Goal: Task Accomplishment & Management: Manage account settings

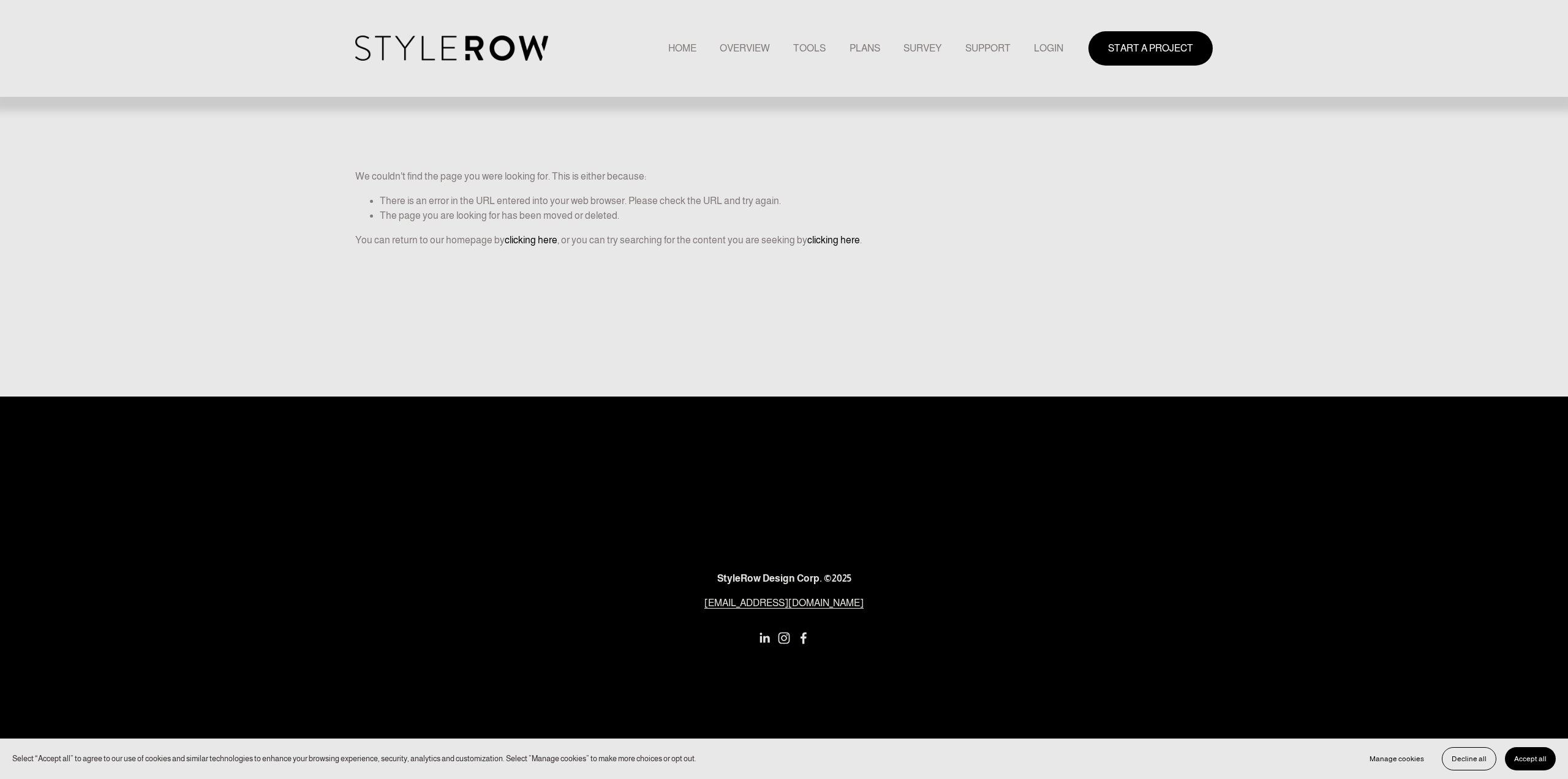
click at [1052, 47] on link "LOGIN" at bounding box center [1049, 48] width 30 height 17
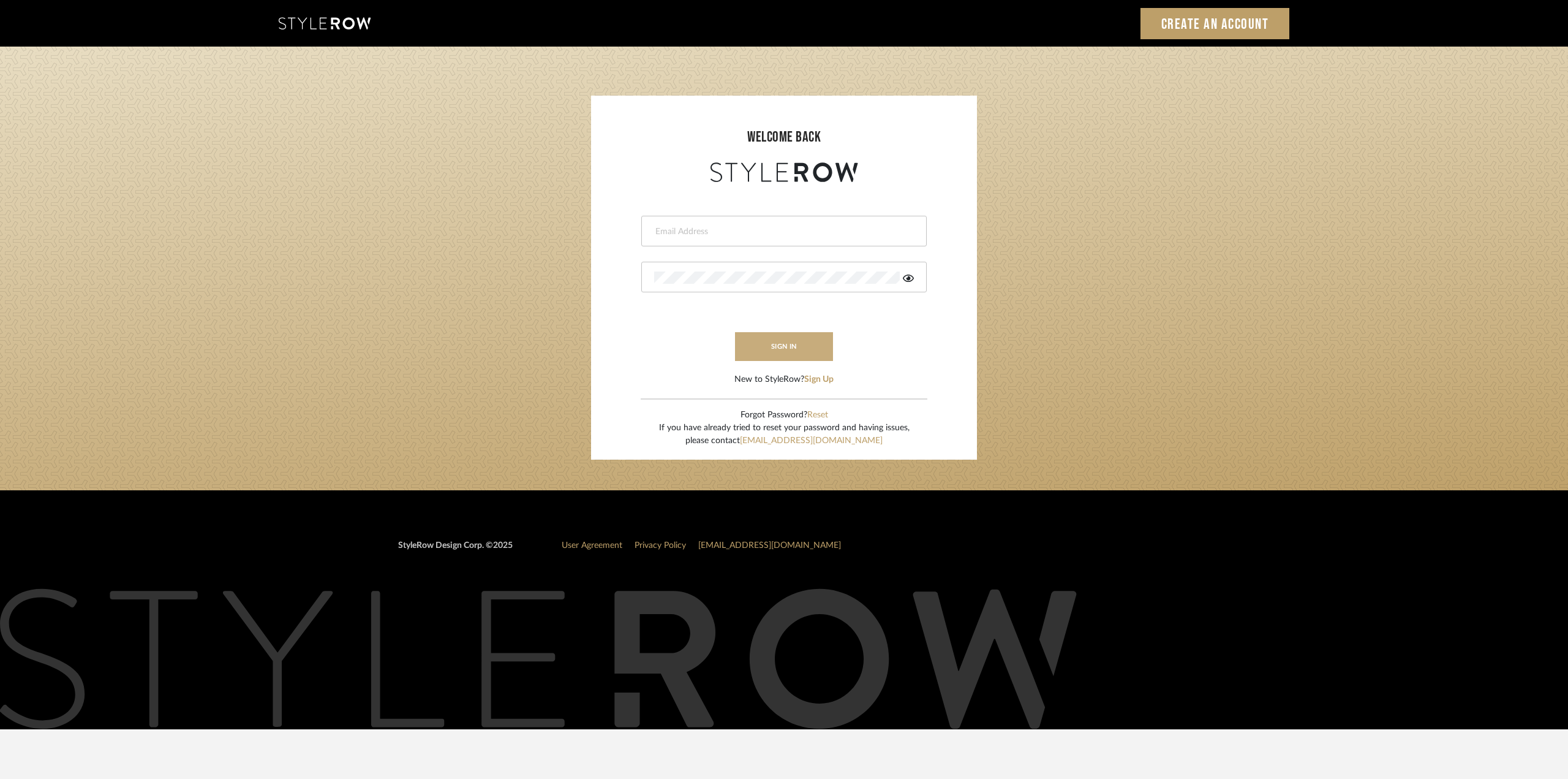
type input "ktyler@morgantewilson.com"
click at [771, 348] on button "sign in" at bounding box center [784, 346] width 98 height 29
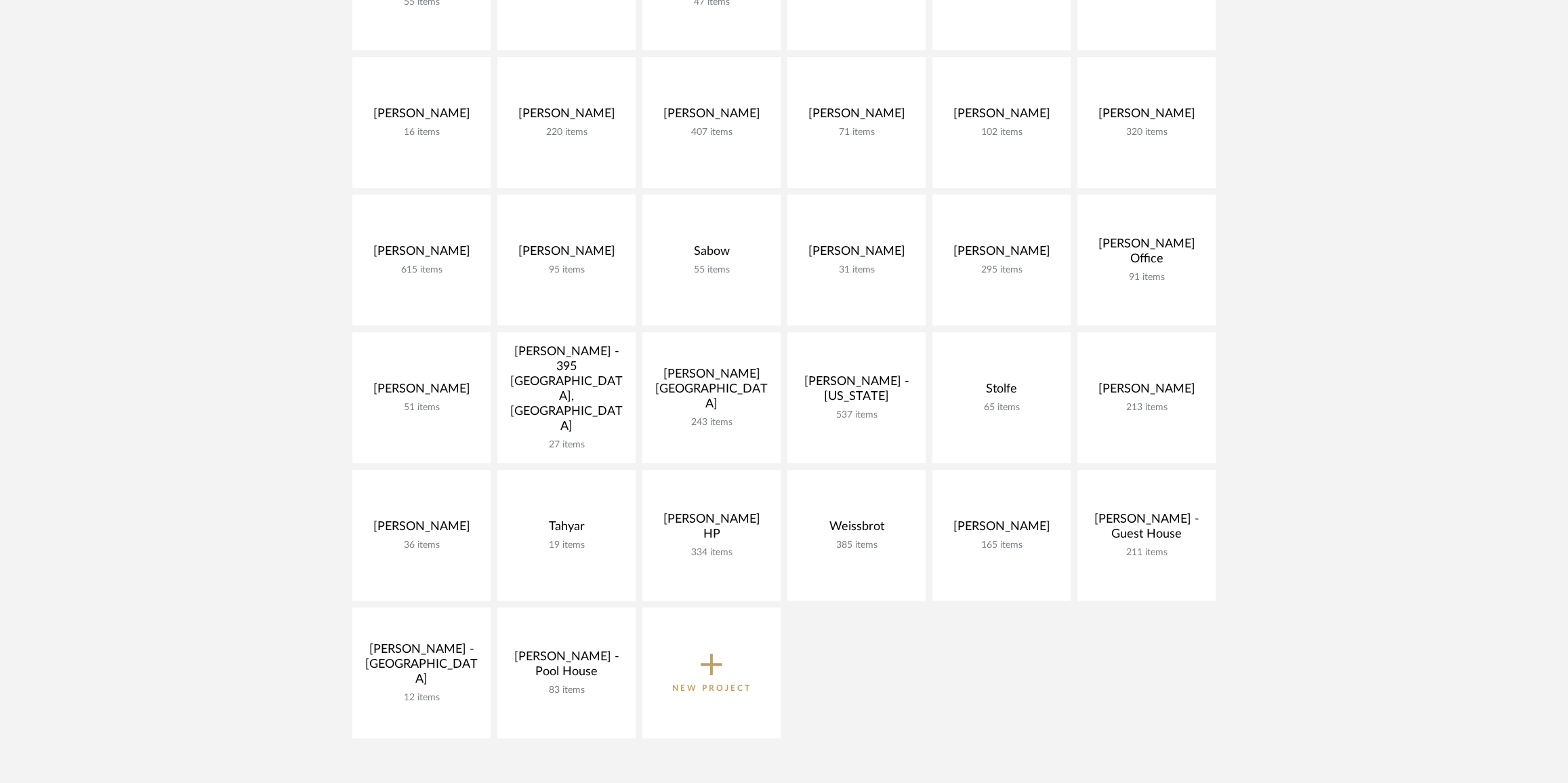
scroll to position [616, 0]
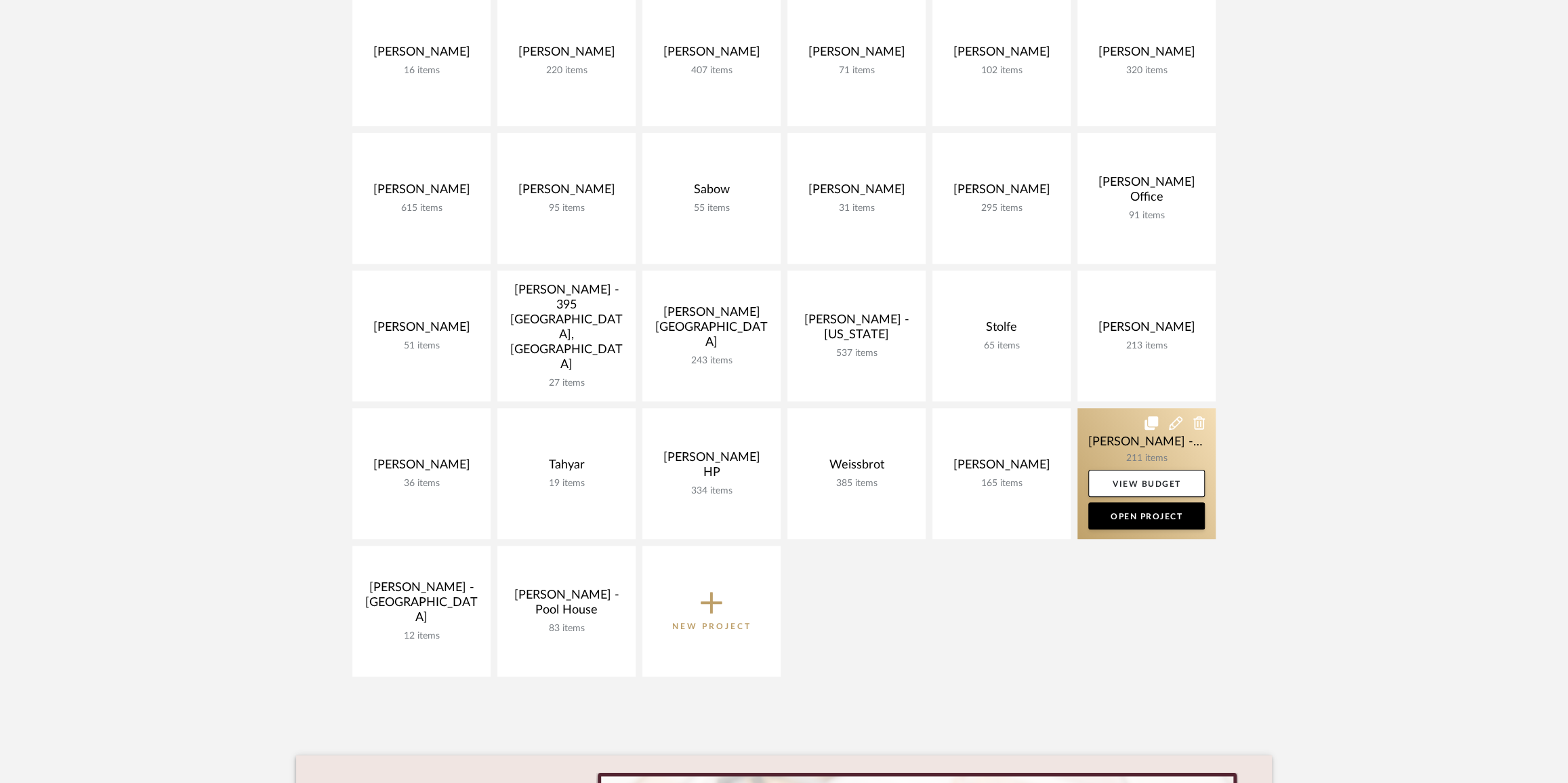
click at [1167, 446] on link at bounding box center [1147, 473] width 138 height 130
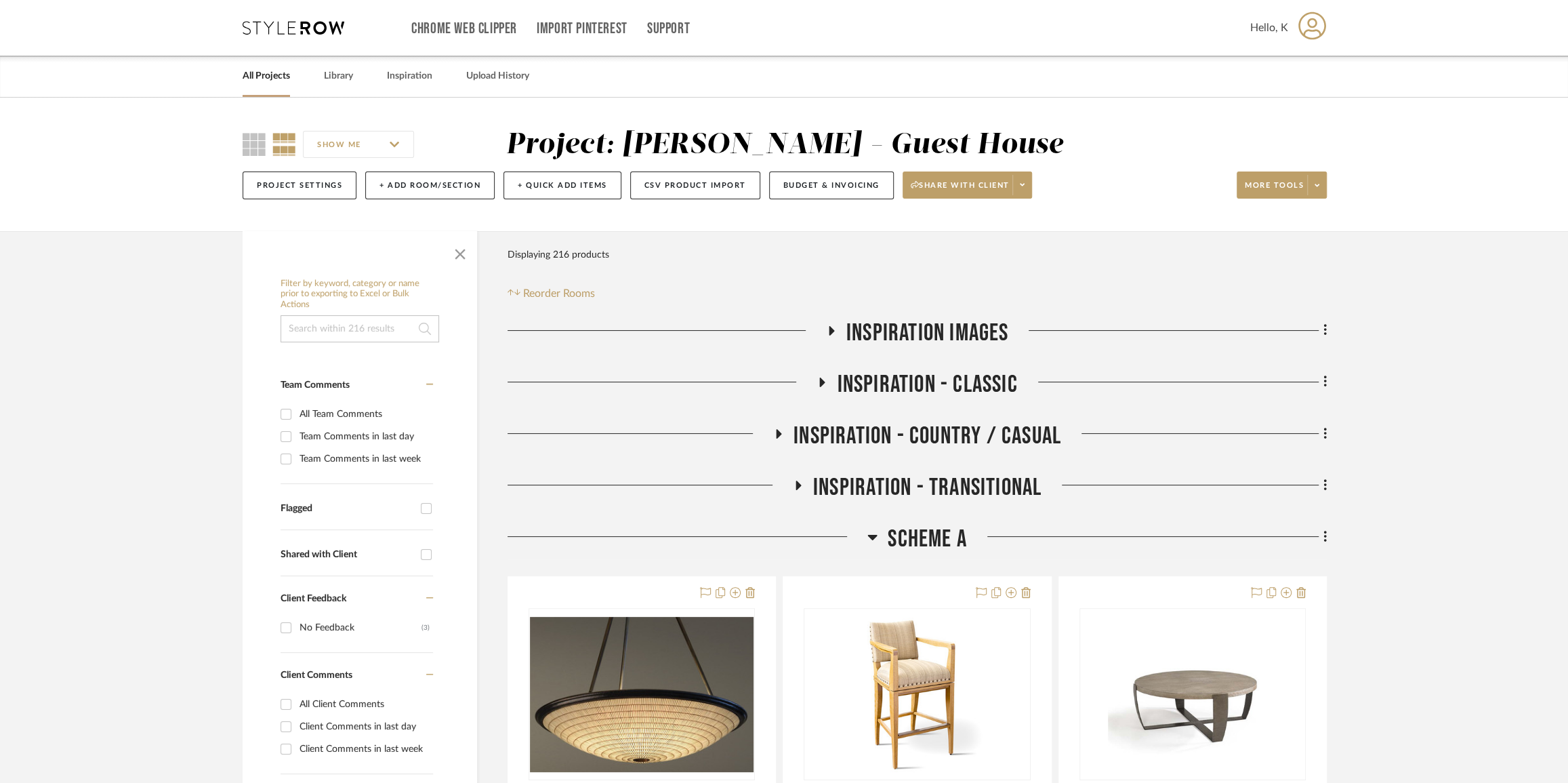
scroll to position [185, 0]
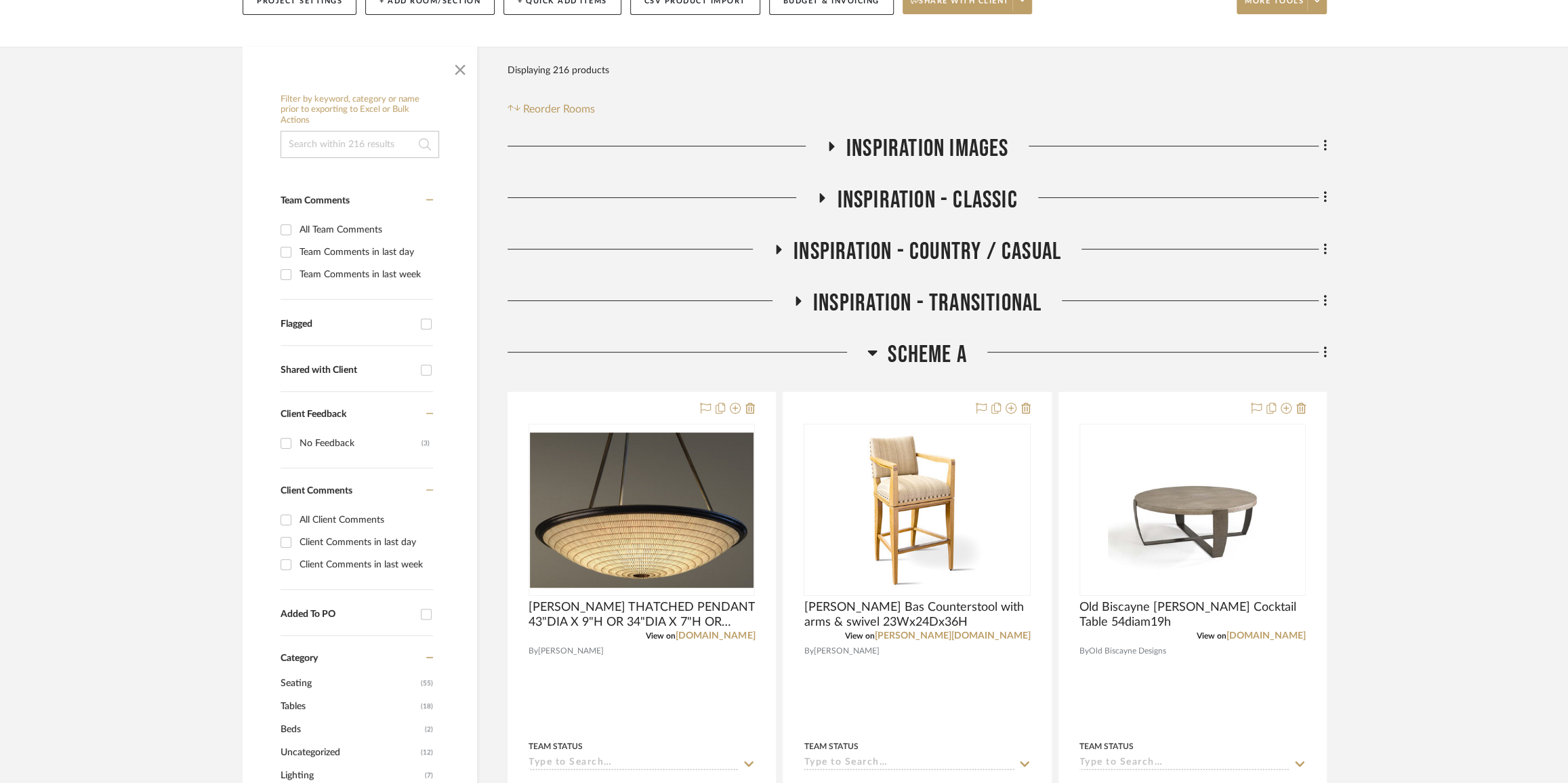
click at [1326, 350] on icon at bounding box center [1325, 352] width 3 height 11
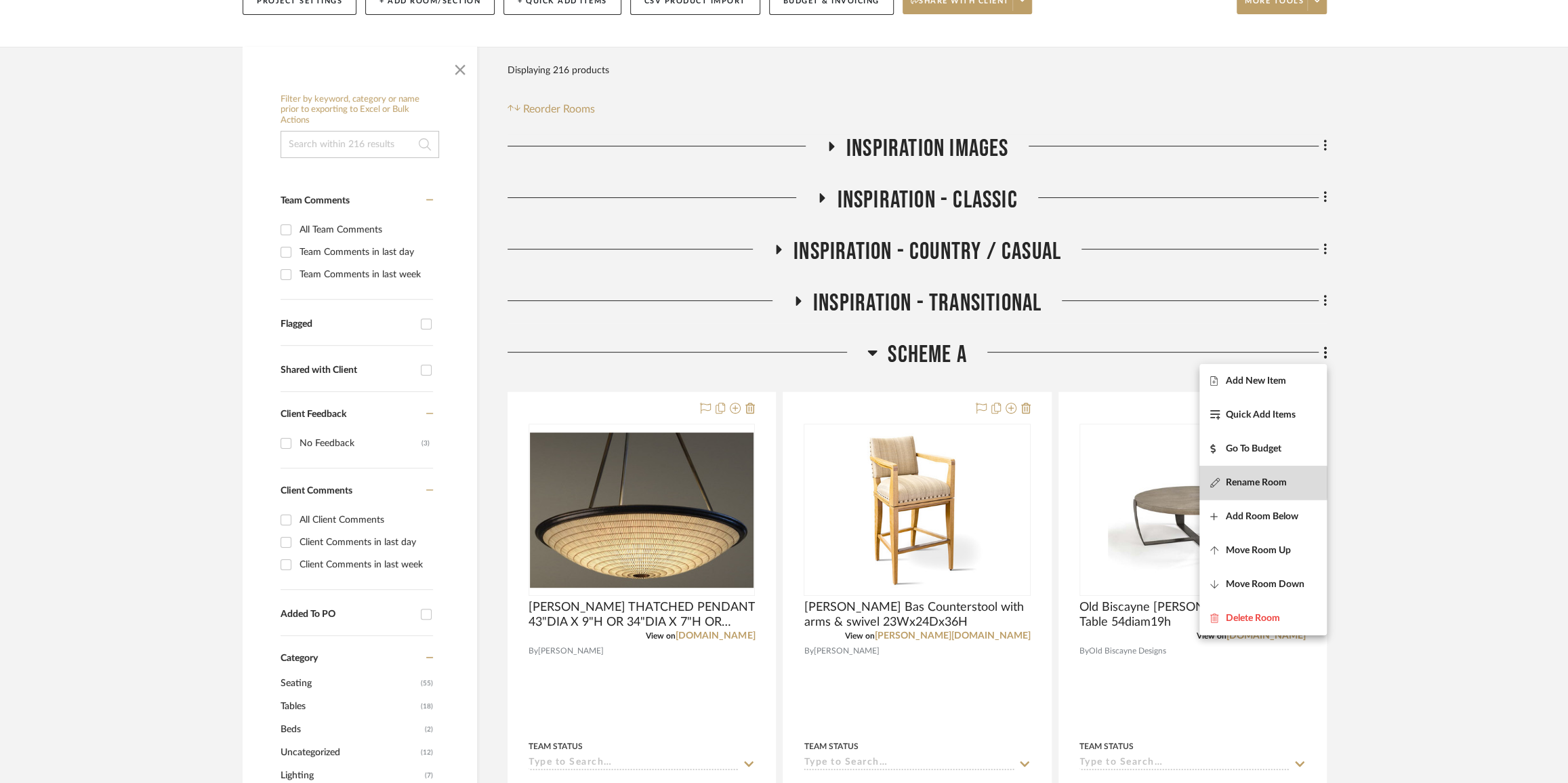
click at [1244, 483] on span "Rename Room" at bounding box center [1256, 483] width 61 height 11
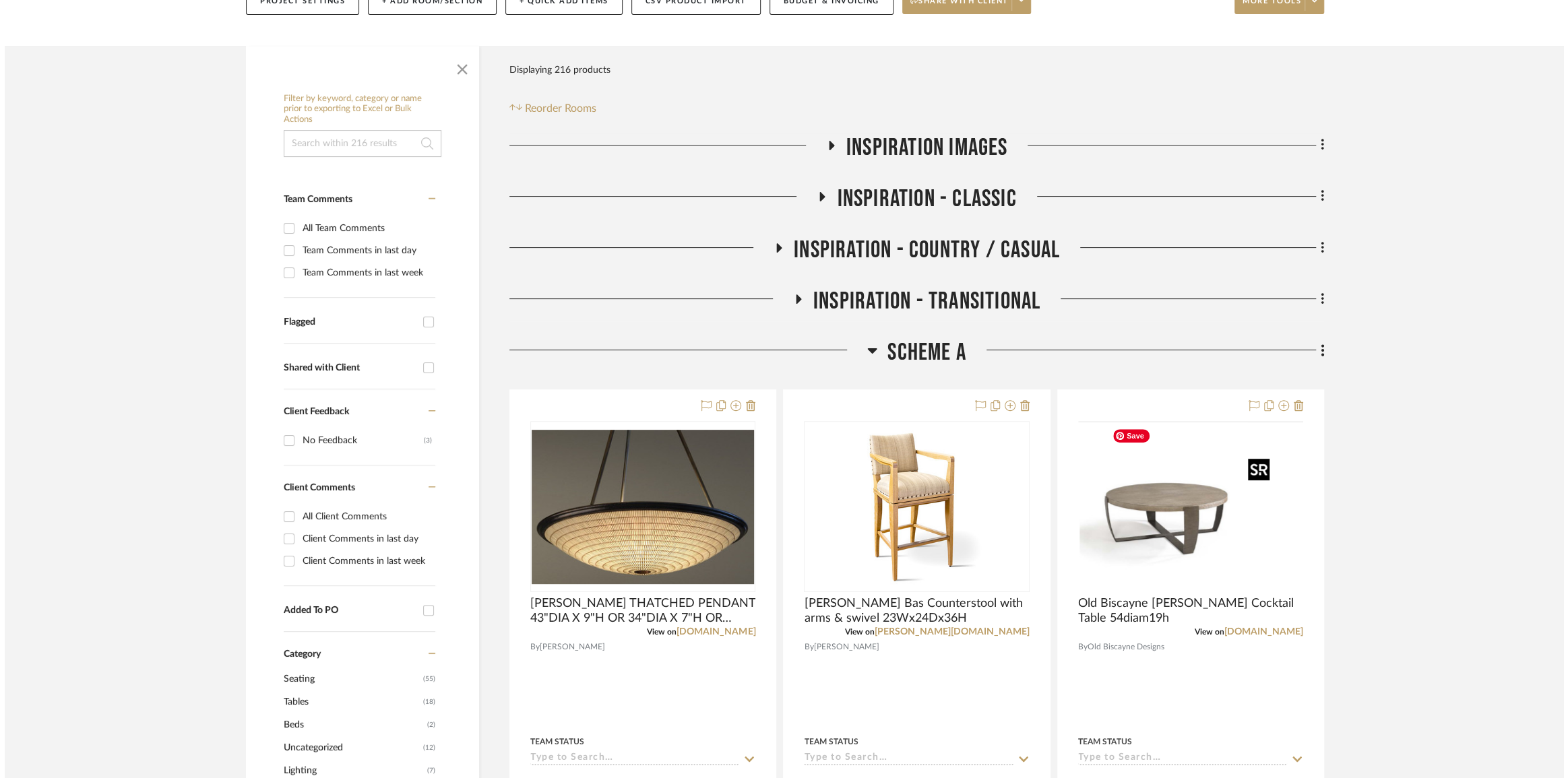
scroll to position [0, 0]
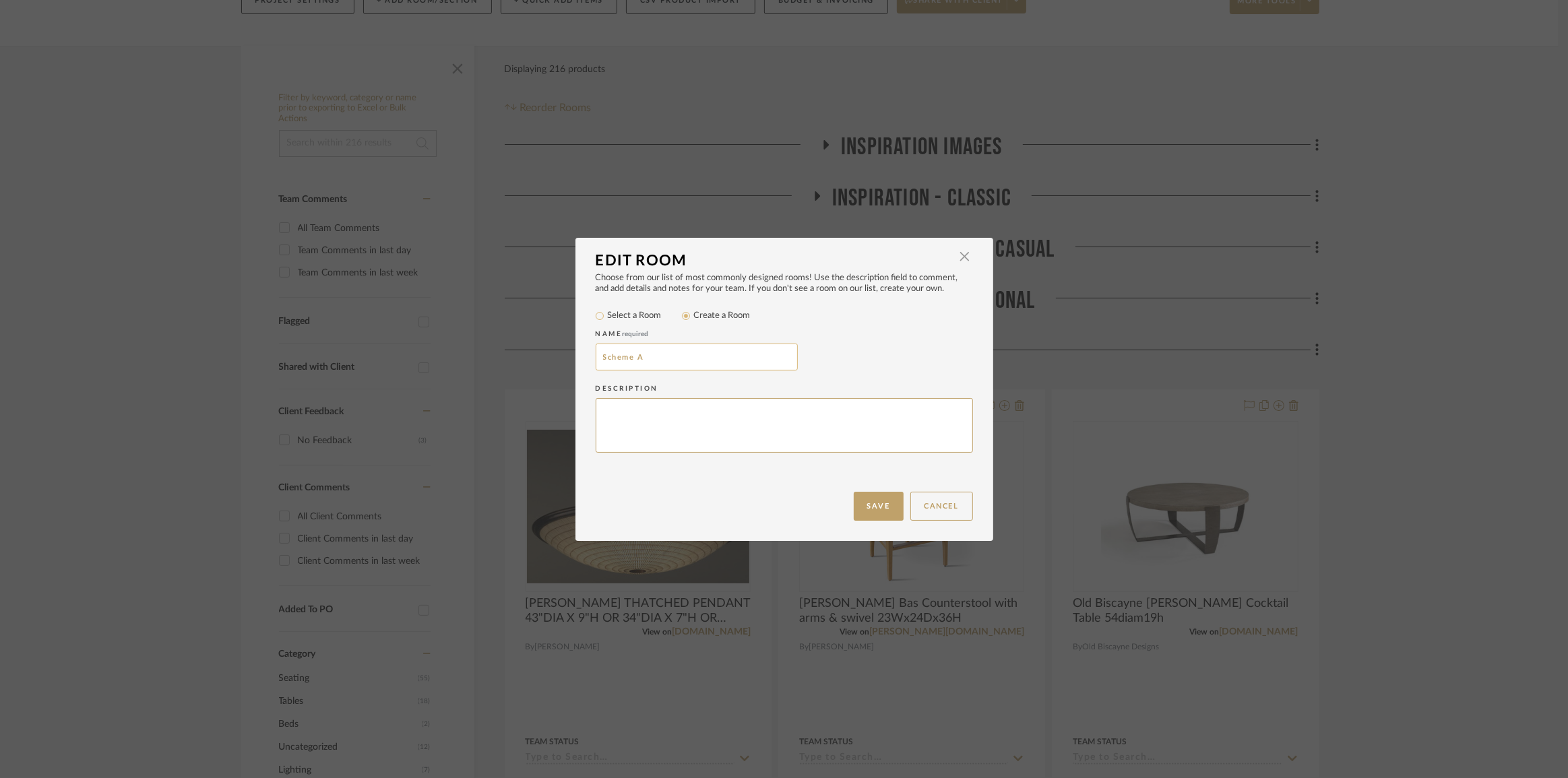
click at [597, 359] on input "Scheme A" at bounding box center [696, 357] width 202 height 27
drag, startPoint x: 647, startPoint y: 356, endPoint x: 559, endPoint y: 358, distance: 88.0
click at [559, 358] on div "Edit Room × Choose from our list of most commonly designed rooms! Use the descr…" at bounding box center [784, 389] width 1568 height 778
type input "Great Rm - Scheme A"
click at [882, 512] on button "Save" at bounding box center [878, 506] width 50 height 29
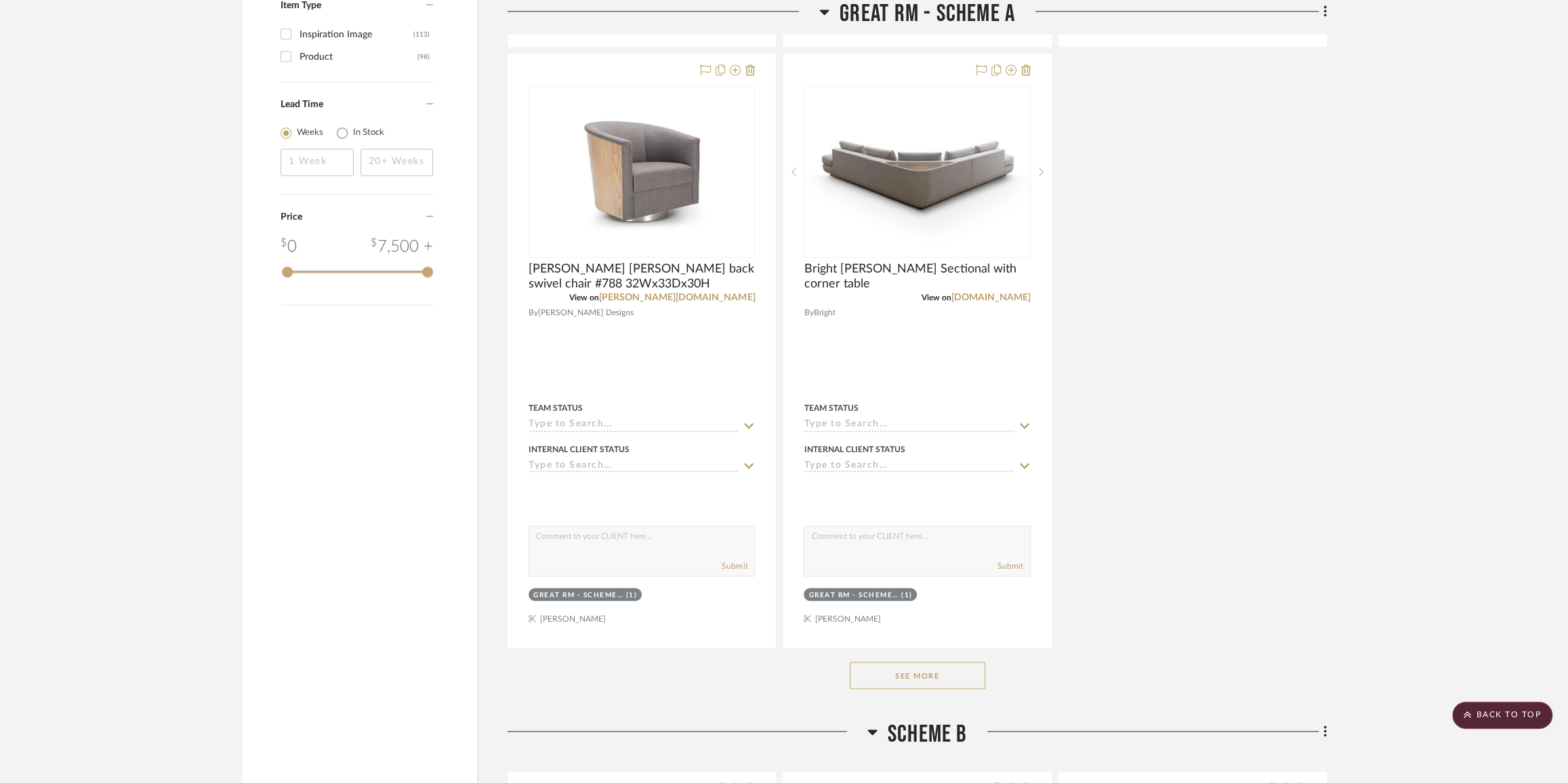
scroll to position [1972, 0]
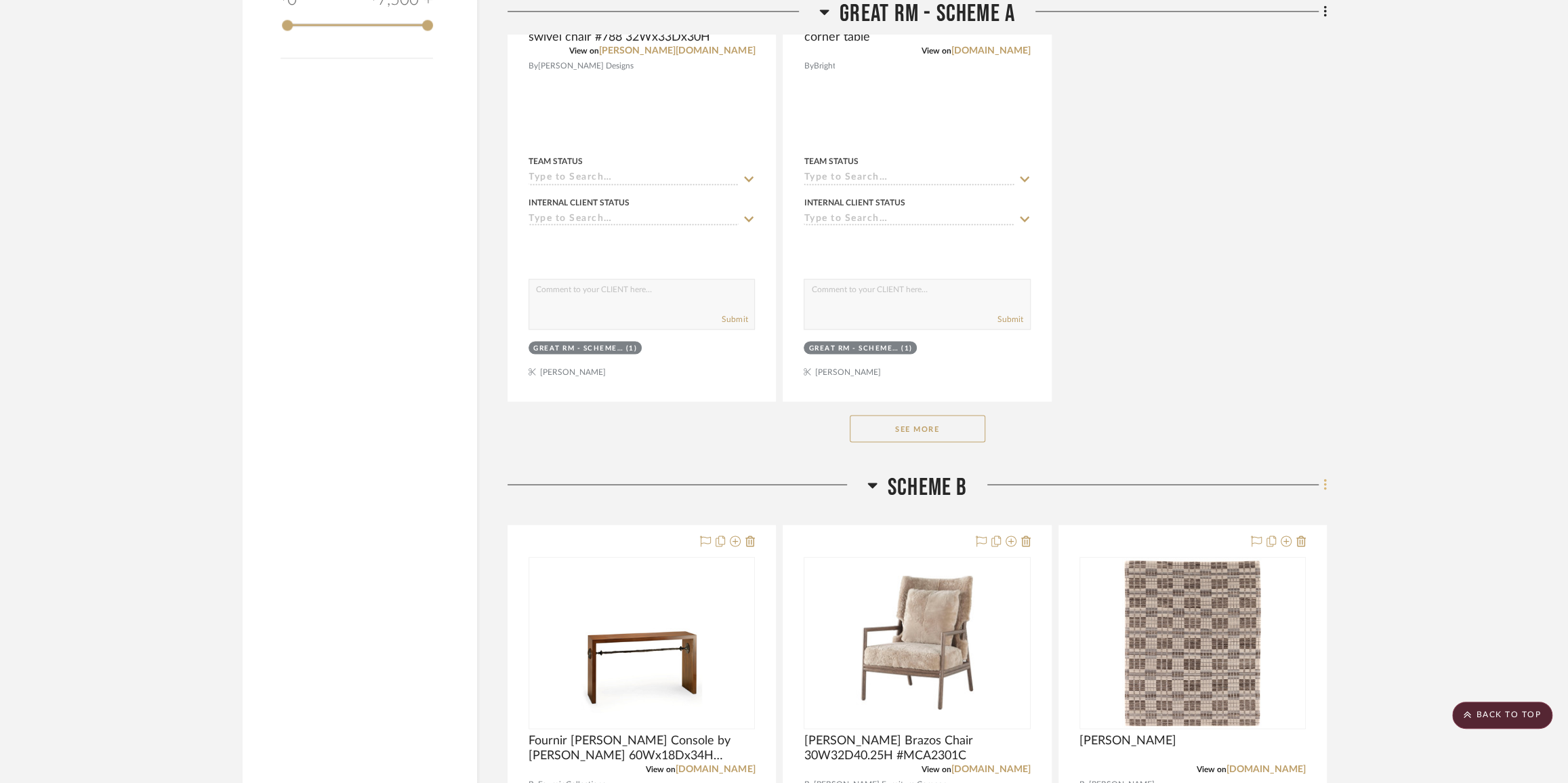
click at [1324, 488] on icon at bounding box center [1326, 484] width 4 height 15
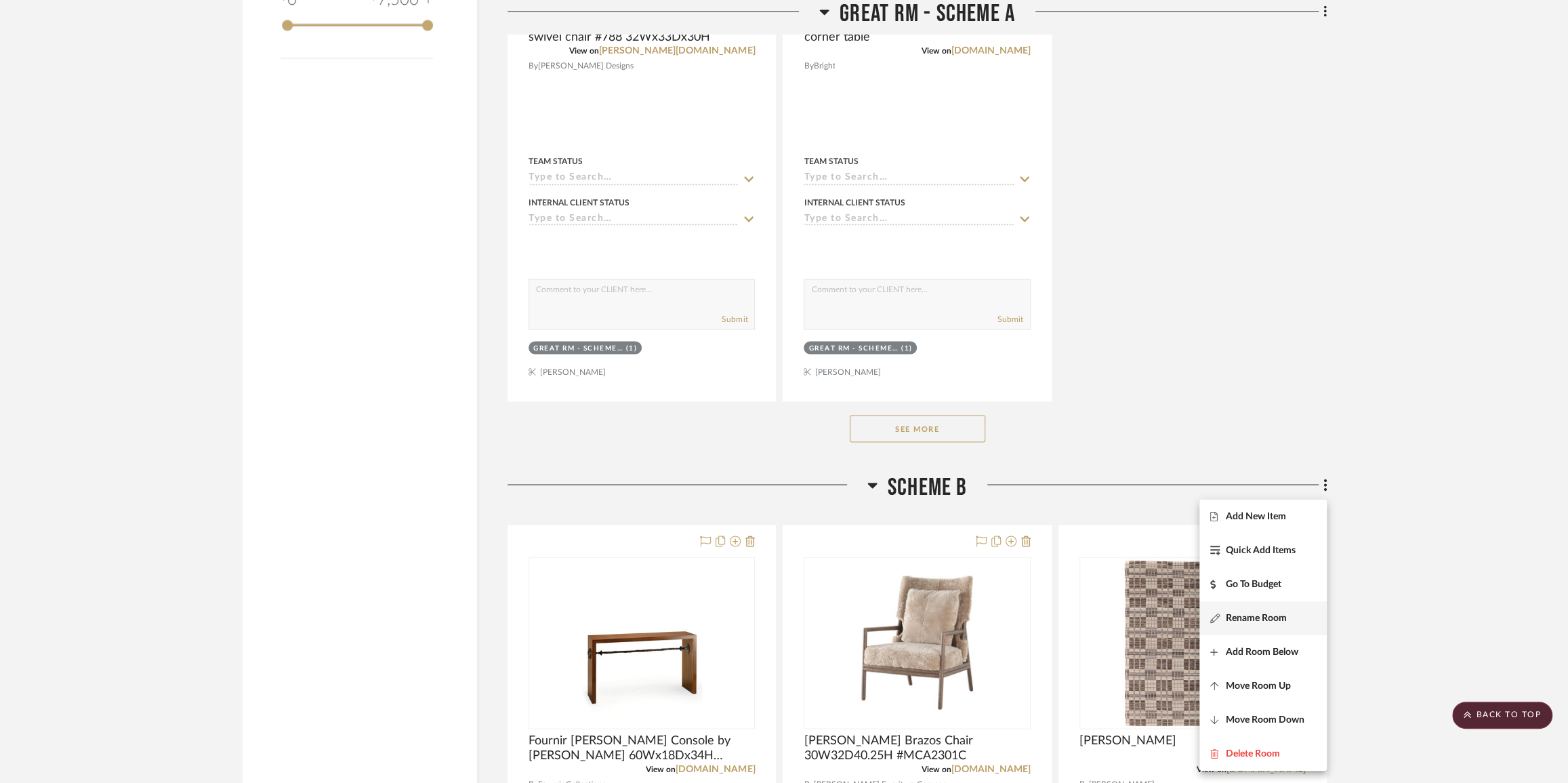
click at [1262, 618] on span "Rename Room" at bounding box center [1256, 618] width 61 height 11
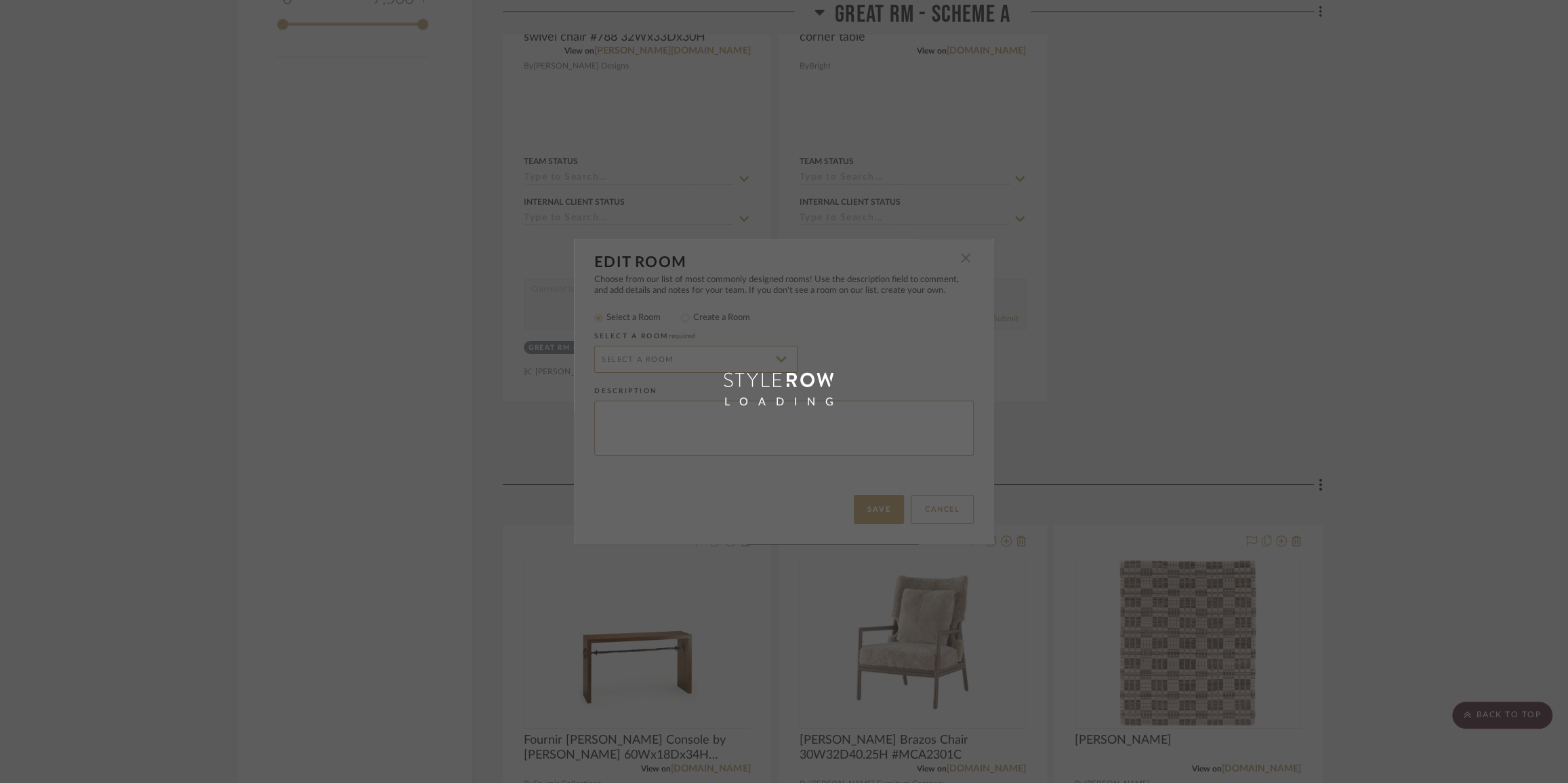
radio input "false"
radio input "true"
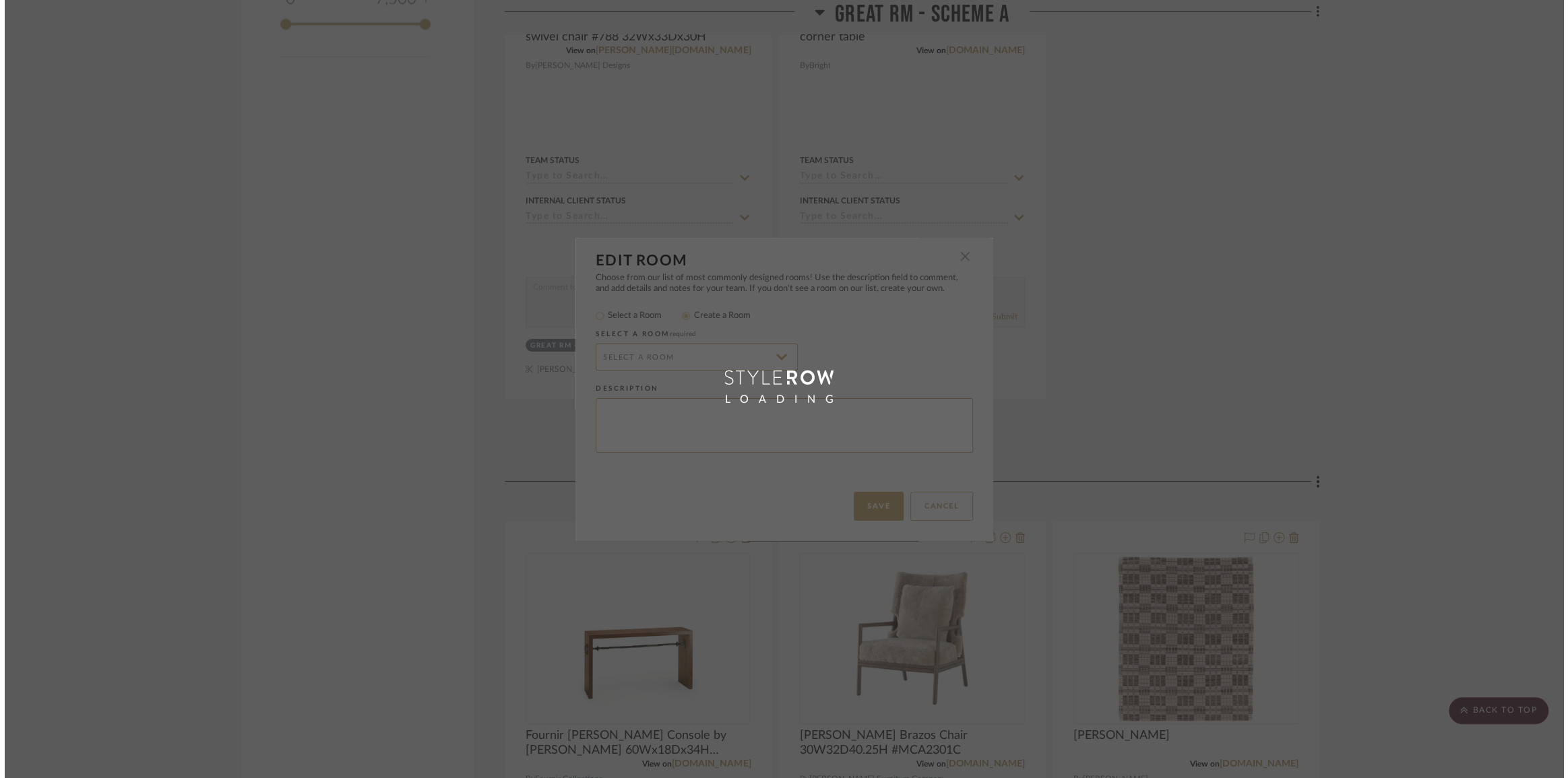
scroll to position [0, 0]
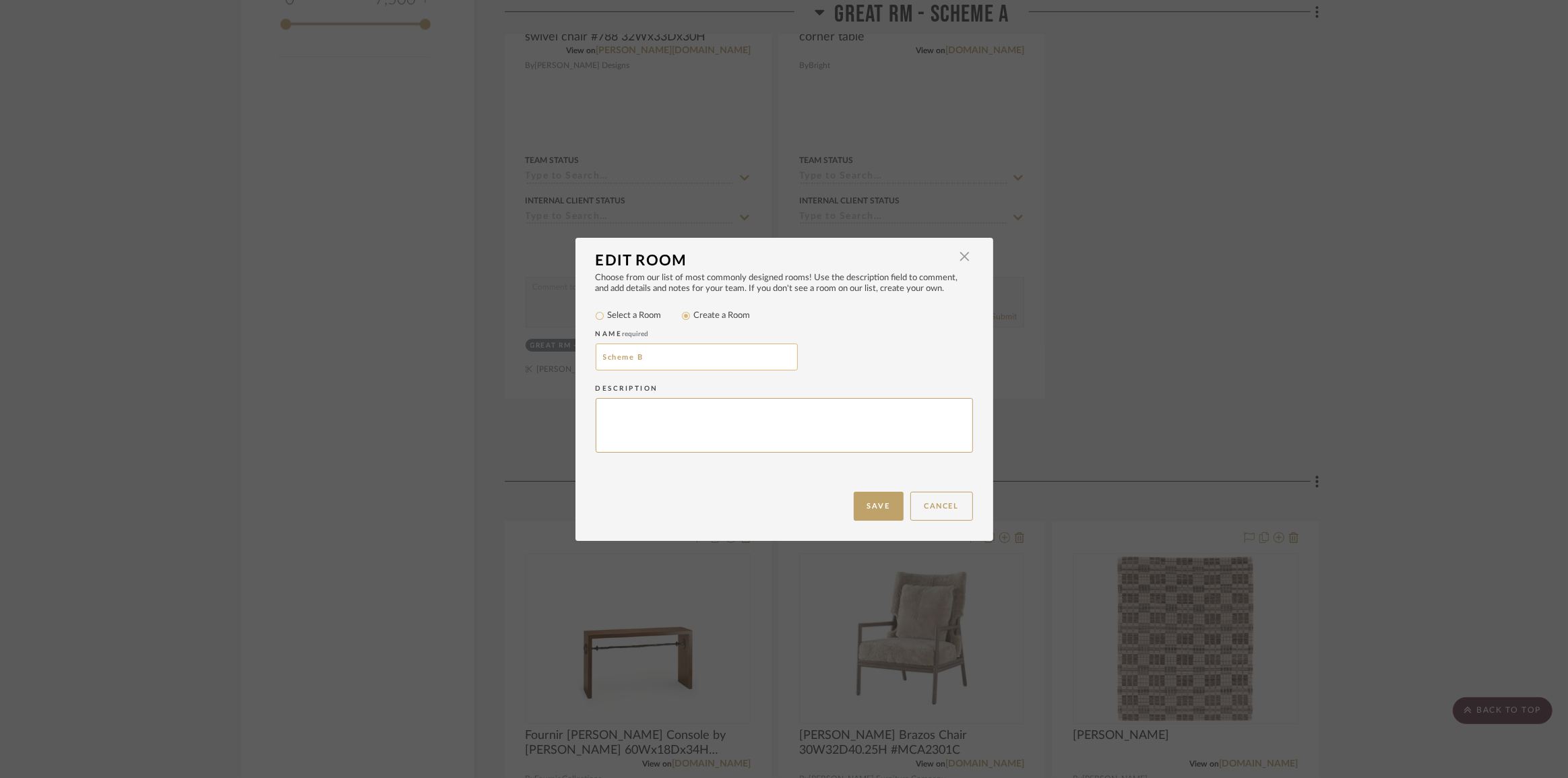
click at [600, 357] on input "Scheme B" at bounding box center [696, 357] width 202 height 27
paste input "Great Rm -"
type input "Great Rm - Scheme B"
click at [858, 501] on button "Save" at bounding box center [878, 506] width 50 height 29
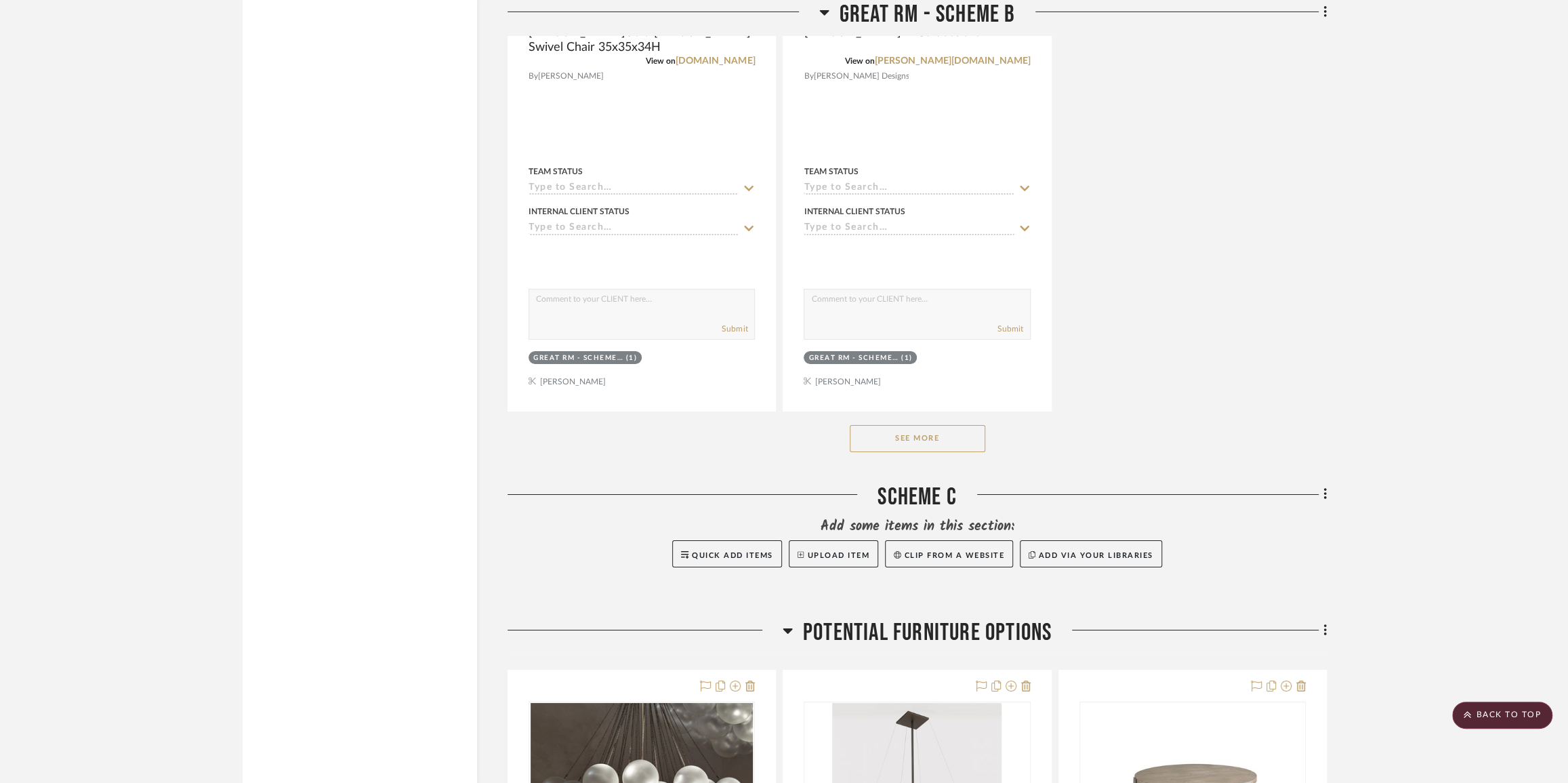
scroll to position [3944, 0]
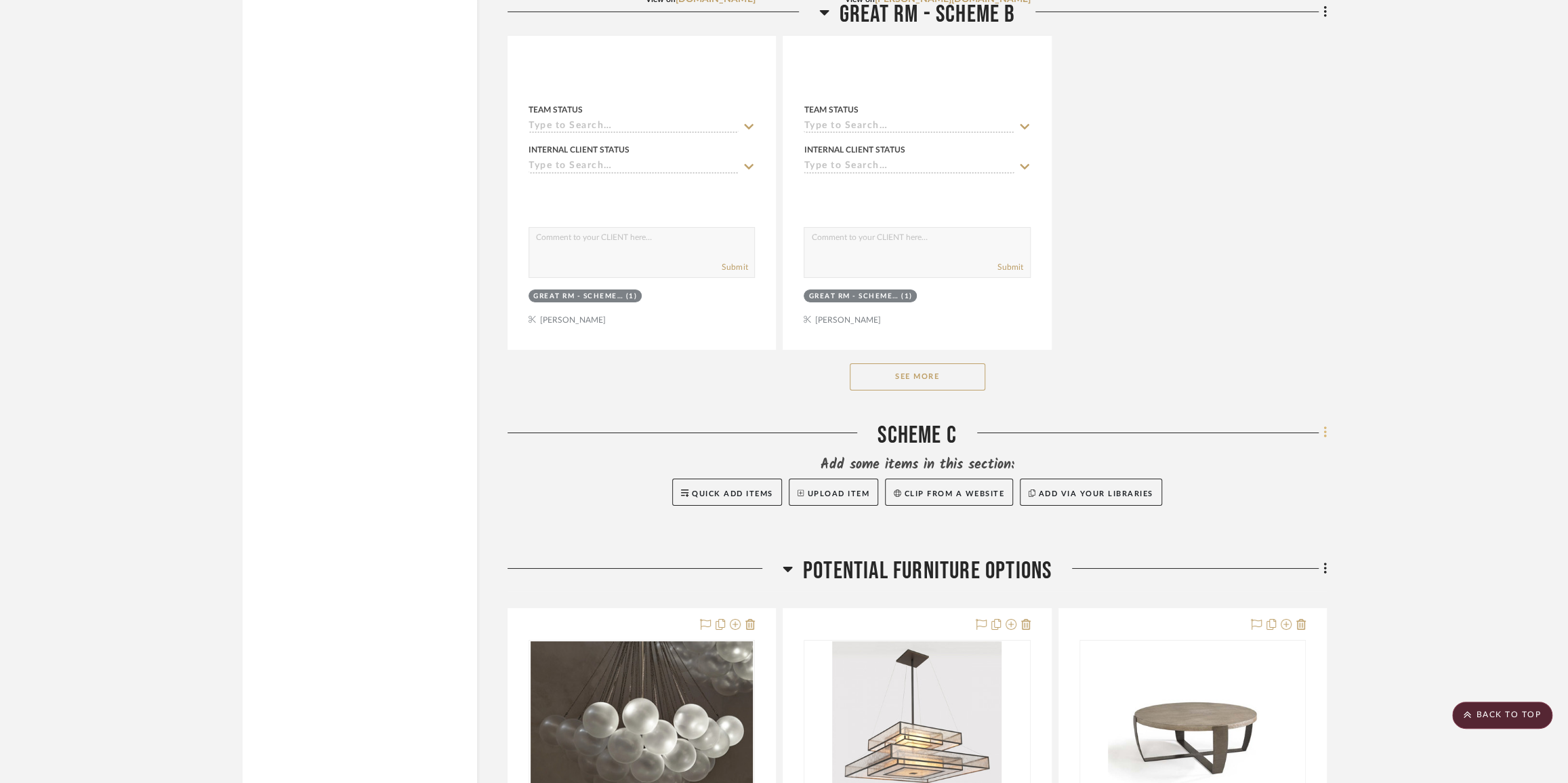
click at [1326, 440] on icon at bounding box center [1326, 432] width 4 height 15
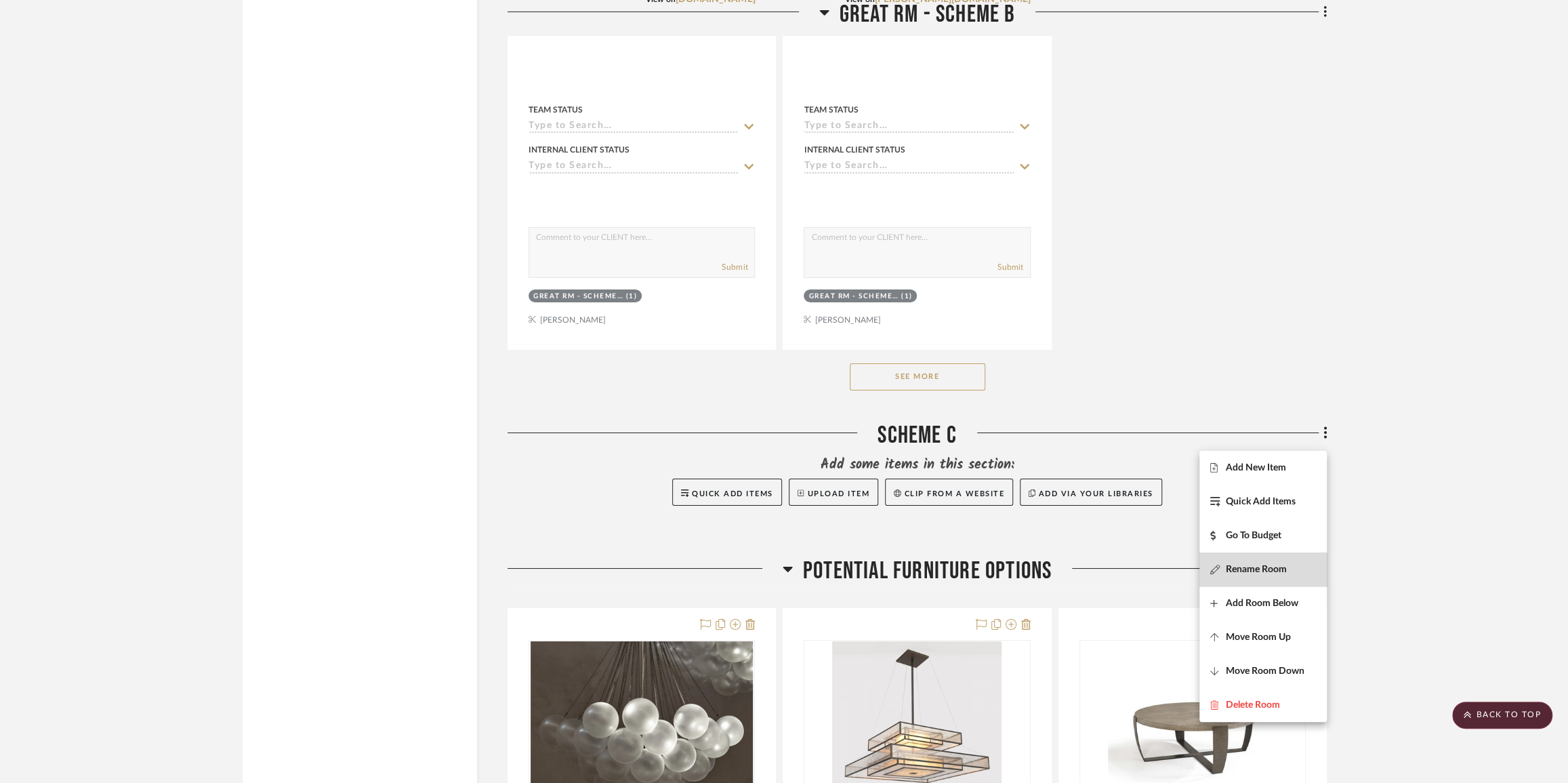
click at [1269, 569] on span "Rename Room" at bounding box center [1256, 569] width 61 height 11
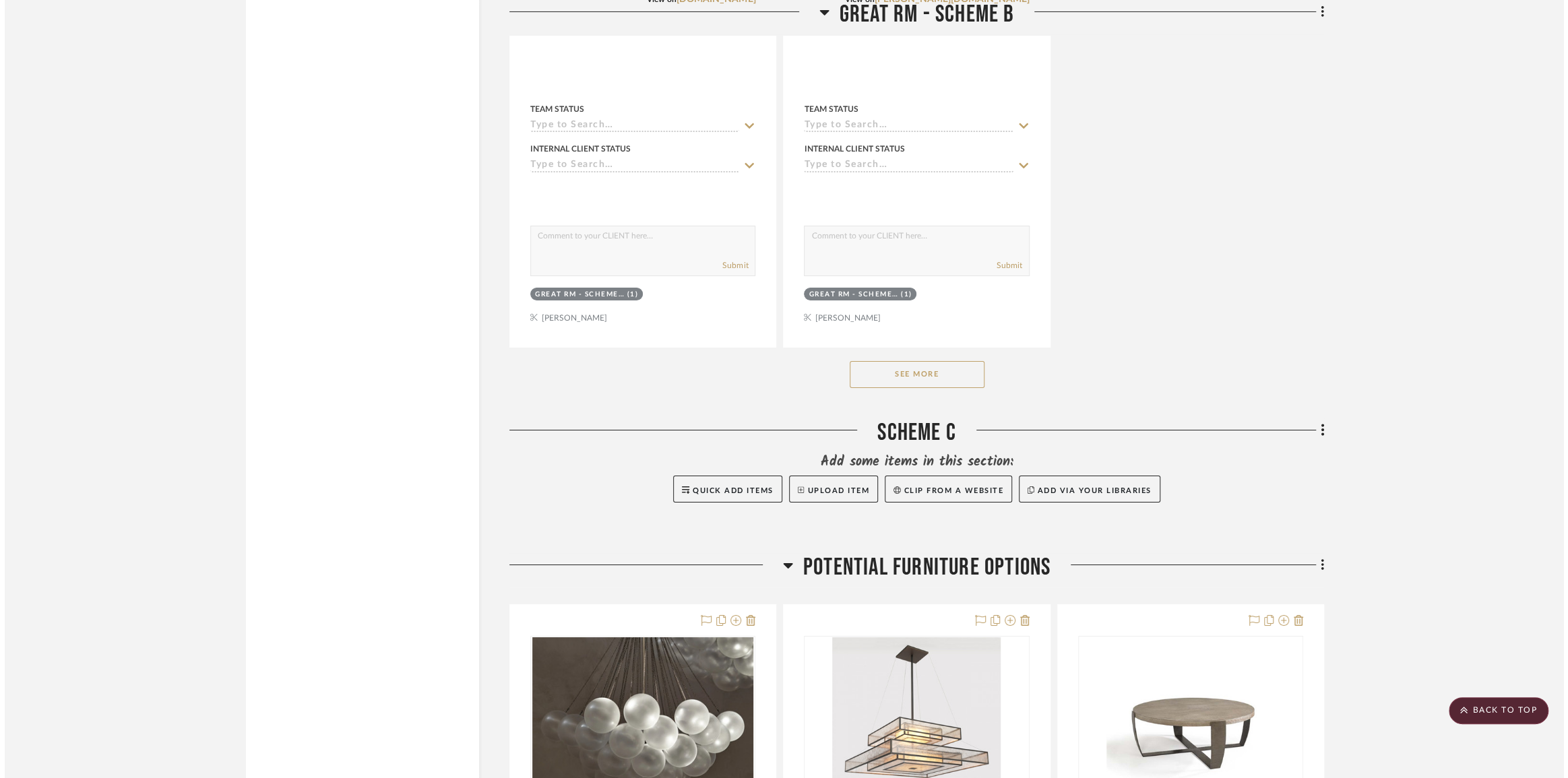
scroll to position [0, 0]
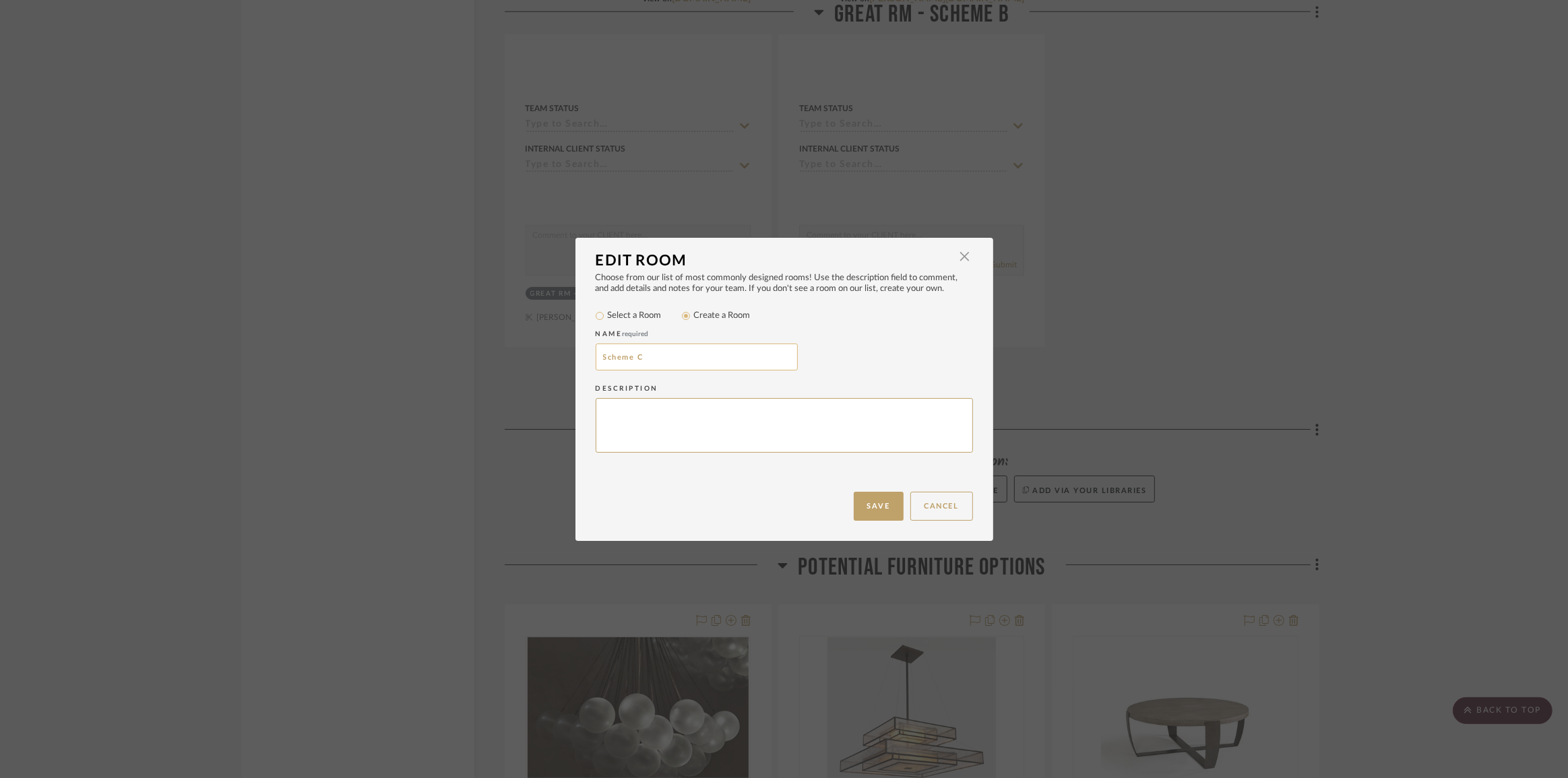
click at [599, 356] on input "Scheme C" at bounding box center [696, 357] width 202 height 27
type input "Screen Porch - Scheme A"
click at [873, 499] on button "Save" at bounding box center [878, 506] width 50 height 29
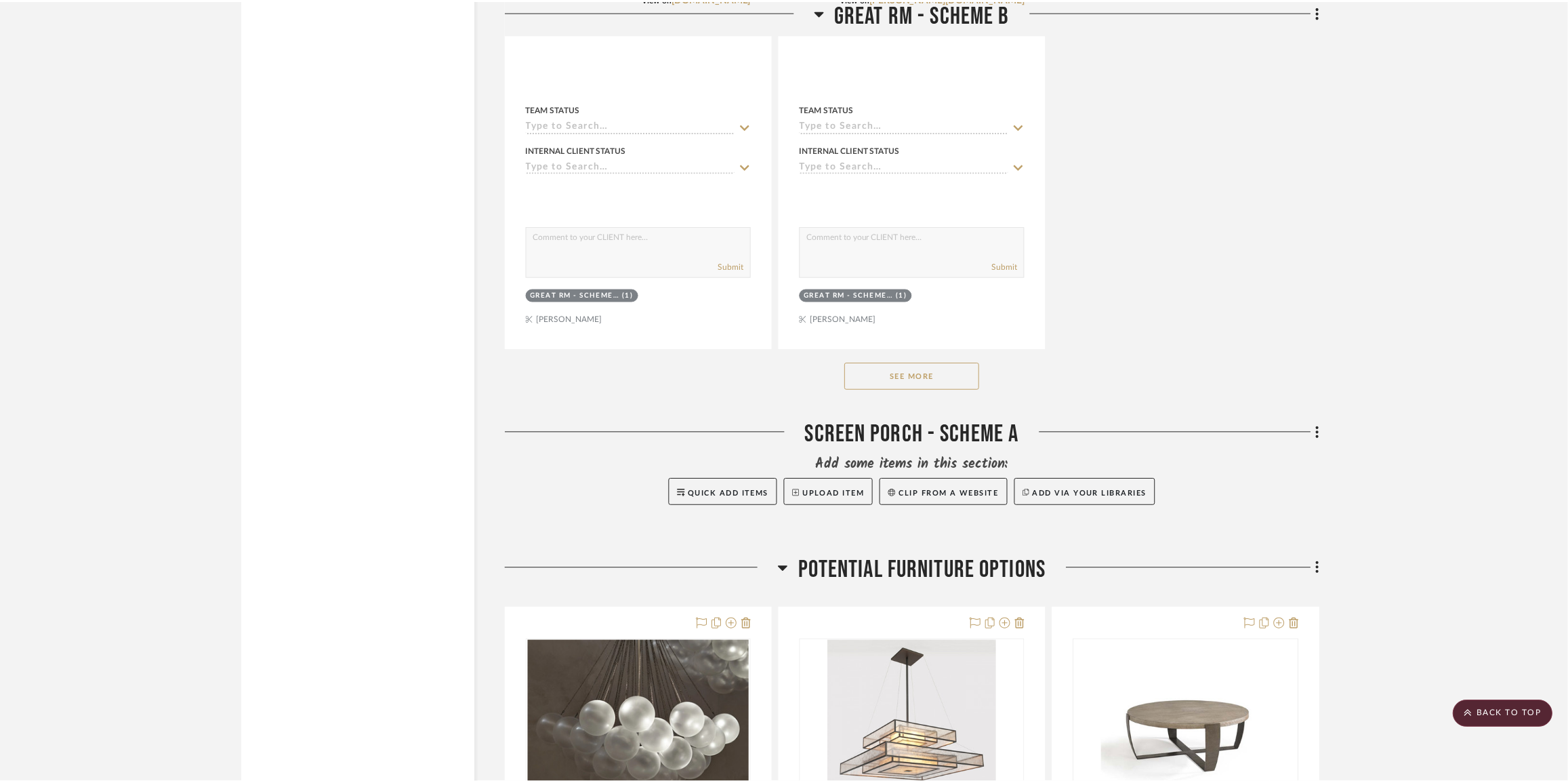
scroll to position [3944, 0]
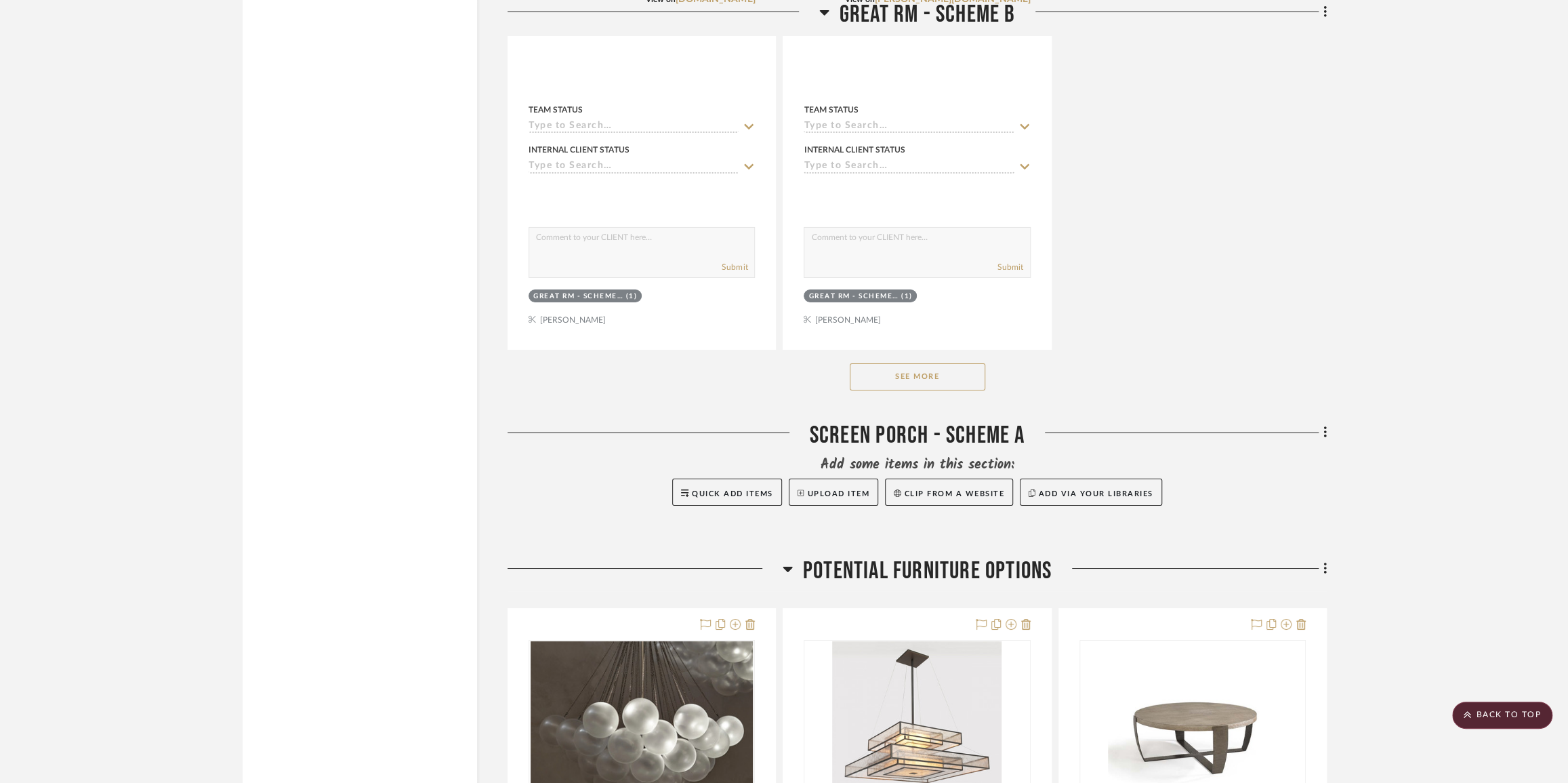
click at [1326, 440] on icon at bounding box center [1326, 432] width 4 height 15
click at [1328, 354] on div at bounding box center [784, 392] width 1568 height 783
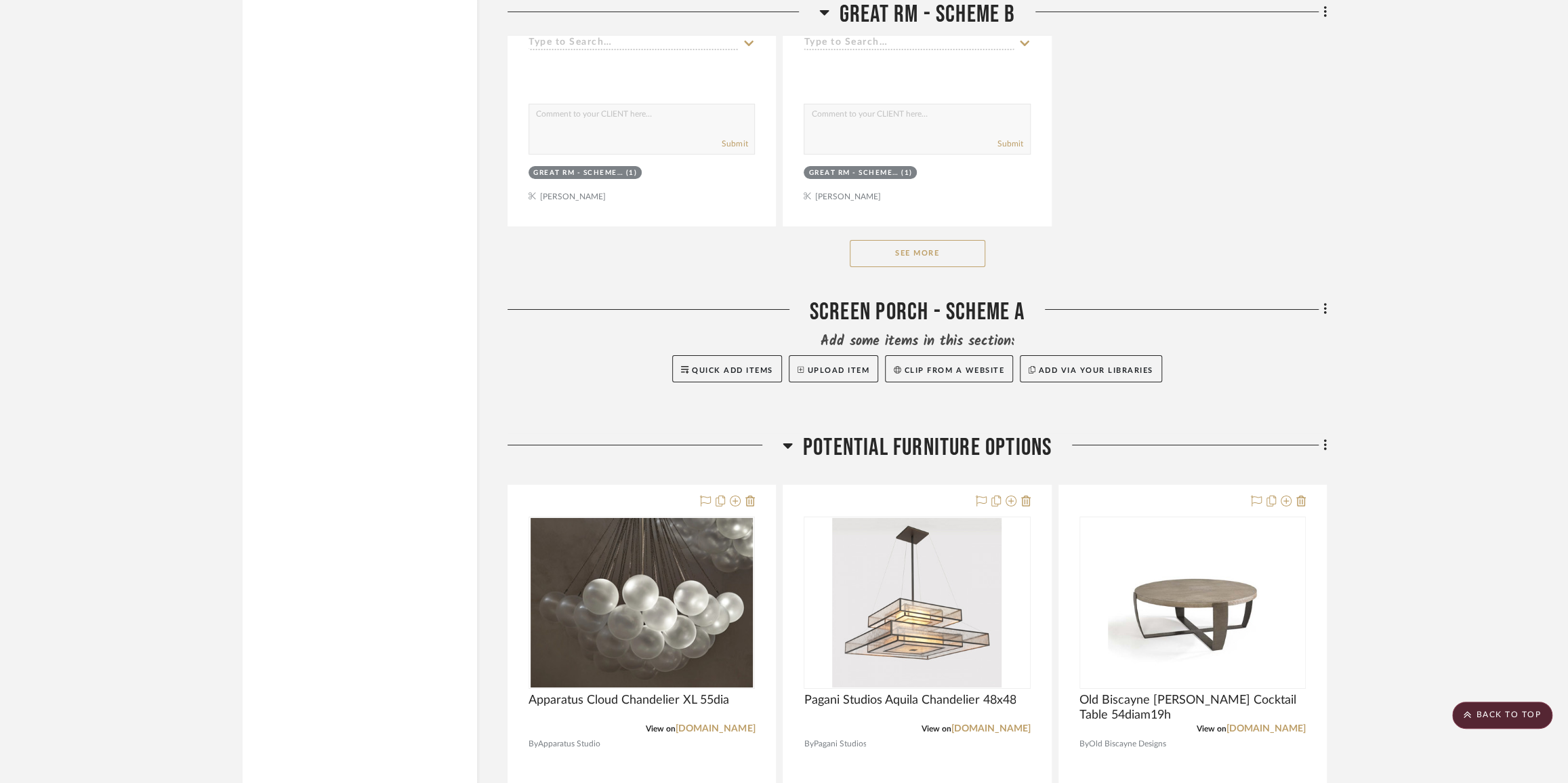
scroll to position [3697, 0]
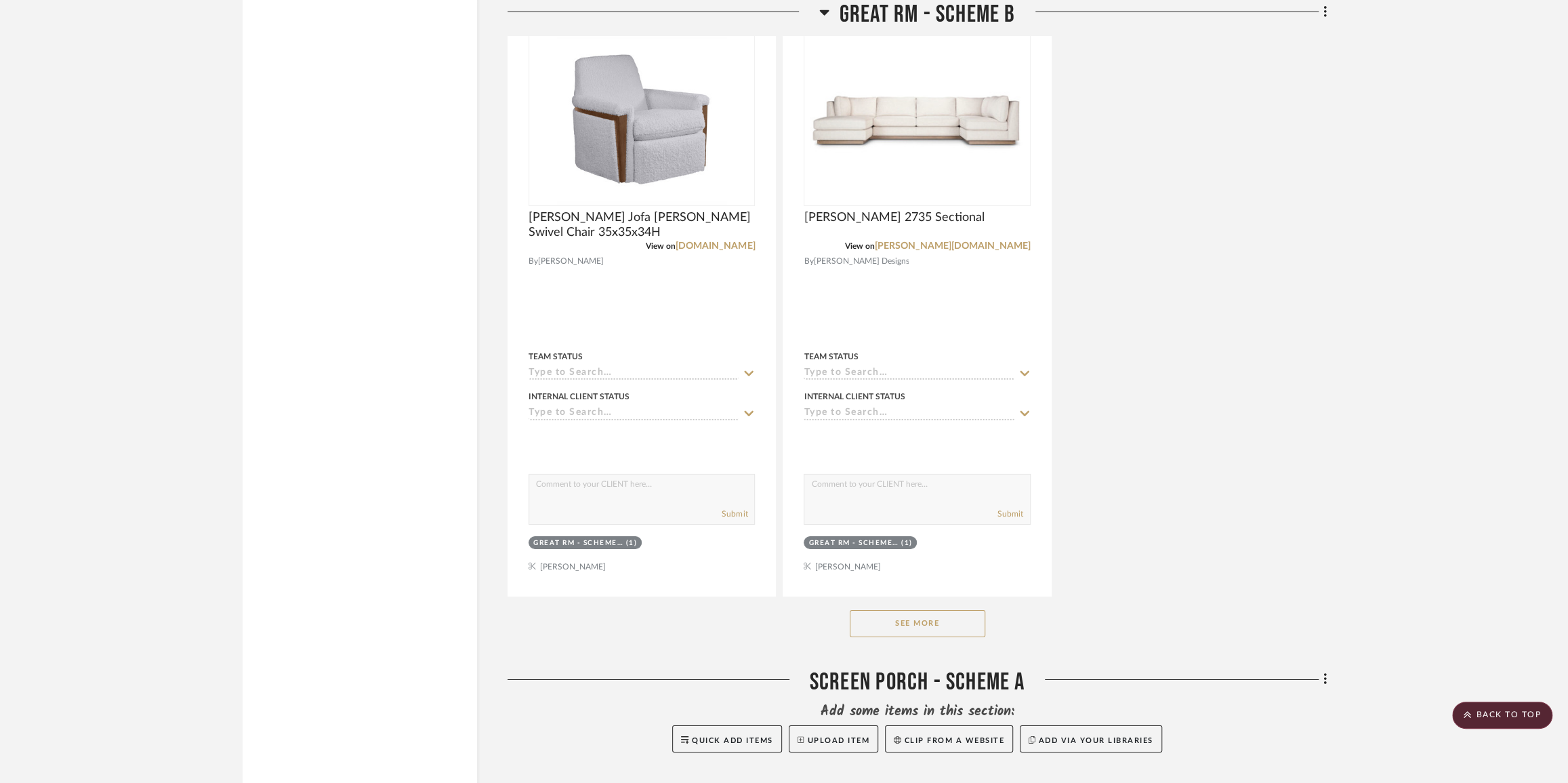
click at [1331, 677] on div "Filter by keyword, category or name prior to exporting to Excel or Bulk Actions…" at bounding box center [784, 459] width 1124 height 7849
click at [1326, 681] on icon at bounding box center [1326, 679] width 4 height 15
click at [1275, 521] on span "Rename Room" at bounding box center [1256, 522] width 61 height 11
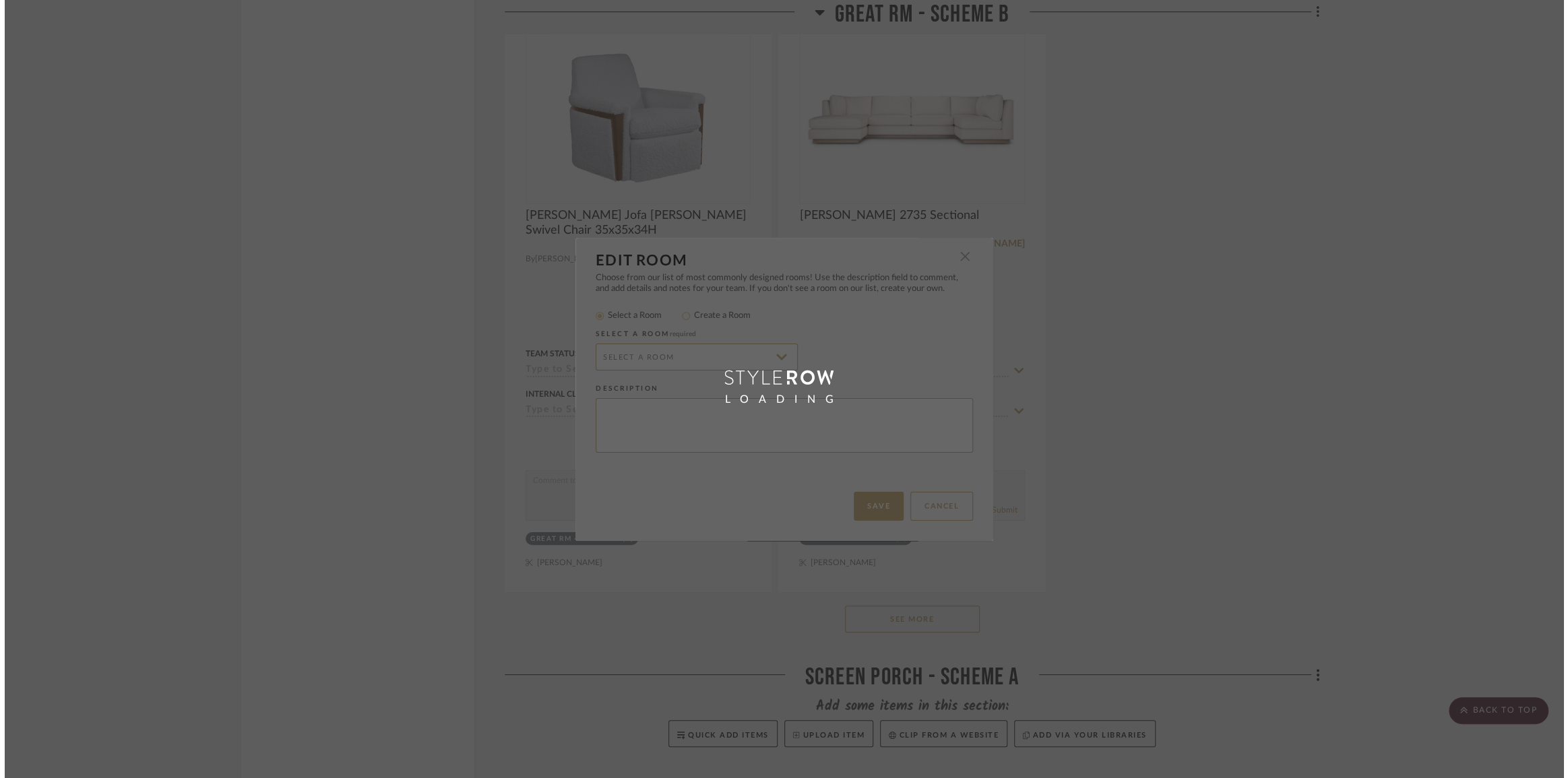
scroll to position [0, 0]
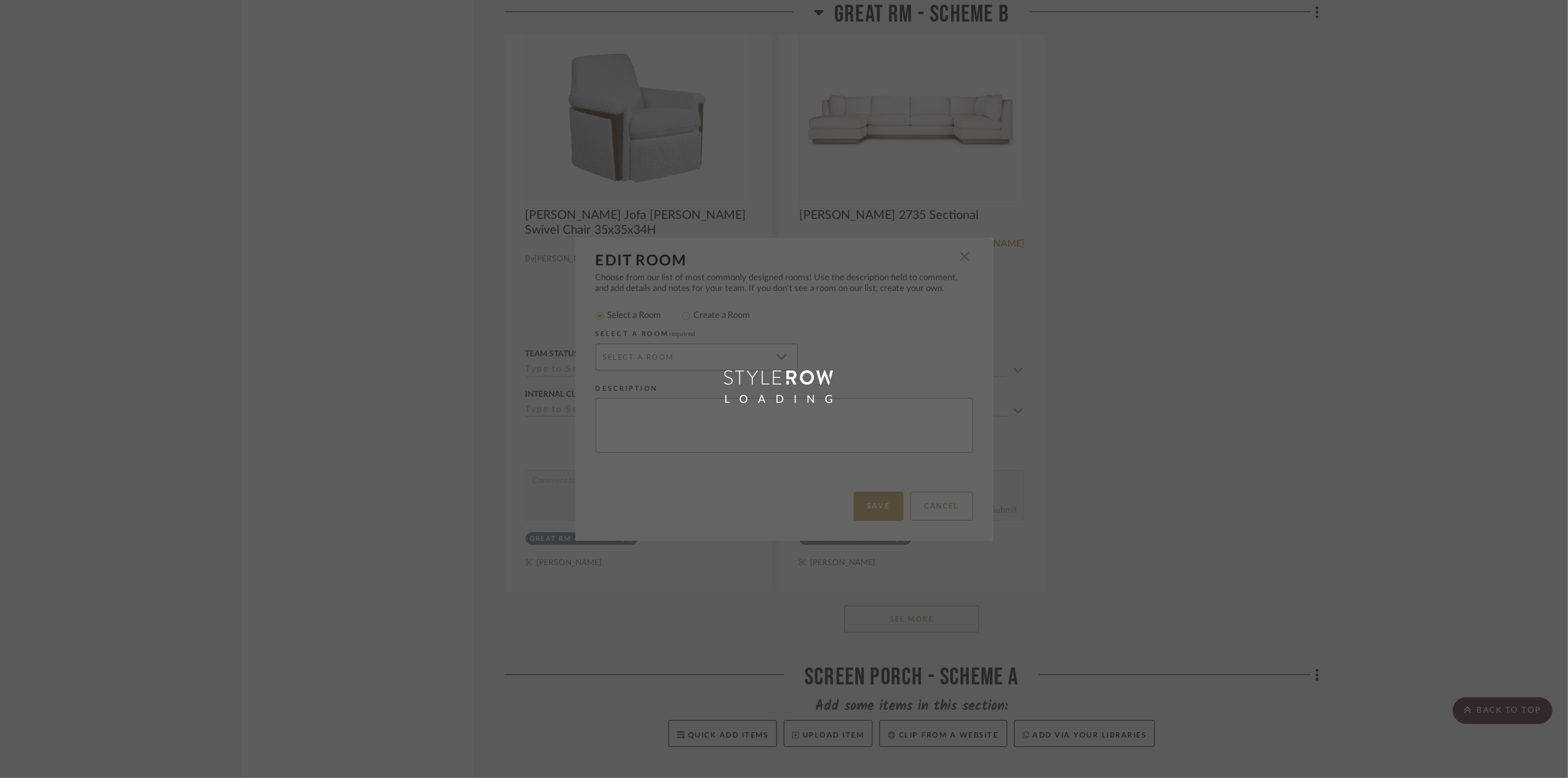
radio input "false"
radio input "true"
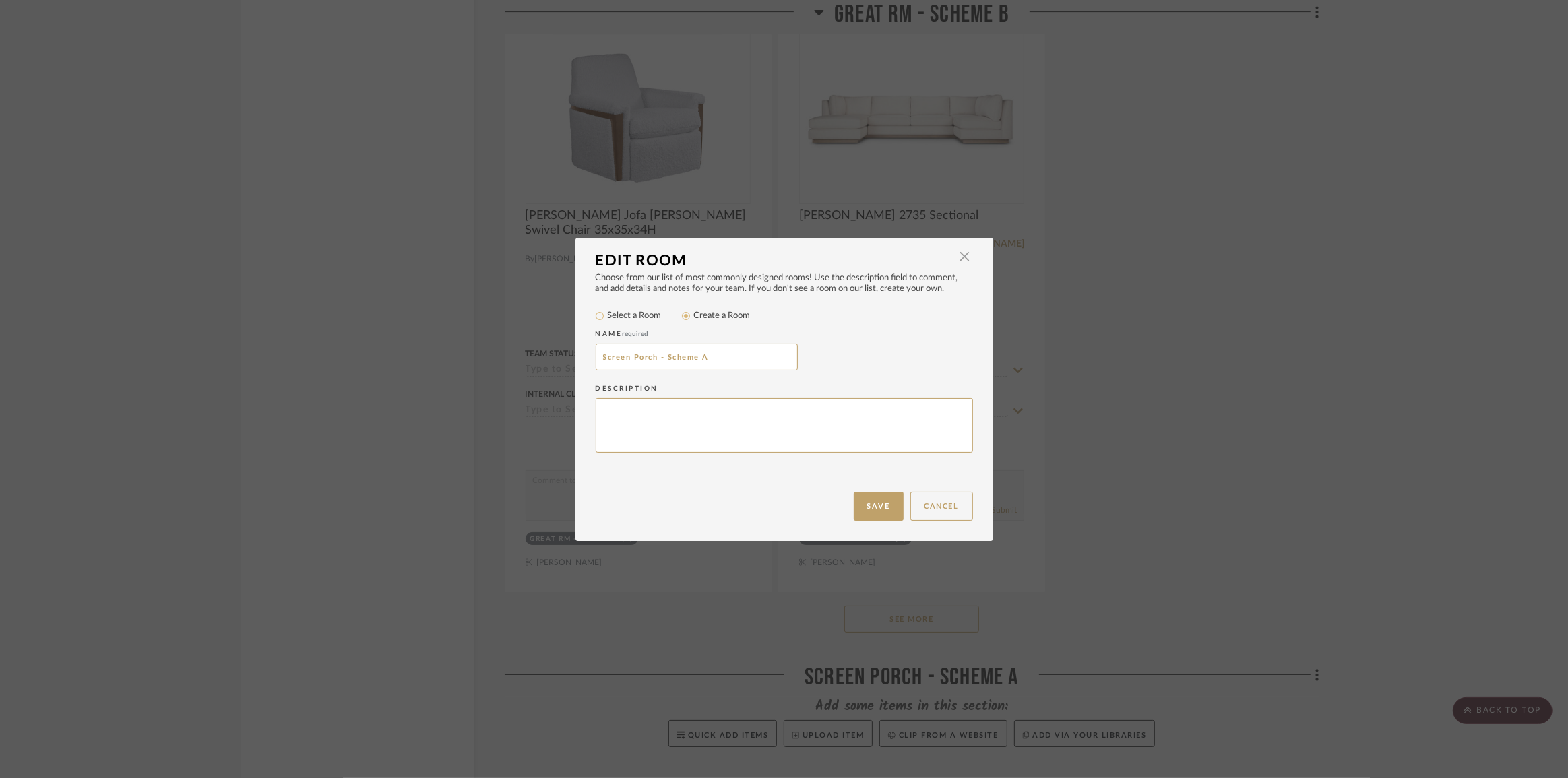
drag, startPoint x: 748, startPoint y: 361, endPoint x: 469, endPoint y: 359, distance: 279.0
click at [469, 359] on div "Edit Room × Choose from our list of most commonly designed rooms! Use the descr…" at bounding box center [784, 389] width 1568 height 778
click at [876, 505] on button "Save" at bounding box center [878, 506] width 50 height 29
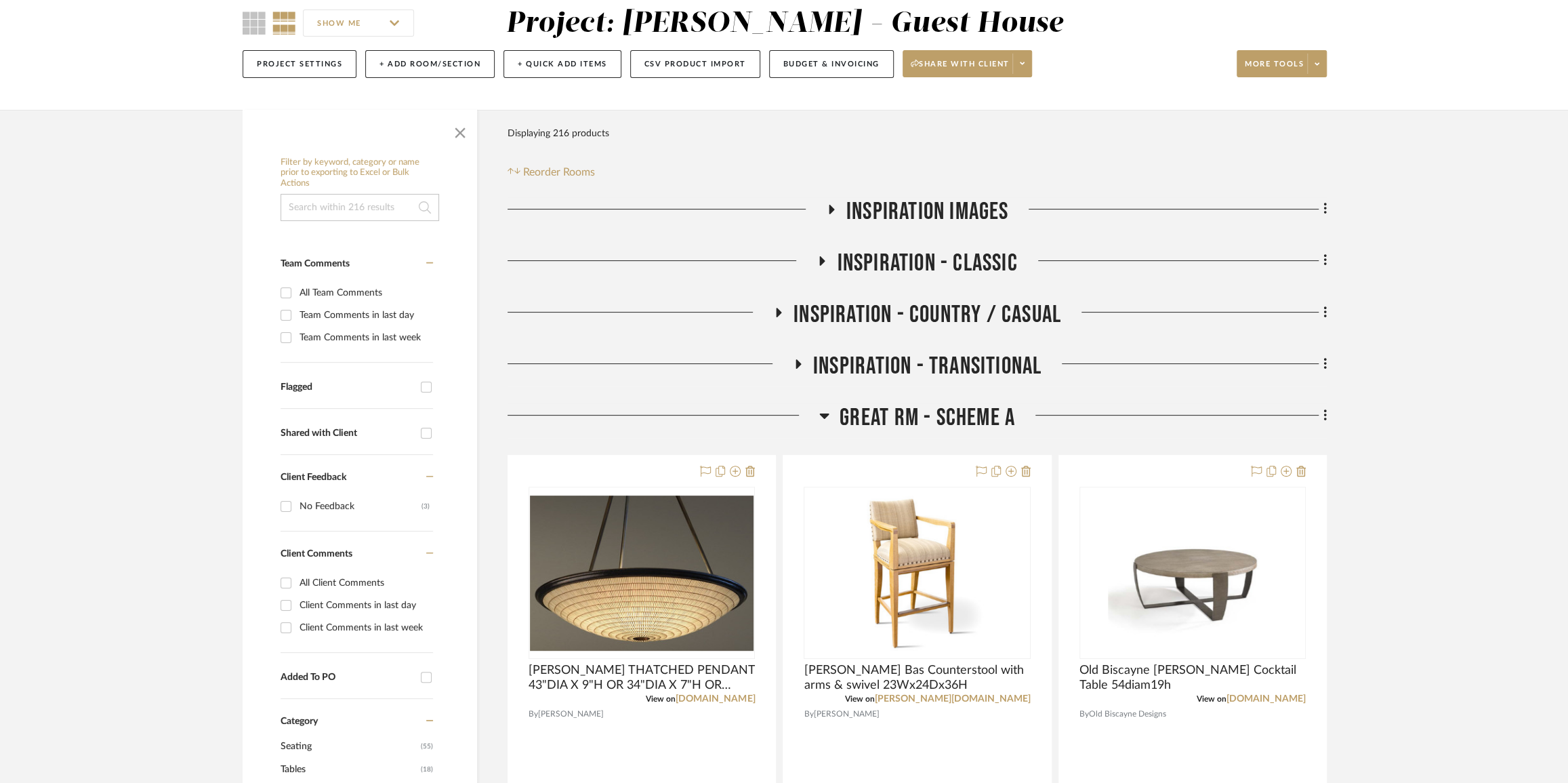
scroll to position [108, 0]
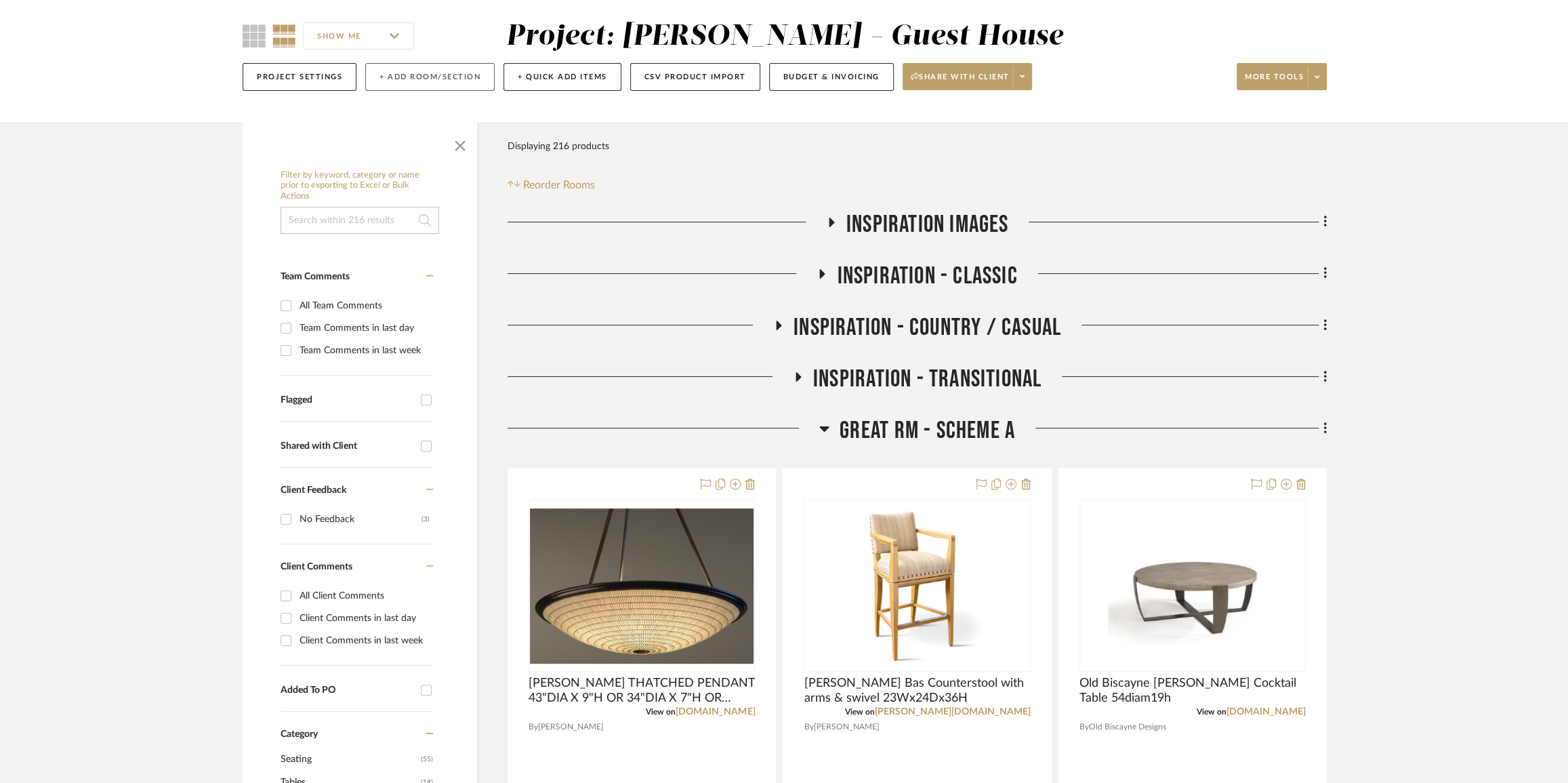
click at [424, 79] on button "+ Add Room/Section" at bounding box center [430, 76] width 130 height 28
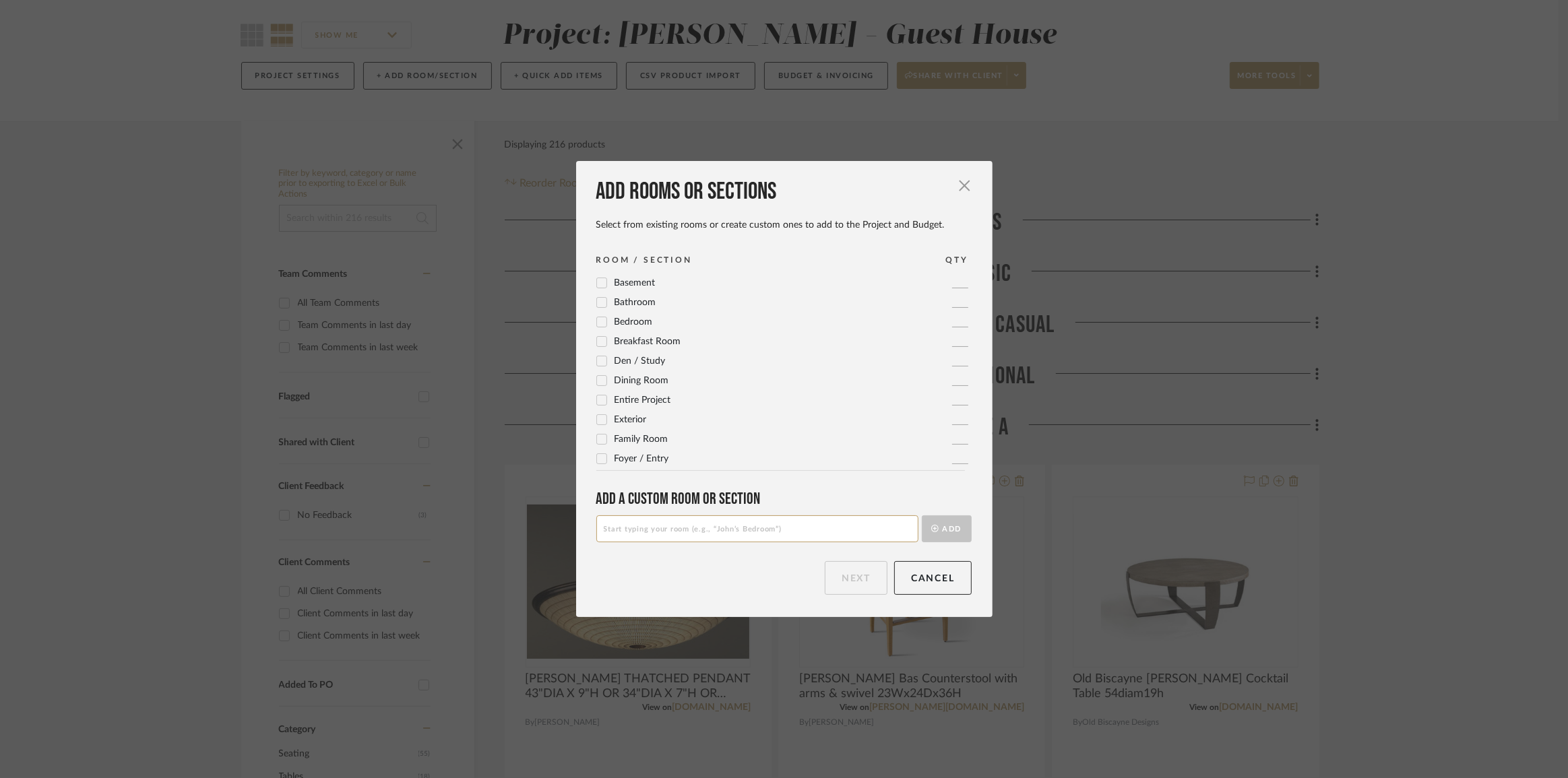
click at [730, 521] on input at bounding box center [757, 529] width 322 height 27
paste input "Screen Porch - Scheme A"
type input "Screen Porch - Scheme B"
click at [958, 528] on button "Add" at bounding box center [946, 529] width 50 height 27
click at [865, 584] on button "Next" at bounding box center [856, 578] width 62 height 34
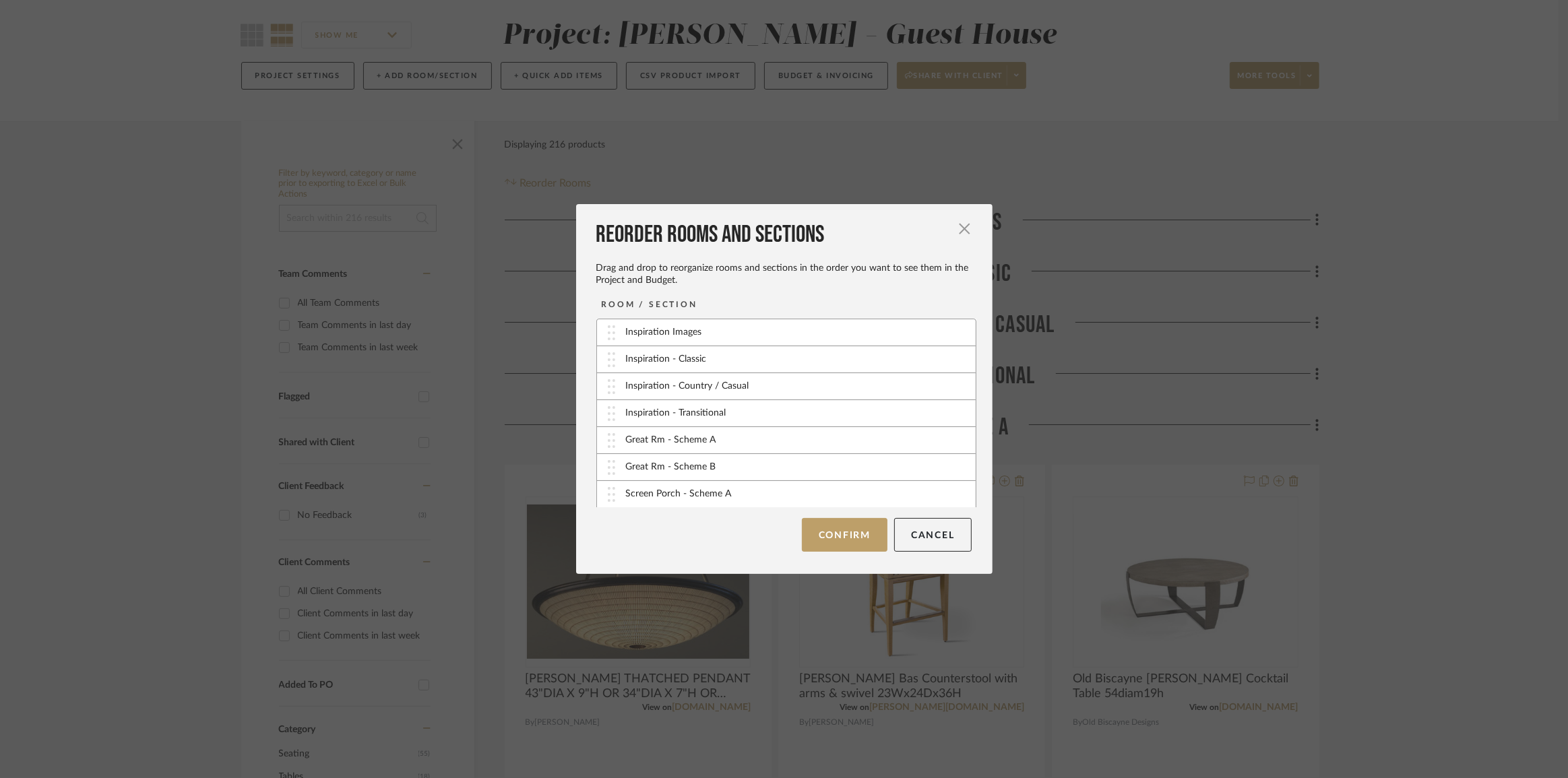
scroll to position [54, 0]
drag, startPoint x: 733, startPoint y: 493, endPoint x: 732, endPoint y: 470, distance: 23.0
click at [822, 531] on button "Confirm" at bounding box center [844, 535] width 86 height 34
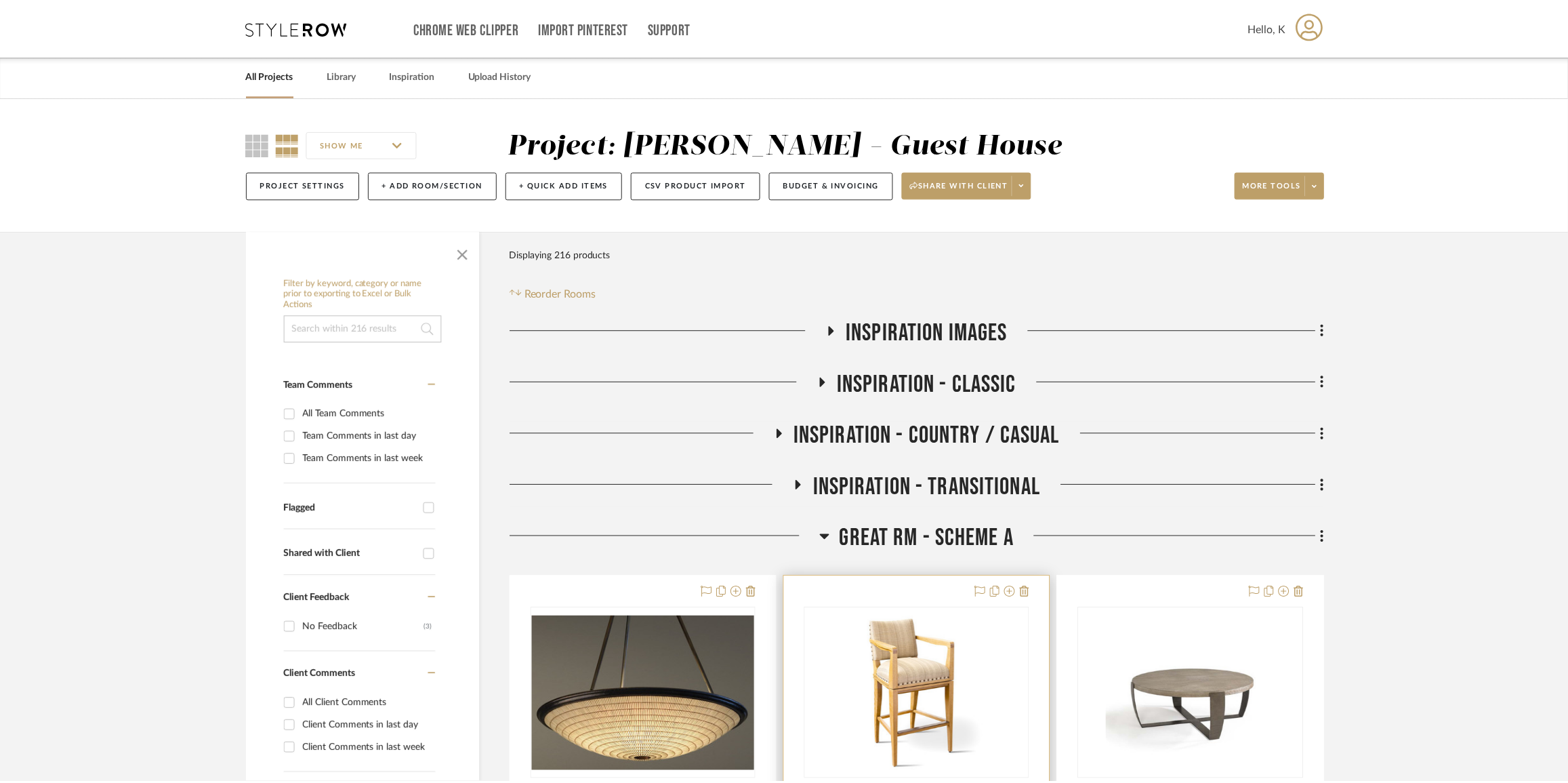
scroll to position [108, 0]
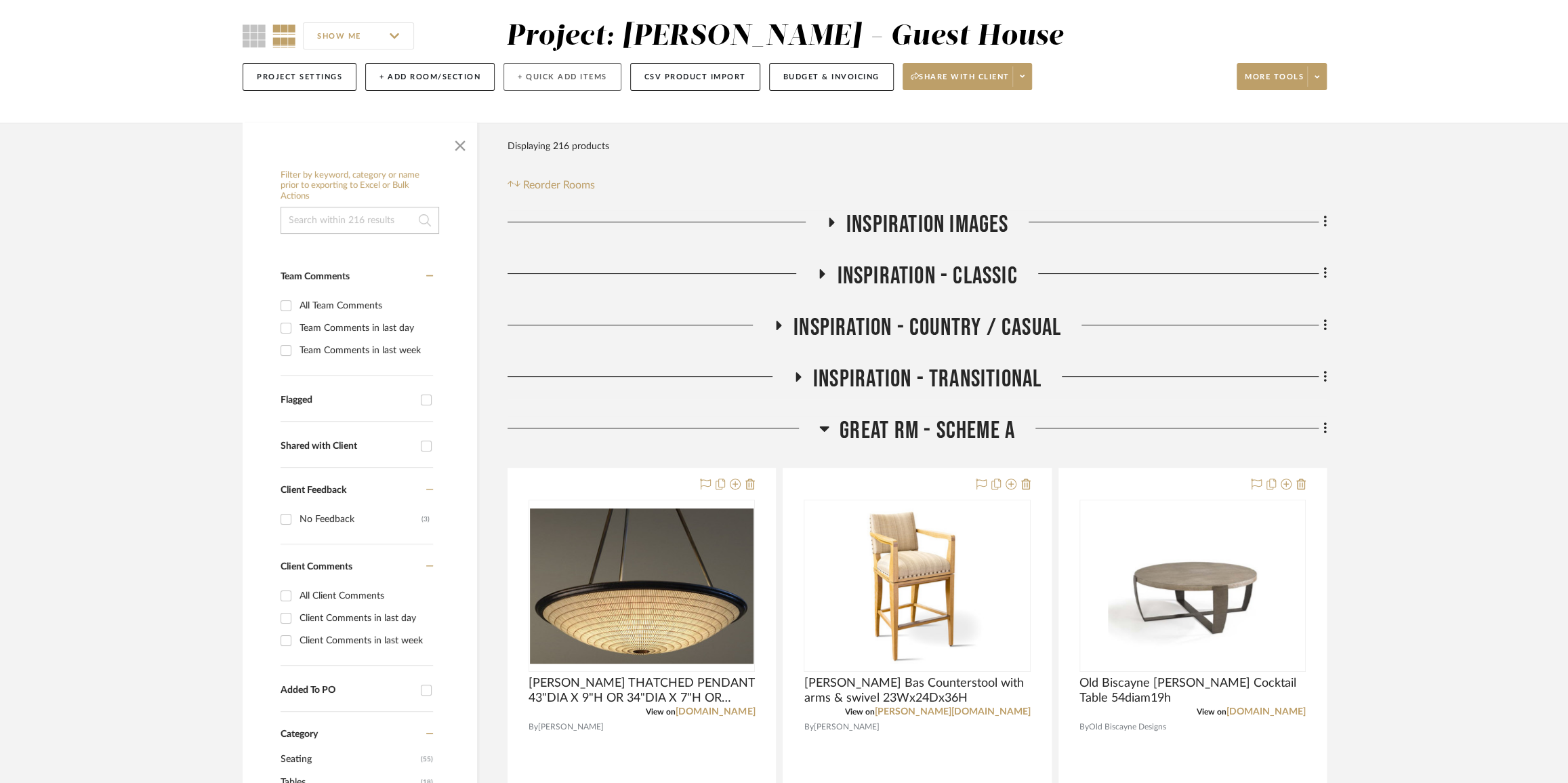
click at [534, 78] on button "+ Quick Add Items" at bounding box center [562, 76] width 118 height 28
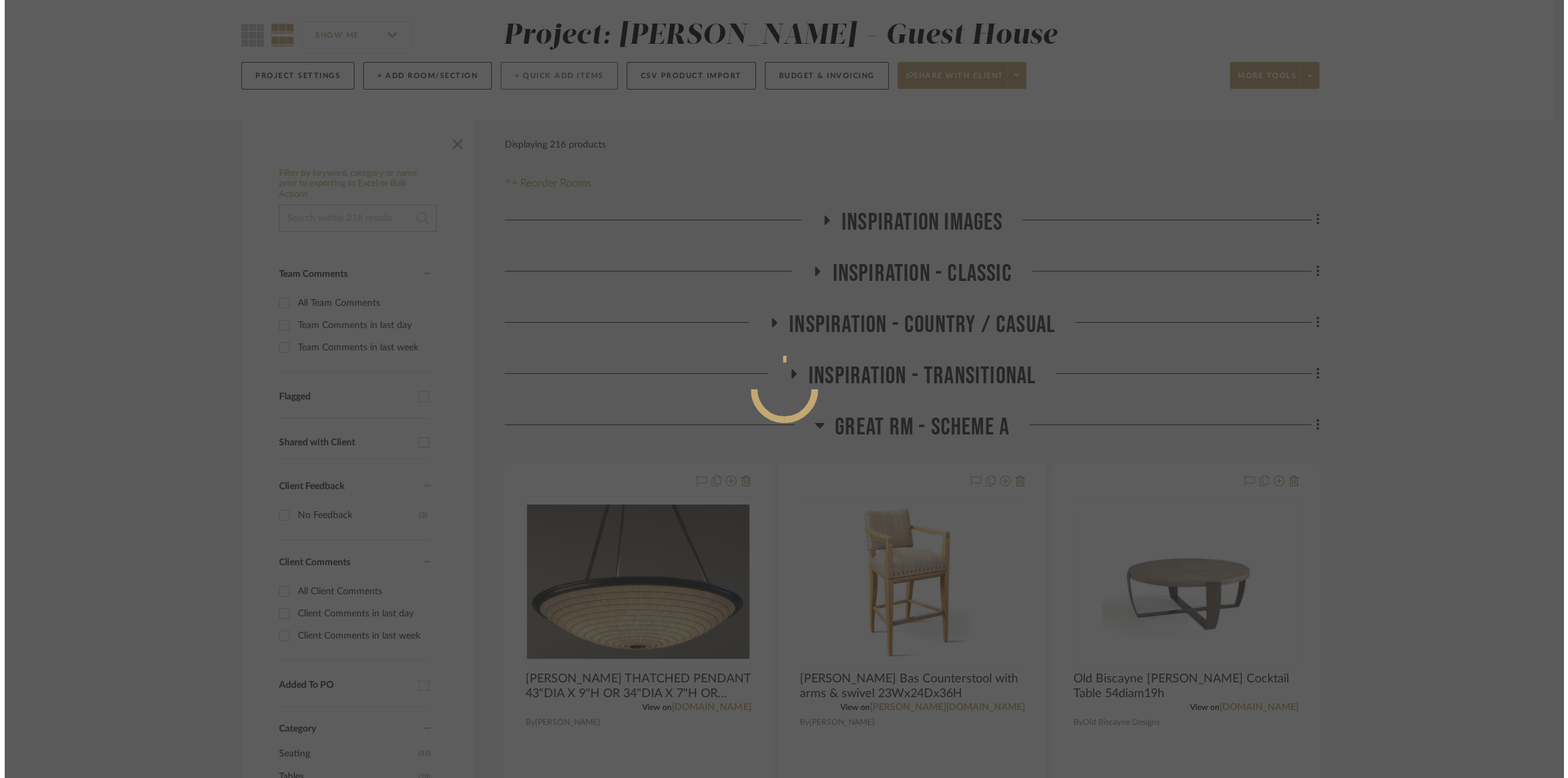
scroll to position [0, 0]
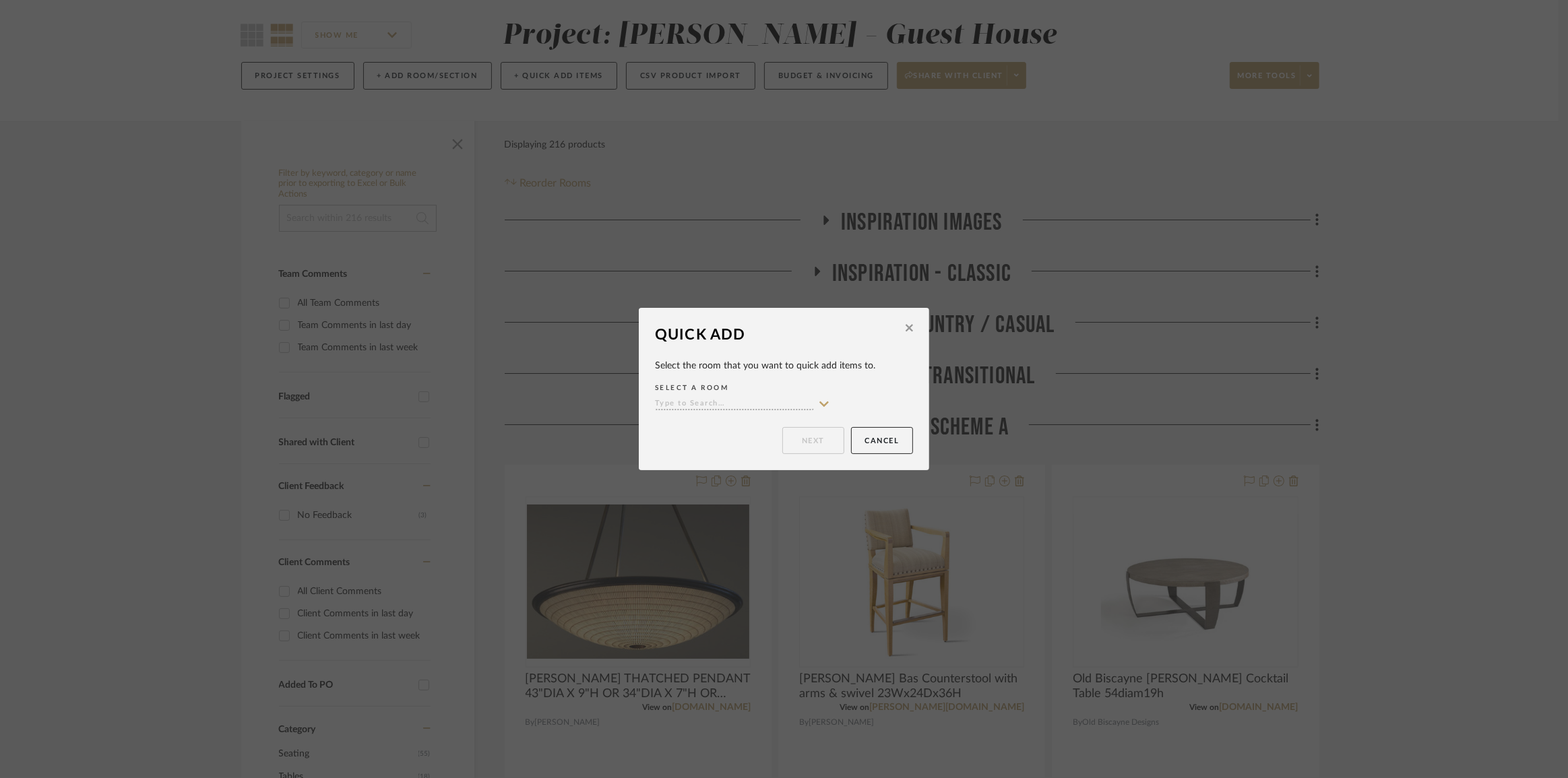
click at [905, 334] on fa-icon at bounding box center [909, 329] width 7 height 12
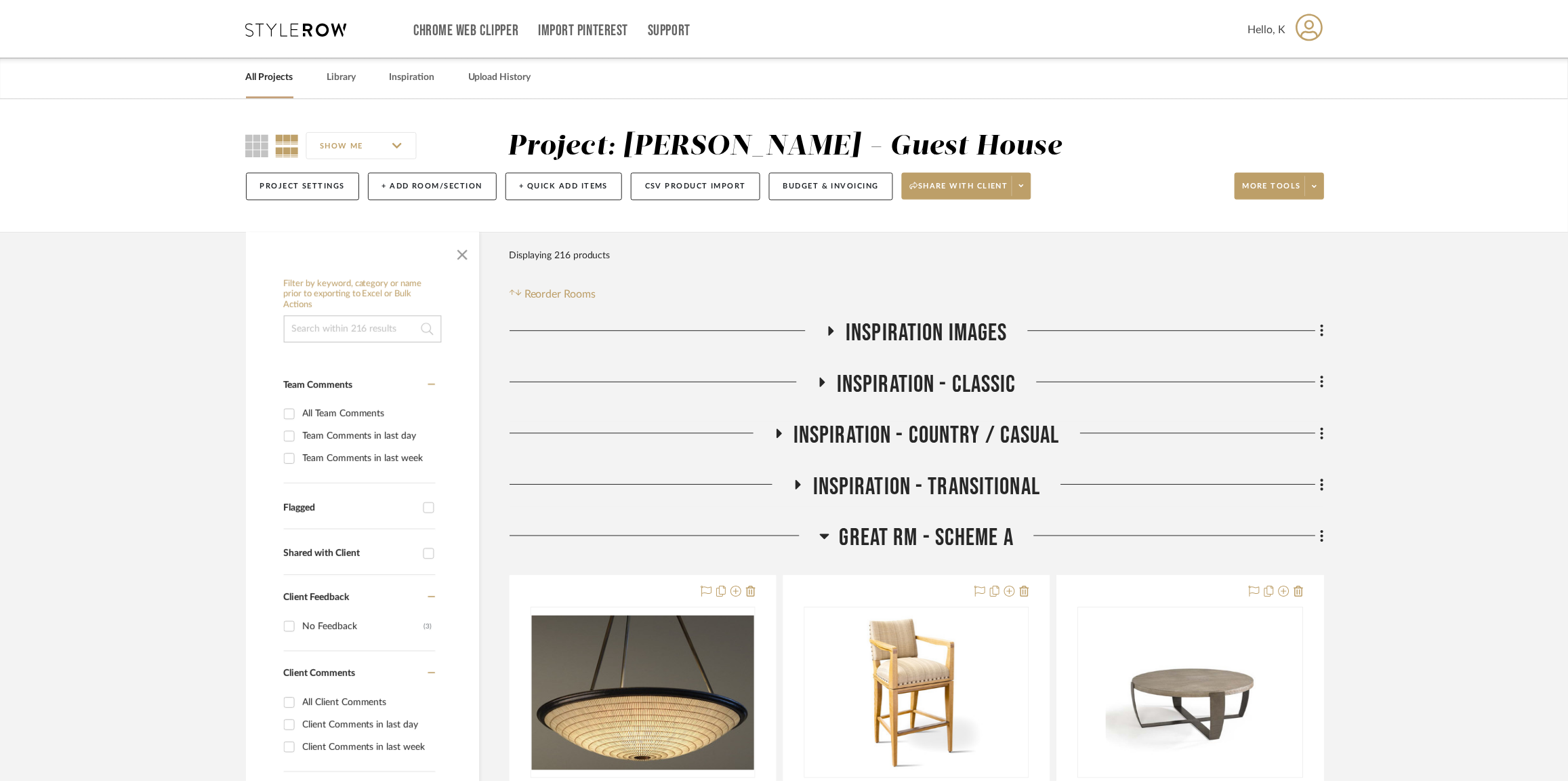
scroll to position [108, 0]
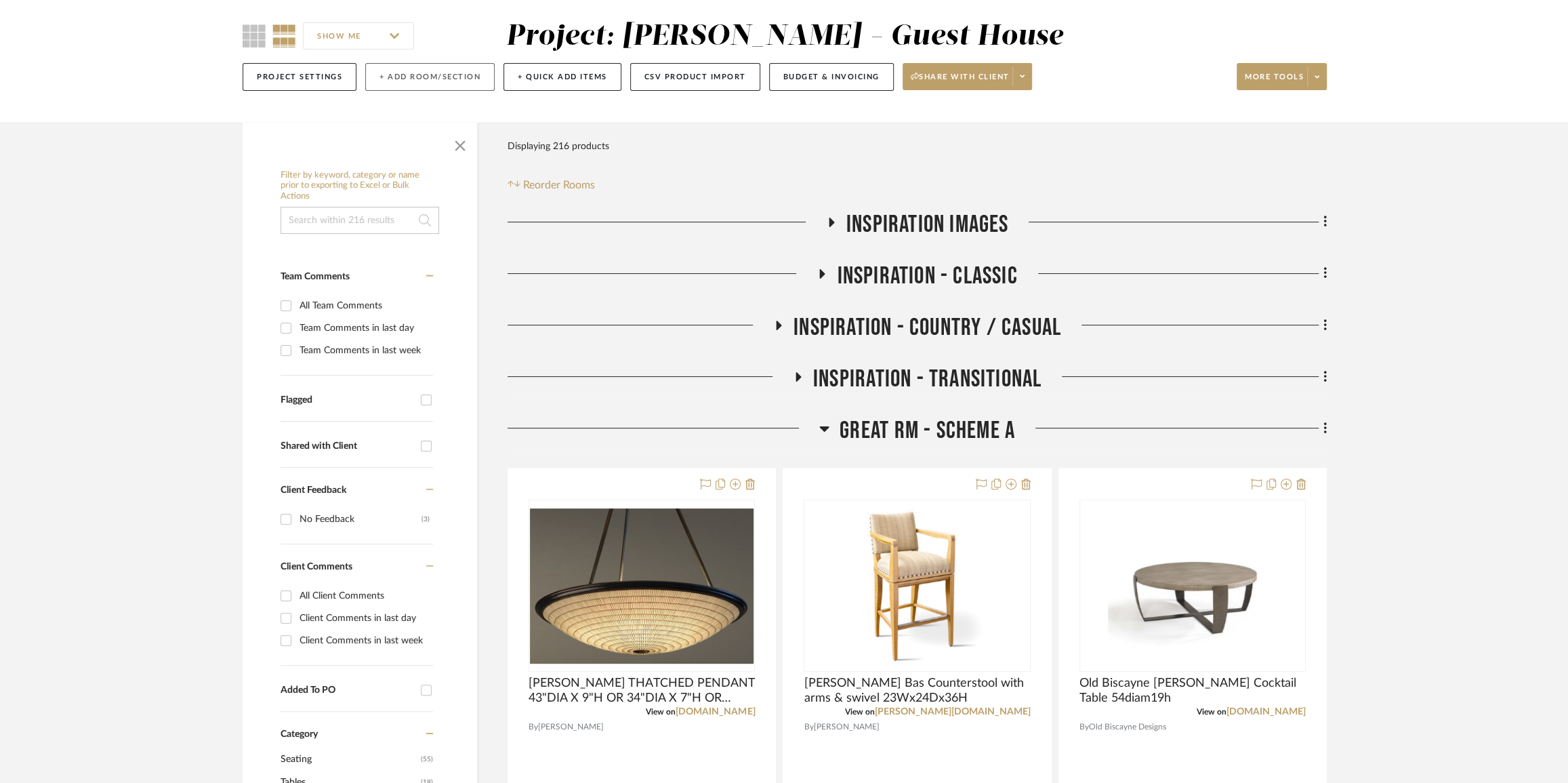
click at [409, 78] on button "+ Add Room/Section" at bounding box center [430, 76] width 130 height 28
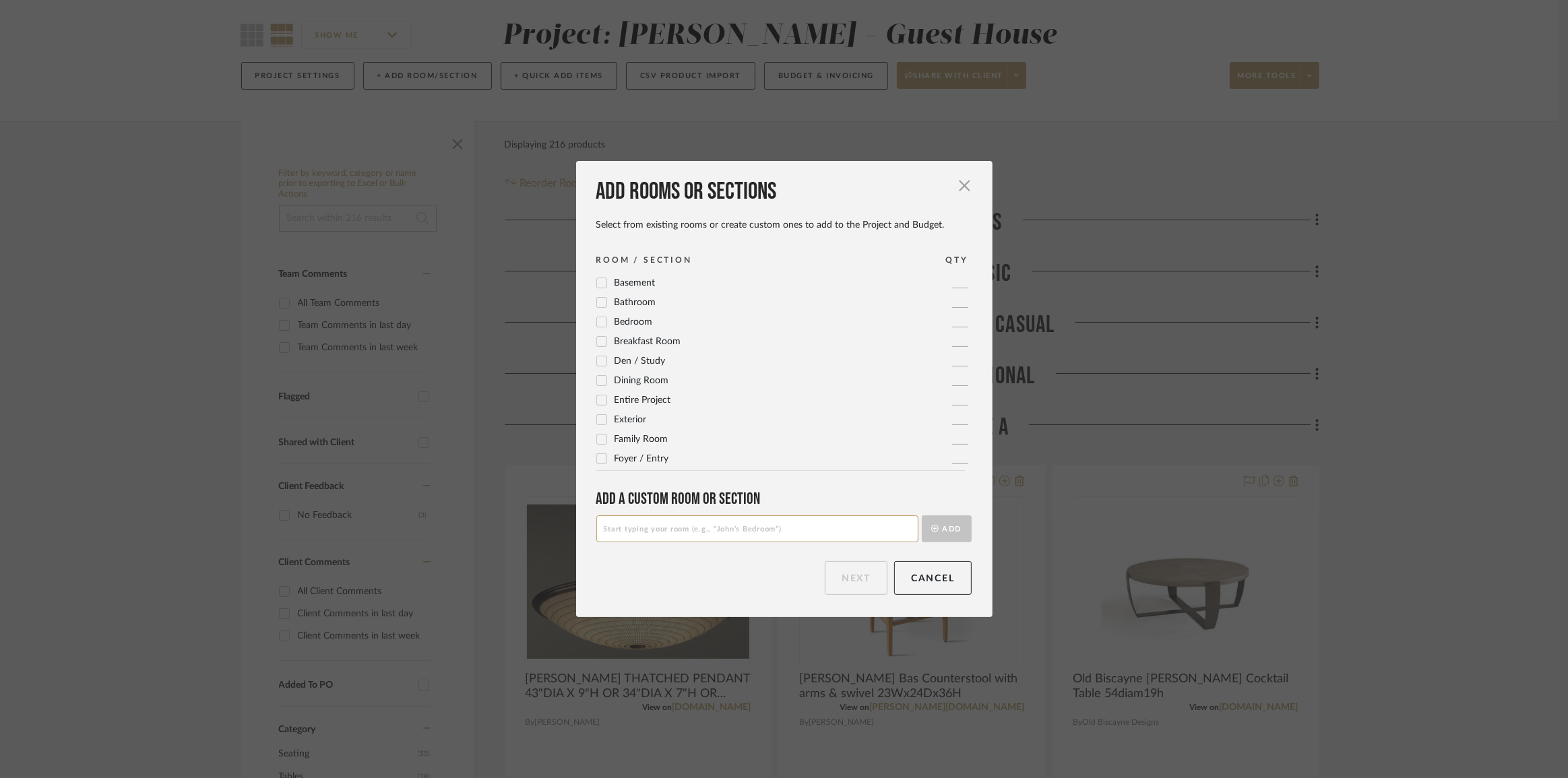
click at [744, 523] on input at bounding box center [757, 529] width 322 height 27
paste input "Screen Porch - Scheme A"
drag, startPoint x: 633, startPoint y: 529, endPoint x: 589, endPoint y: 536, distance: 44.6
click at [589, 536] on div "Add rooms or sections Select from existing rooms or create custom ones to add t…" at bounding box center [784, 388] width 416 height 456
type input "PBR - Scheme A"
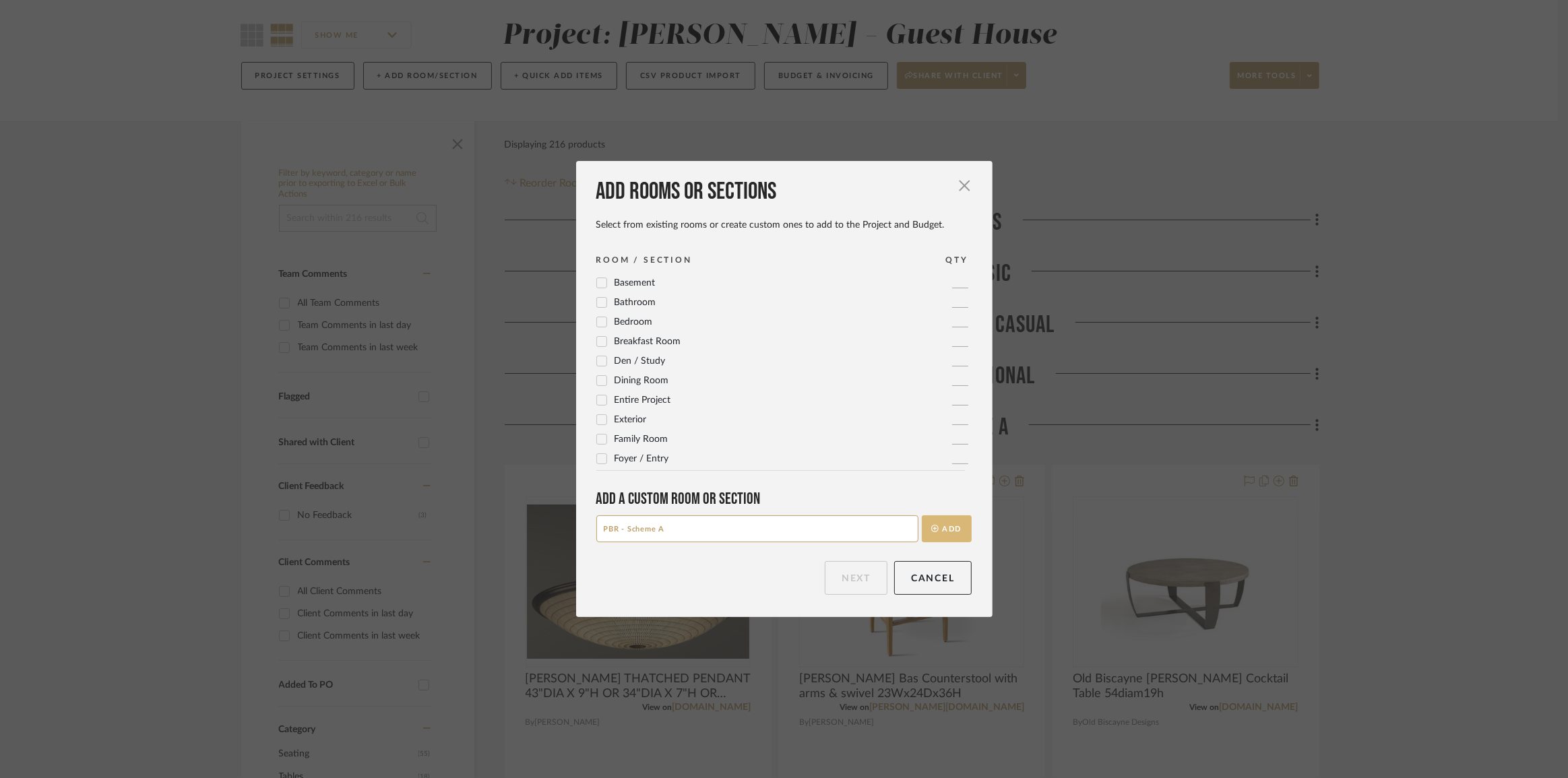
click at [944, 530] on button "Add" at bounding box center [946, 529] width 50 height 27
click at [846, 579] on button "Next" at bounding box center [856, 578] width 62 height 34
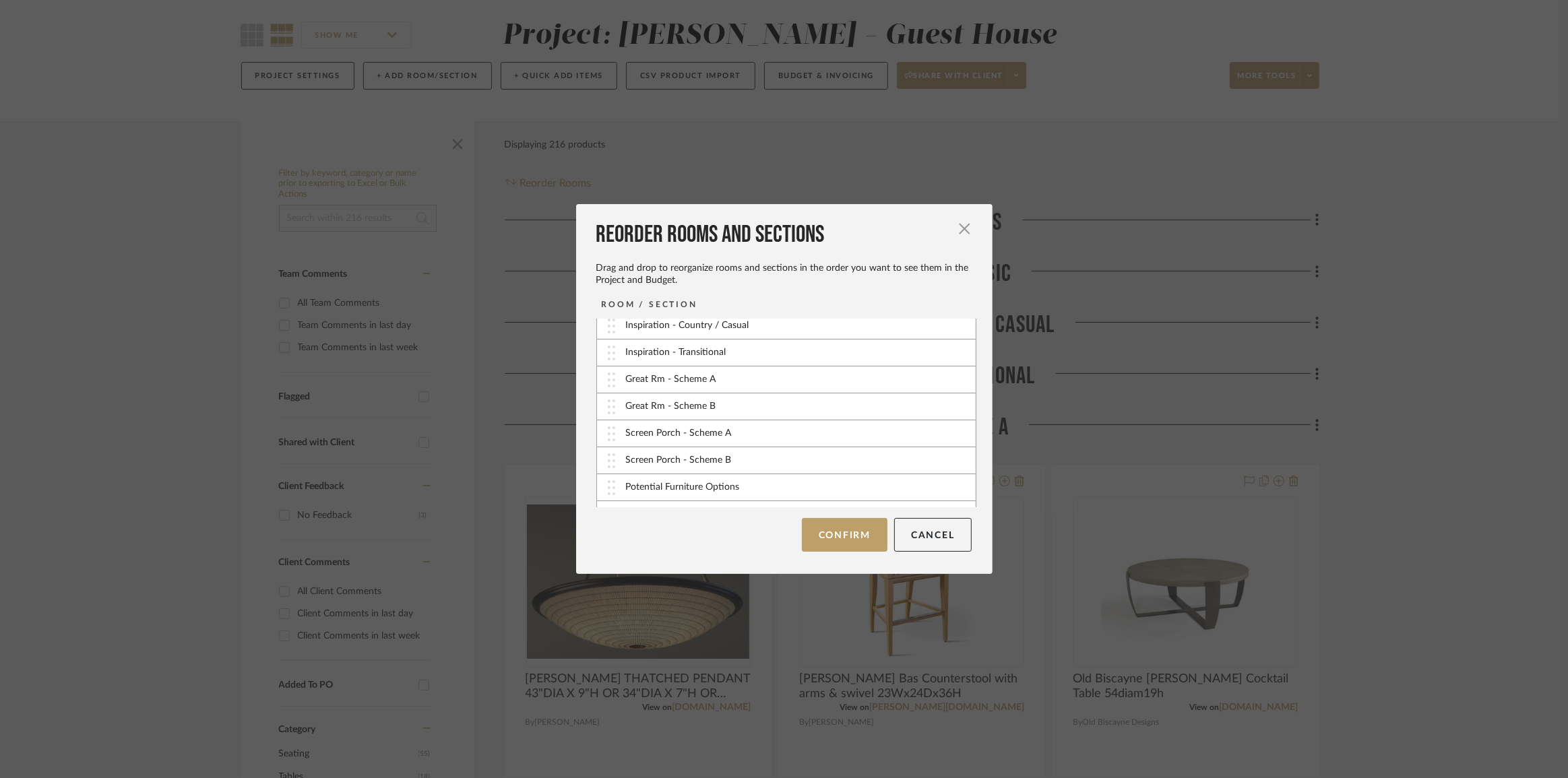
scroll to position [81, 0]
drag, startPoint x: 681, startPoint y: 491, endPoint x: 681, endPoint y: 463, distance: 28.0
click at [824, 533] on button "Confirm" at bounding box center [844, 535] width 86 height 34
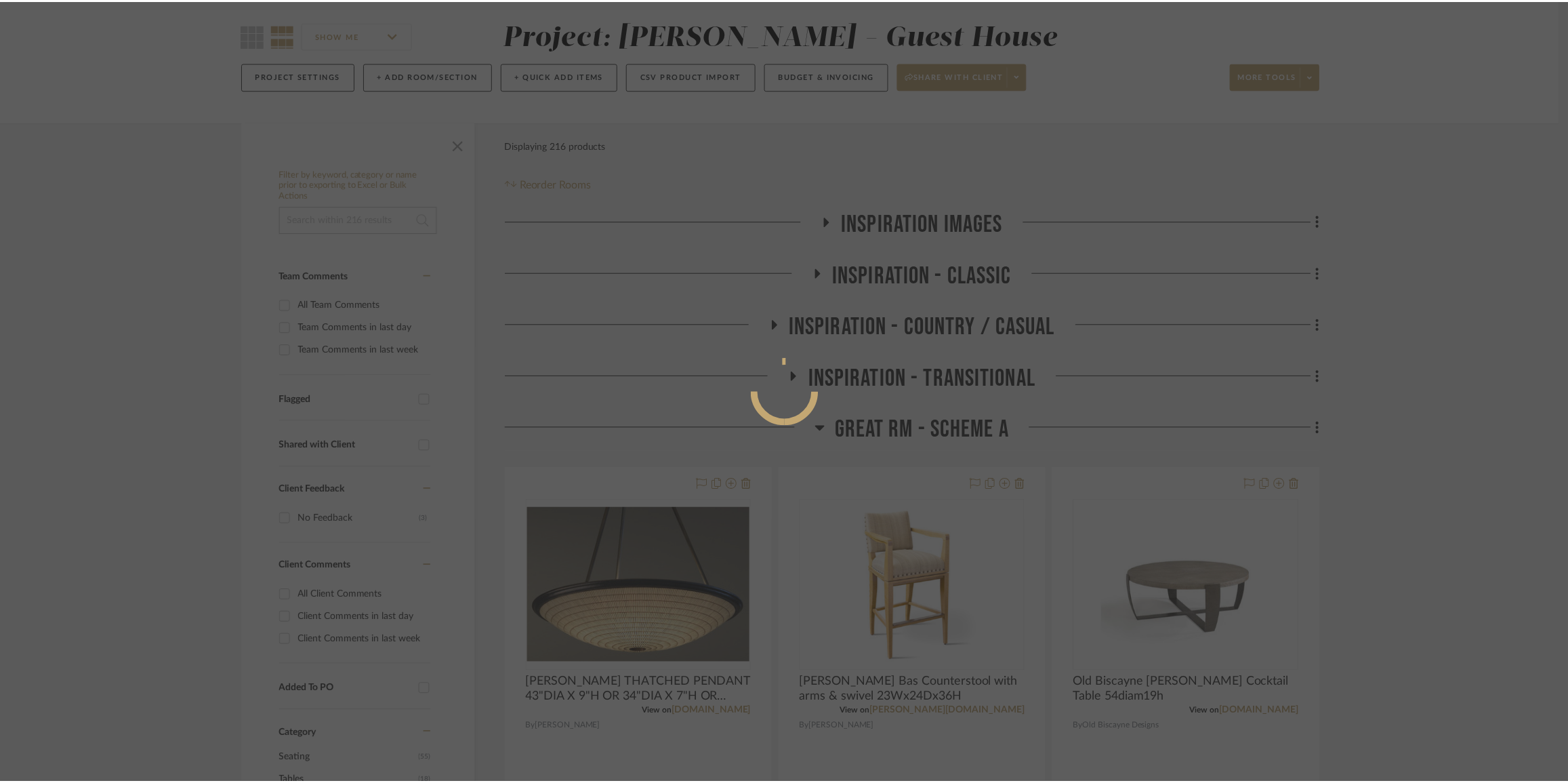
scroll to position [108, 0]
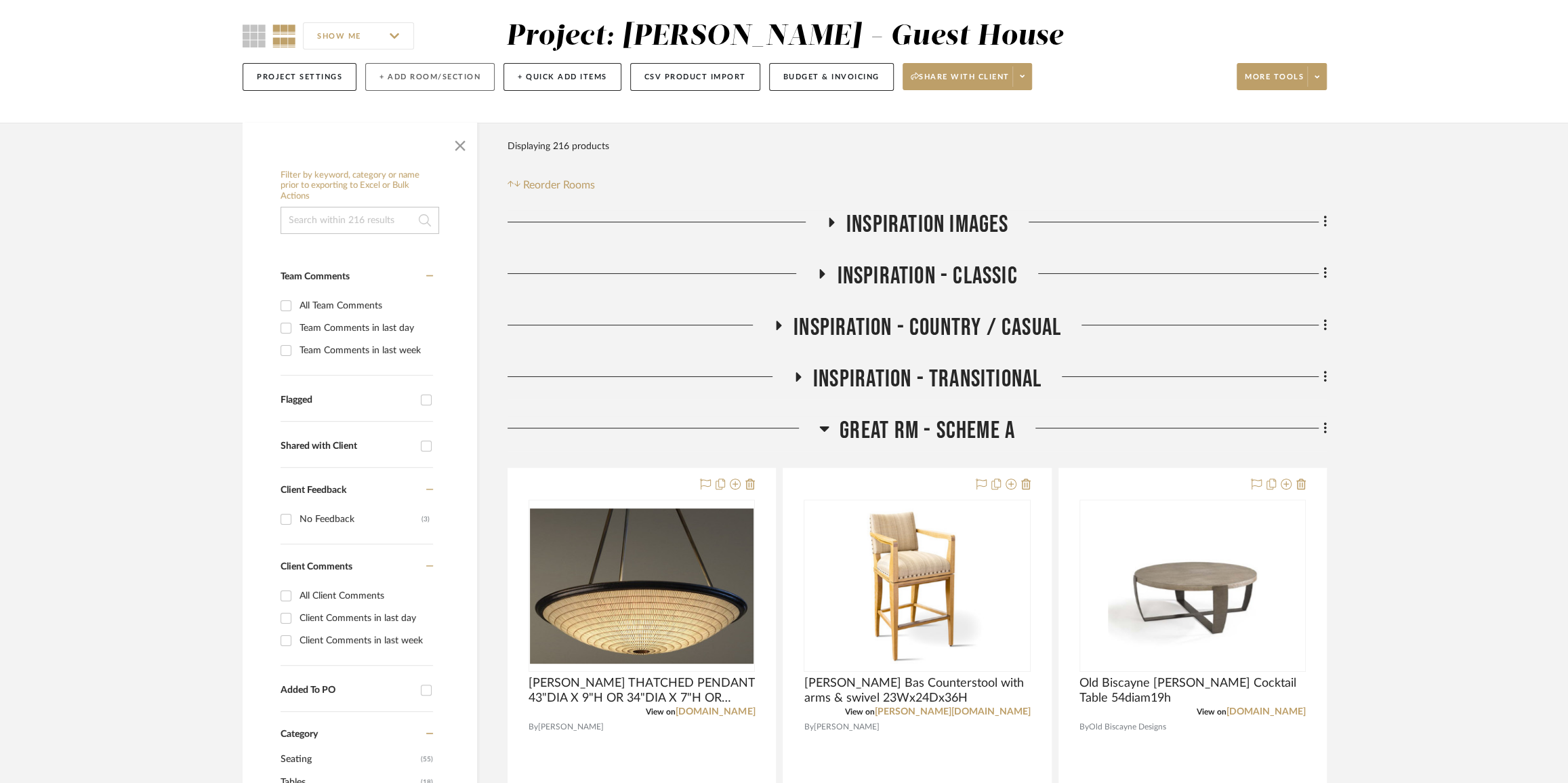
click at [416, 76] on button "+ Add Room/Section" at bounding box center [430, 76] width 130 height 28
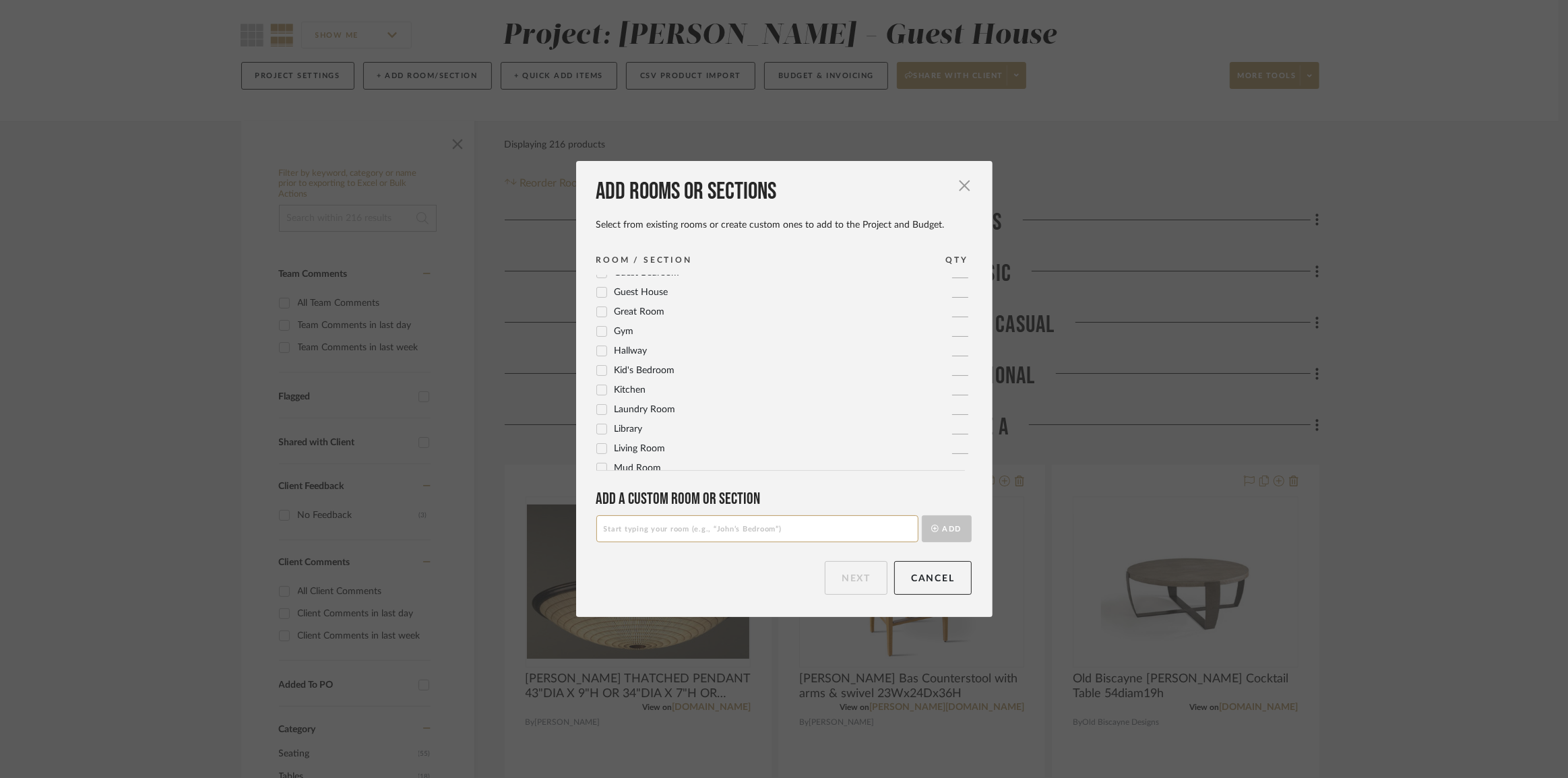
scroll to position [449, 0]
click at [675, 529] on input at bounding box center [757, 529] width 322 height 27
paste input "Screen Porch - Scheme A"
click at [734, 529] on input "Screen Porch - Scheme B" at bounding box center [757, 529] width 322 height 27
drag, startPoint x: 646, startPoint y: 529, endPoint x: 539, endPoint y: 534, distance: 107.1
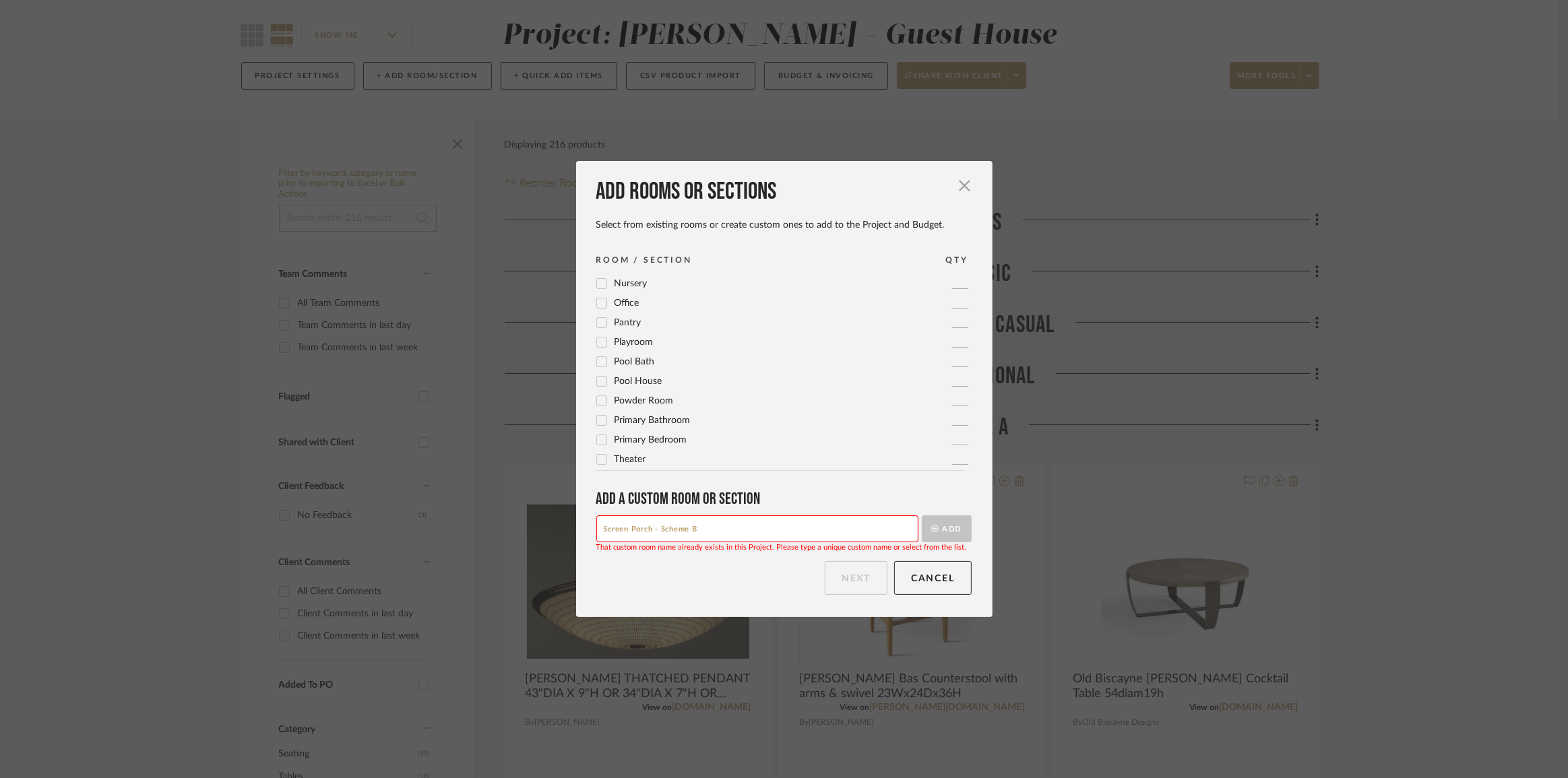
click at [539, 534] on div "Add rooms or sections Select from existing rooms or create custom ones to add t…" at bounding box center [784, 389] width 1568 height 778
type input "PBR - Scheme B"
click at [941, 528] on button "Add" at bounding box center [946, 529] width 50 height 27
click at [849, 578] on button "Next" at bounding box center [856, 578] width 62 height 34
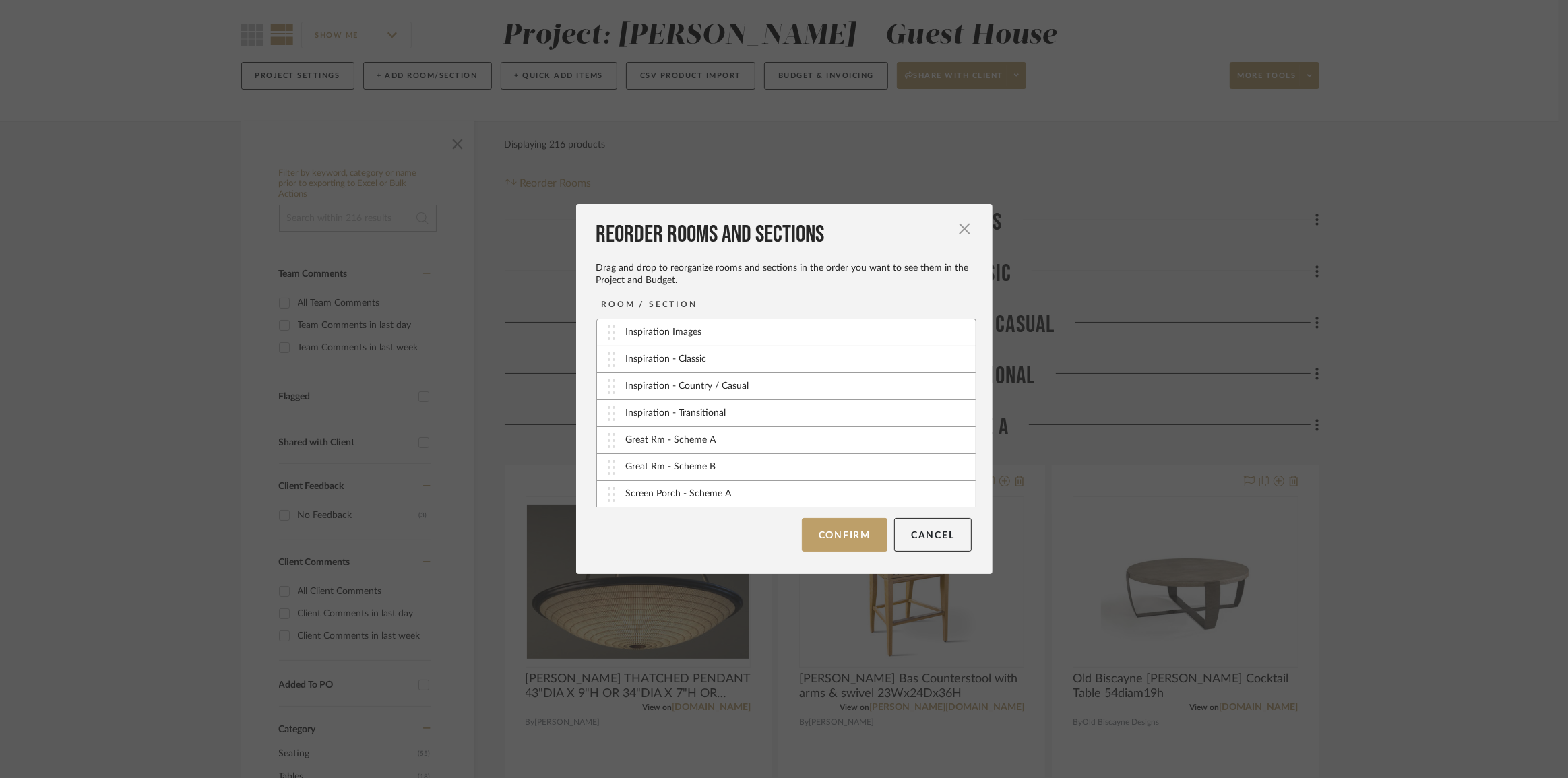
scroll to position [108, 0]
drag, startPoint x: 689, startPoint y: 492, endPoint x: 692, endPoint y: 463, distance: 29.2
click at [842, 534] on button "Confirm" at bounding box center [844, 535] width 86 height 34
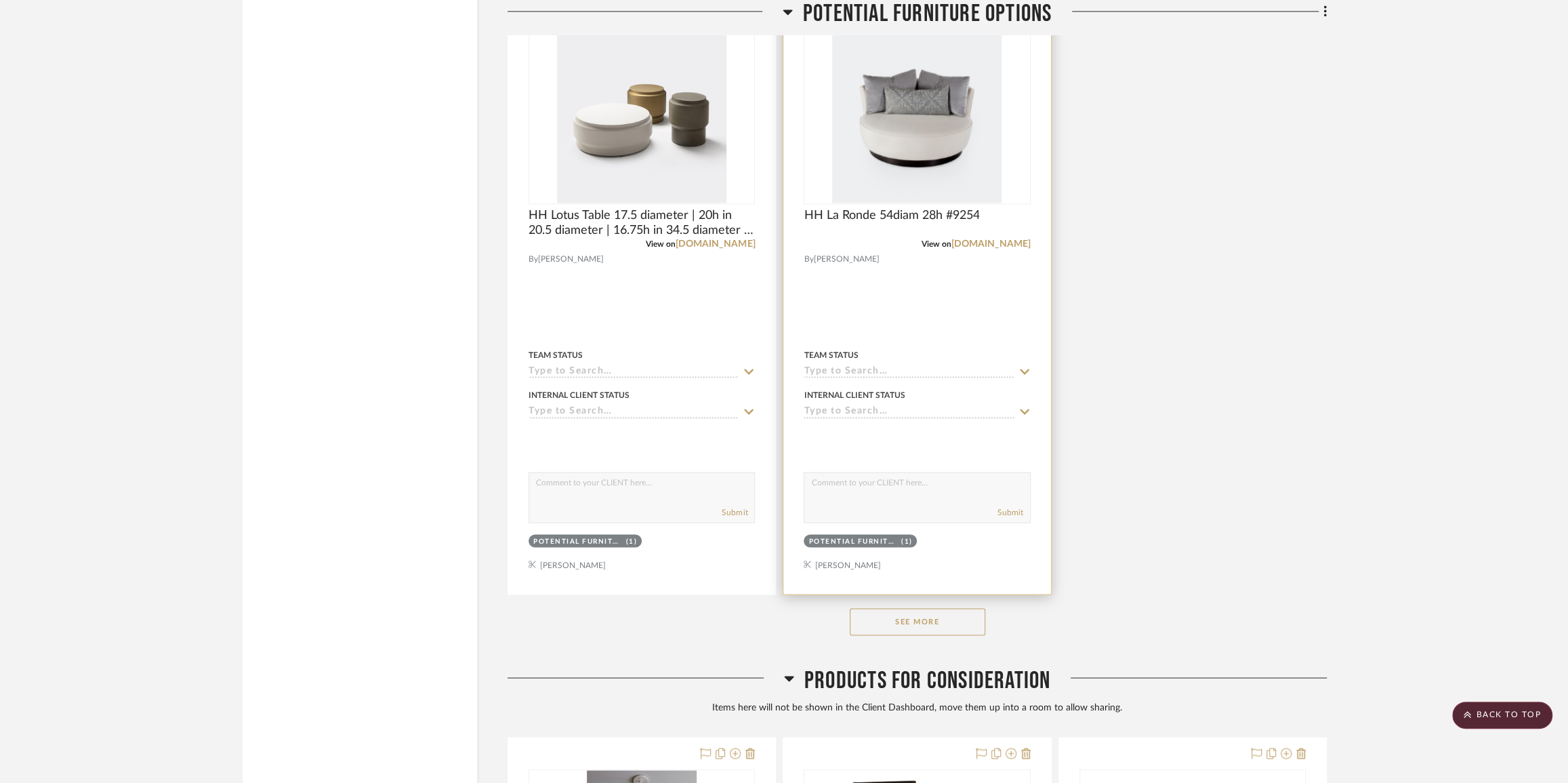
scroll to position [6408, 0]
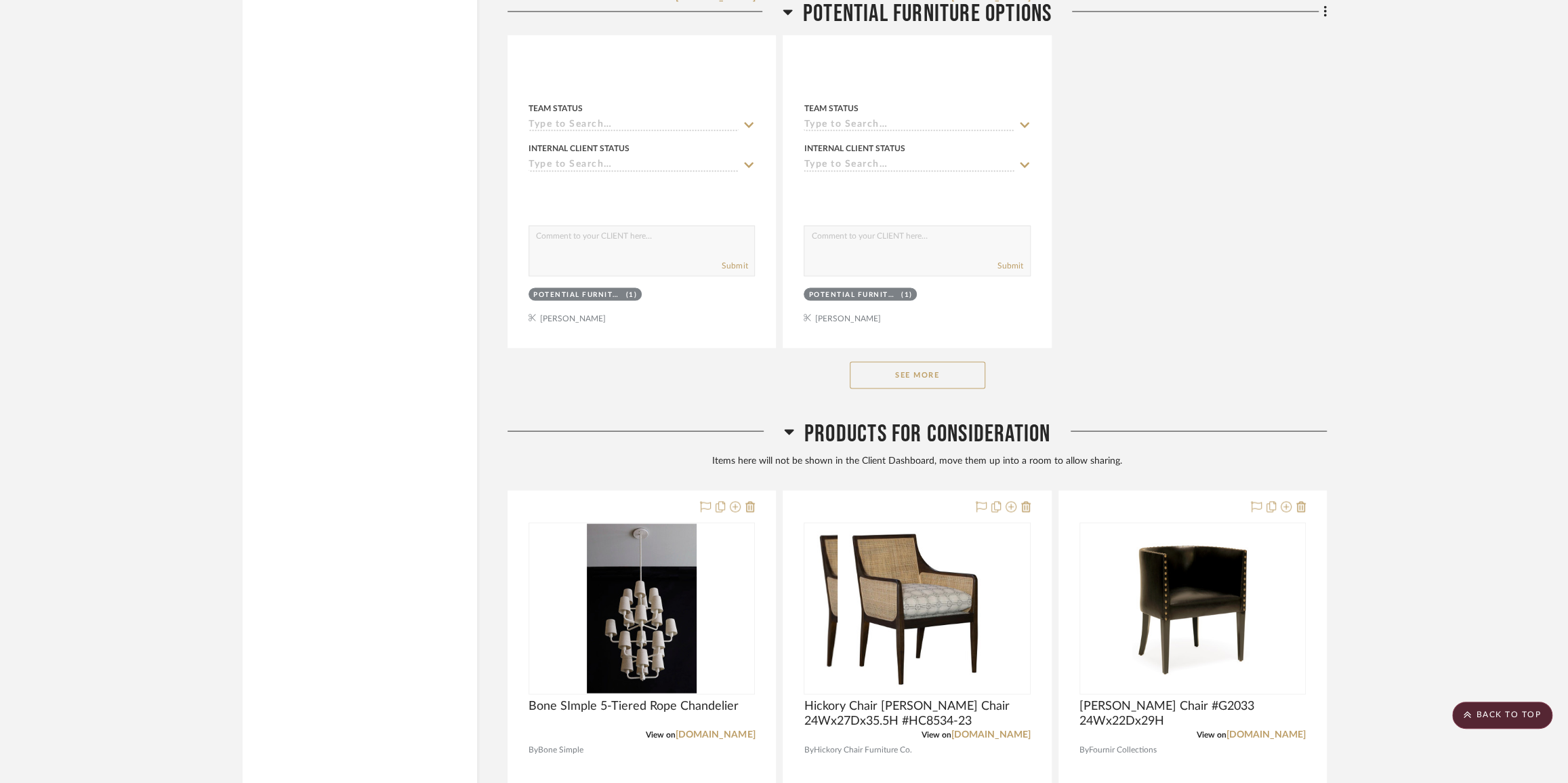
click at [970, 384] on button "See More" at bounding box center [918, 375] width 135 height 27
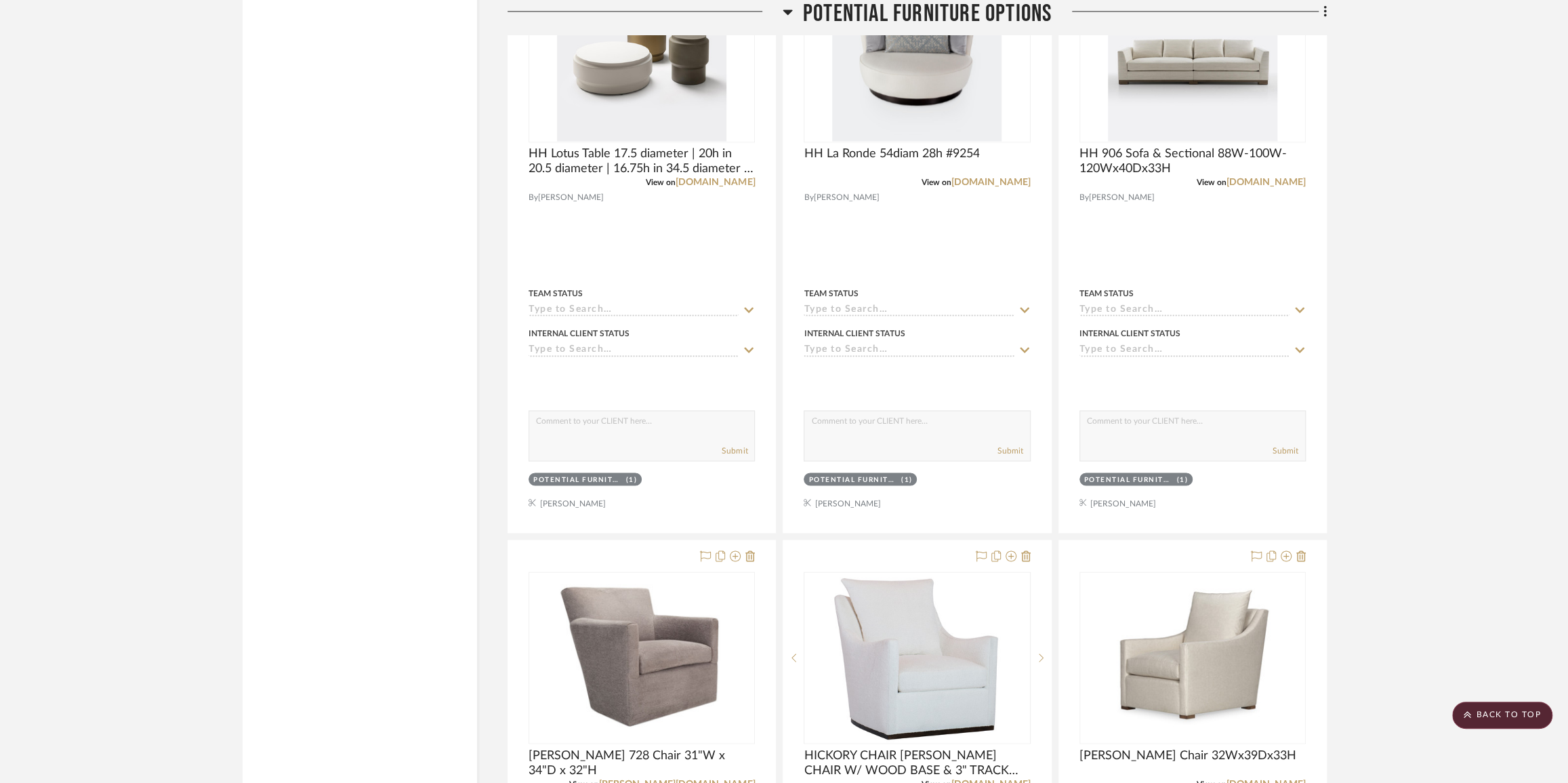
scroll to position [6346, 0]
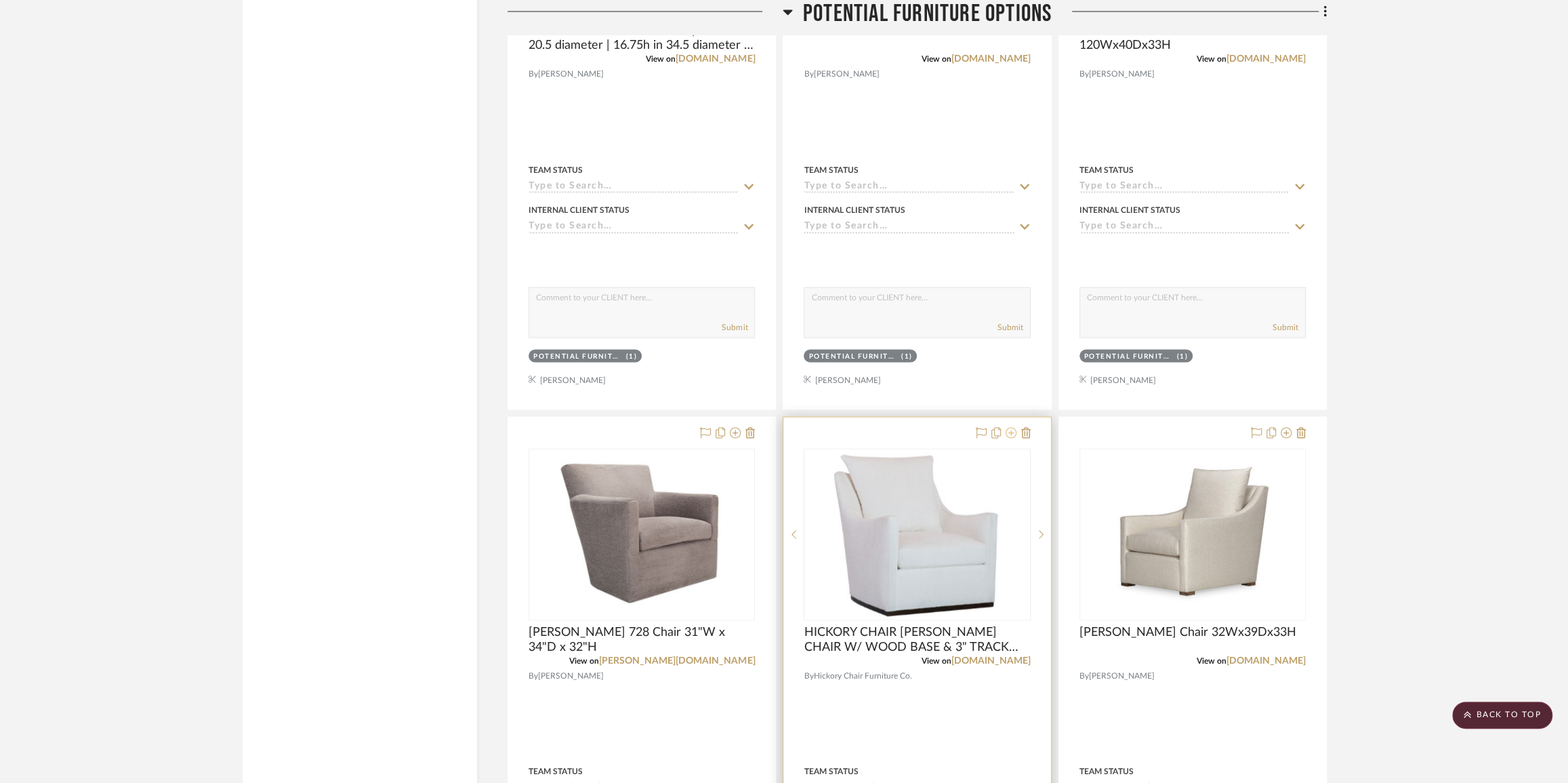
click at [1015, 438] on icon at bounding box center [1011, 432] width 11 height 11
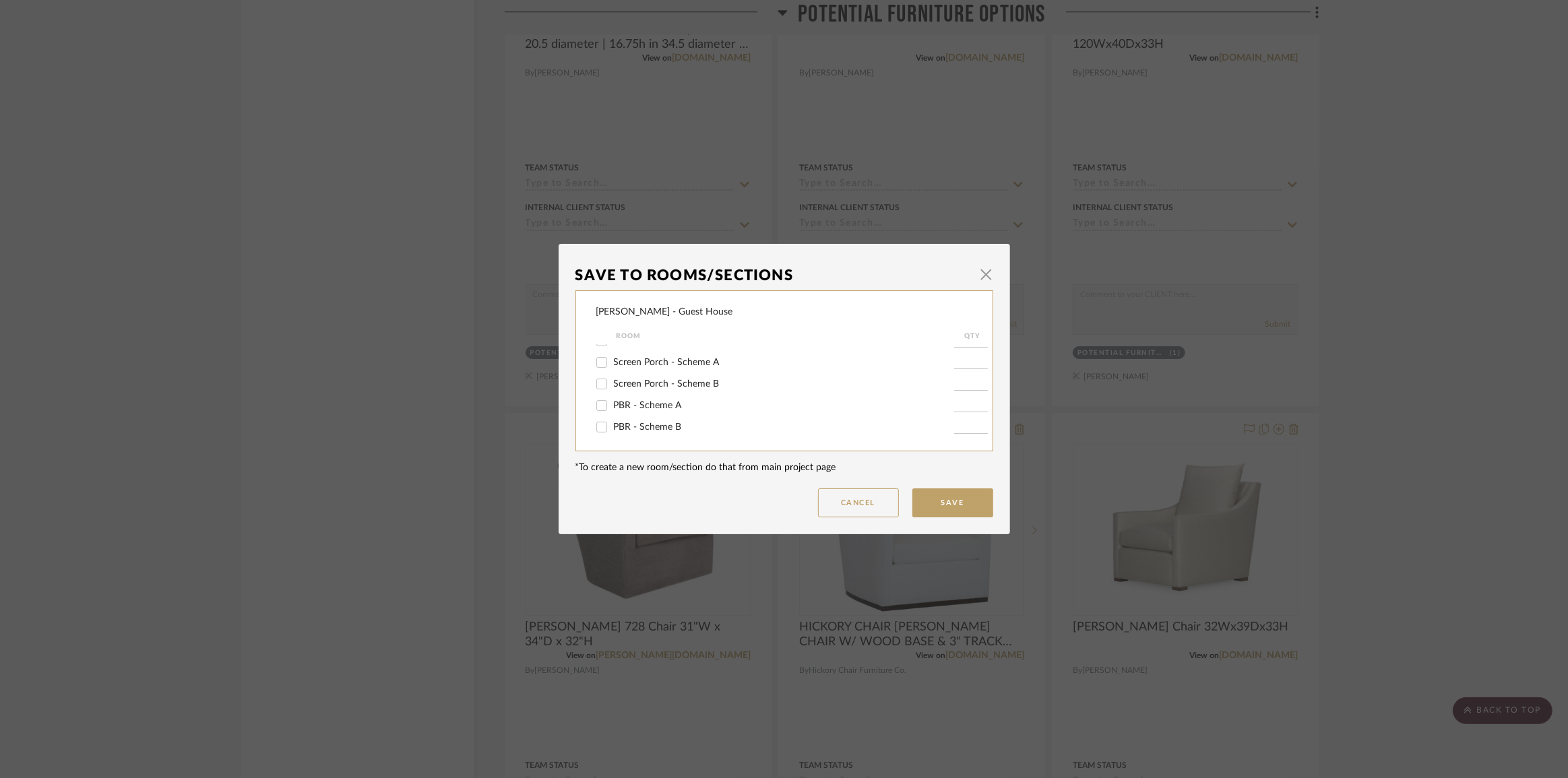
scroll to position [143, 0]
click at [595, 407] on input "PBR - Scheme B" at bounding box center [602, 405] width 21 height 21
checkbox input "true"
type input "1"
click at [593, 427] on input "Potential Furniture Options" at bounding box center [602, 427] width 21 height 21
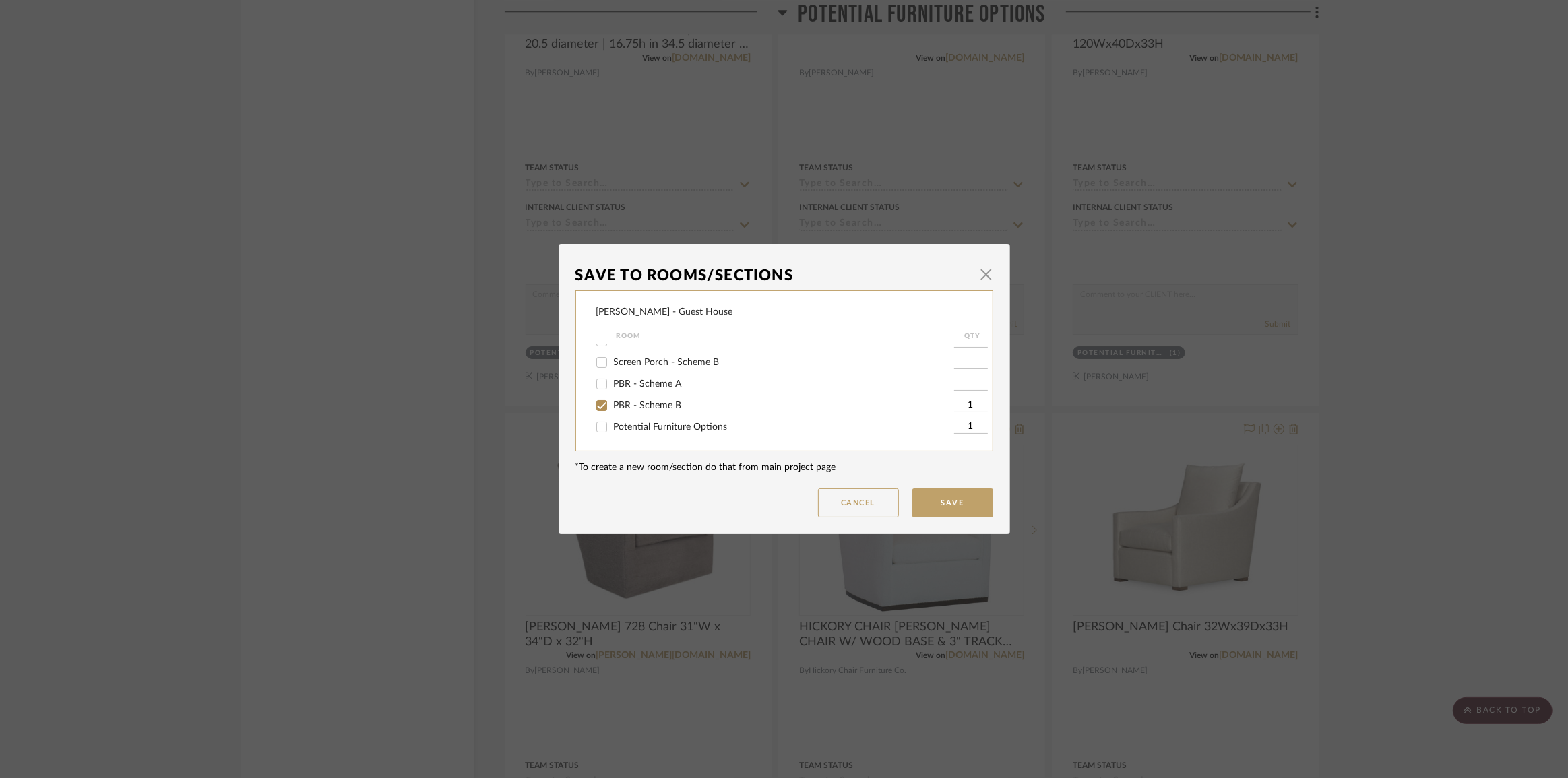
checkbox input "false"
click at [941, 505] on button "Save" at bounding box center [953, 502] width 81 height 29
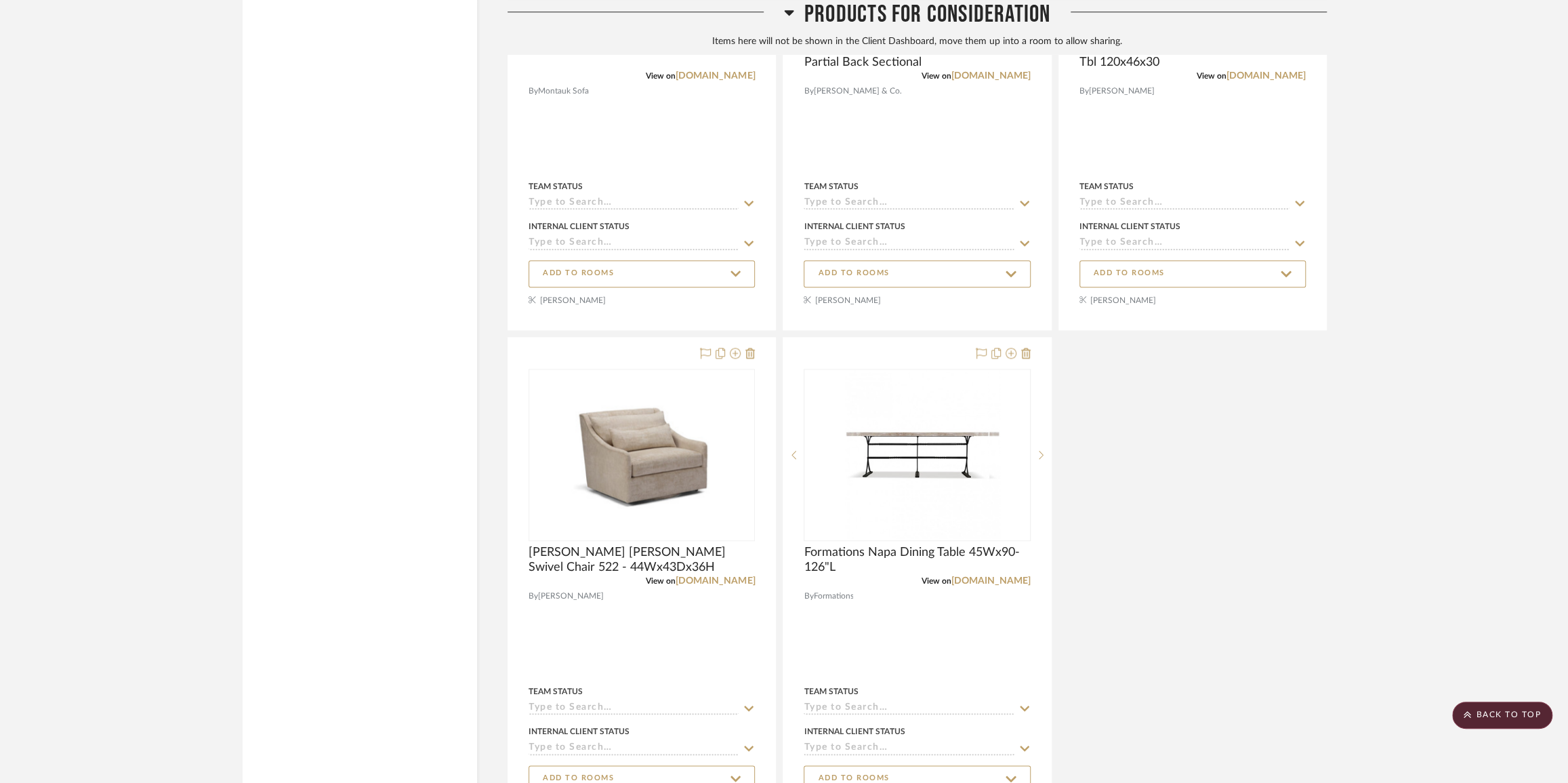
scroll to position [14324, 0]
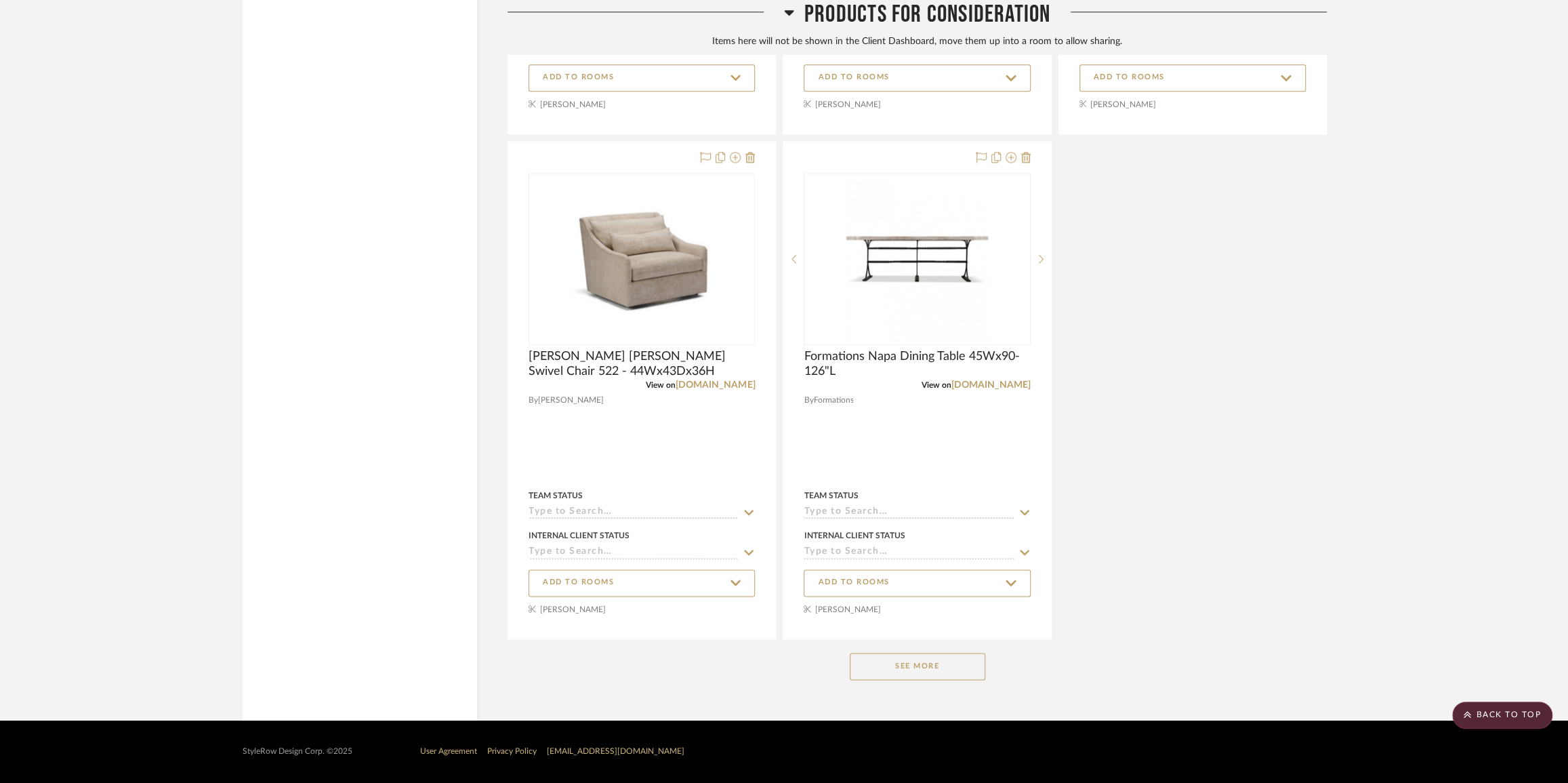
click at [915, 672] on button "See More" at bounding box center [918, 666] width 135 height 27
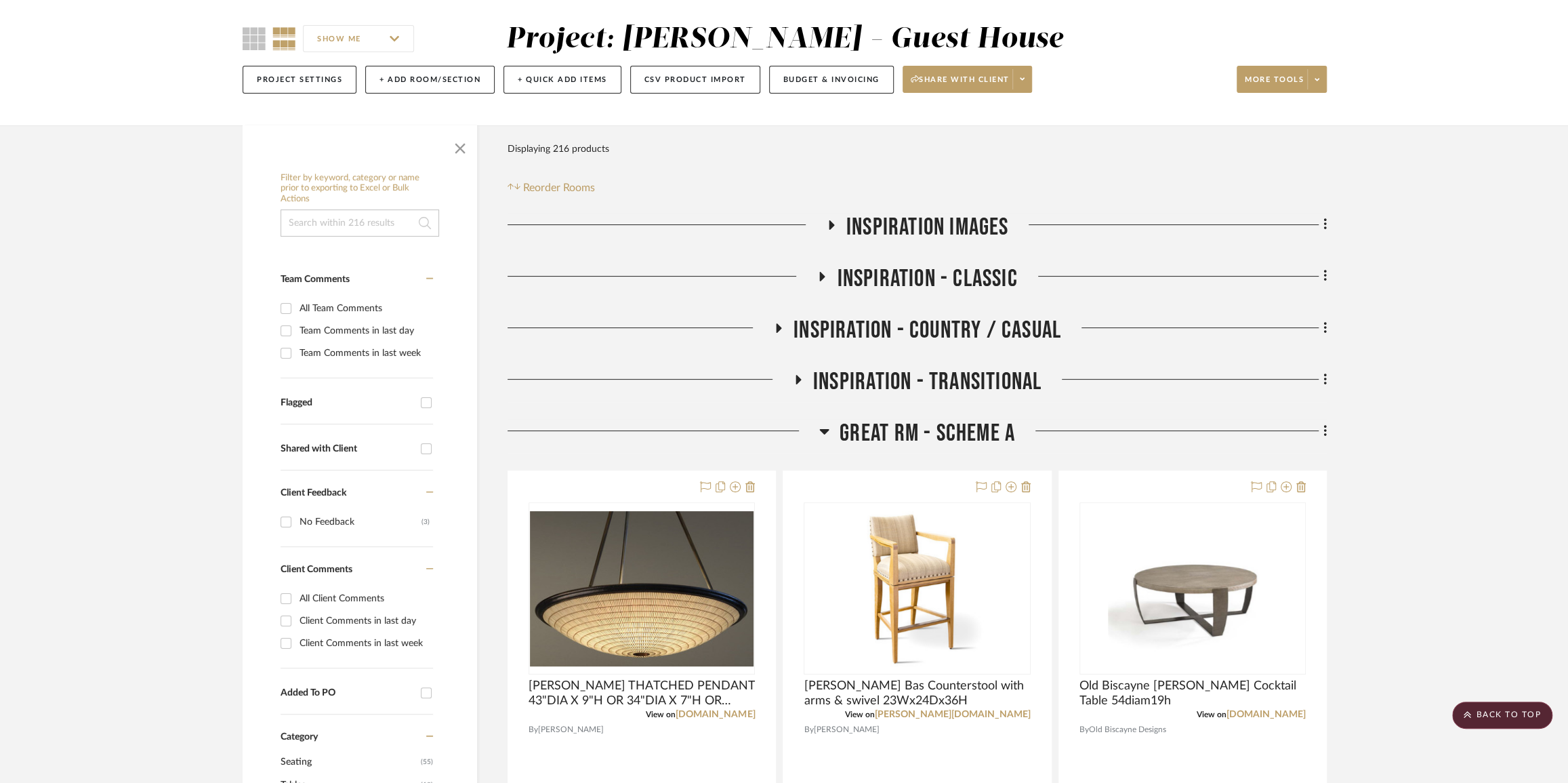
scroll to position [45, 0]
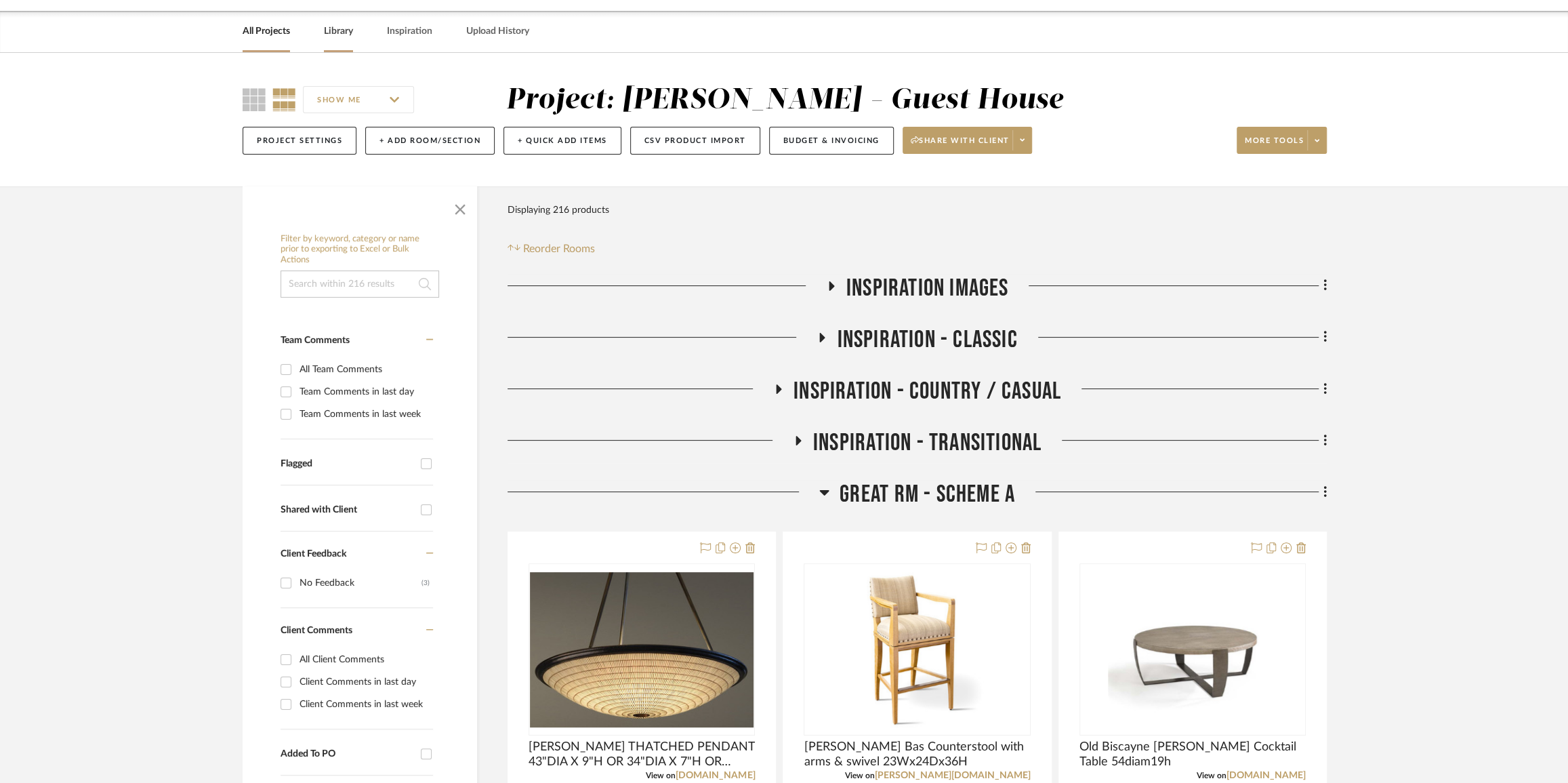
click at [338, 28] on link "Library" at bounding box center [338, 31] width 29 height 19
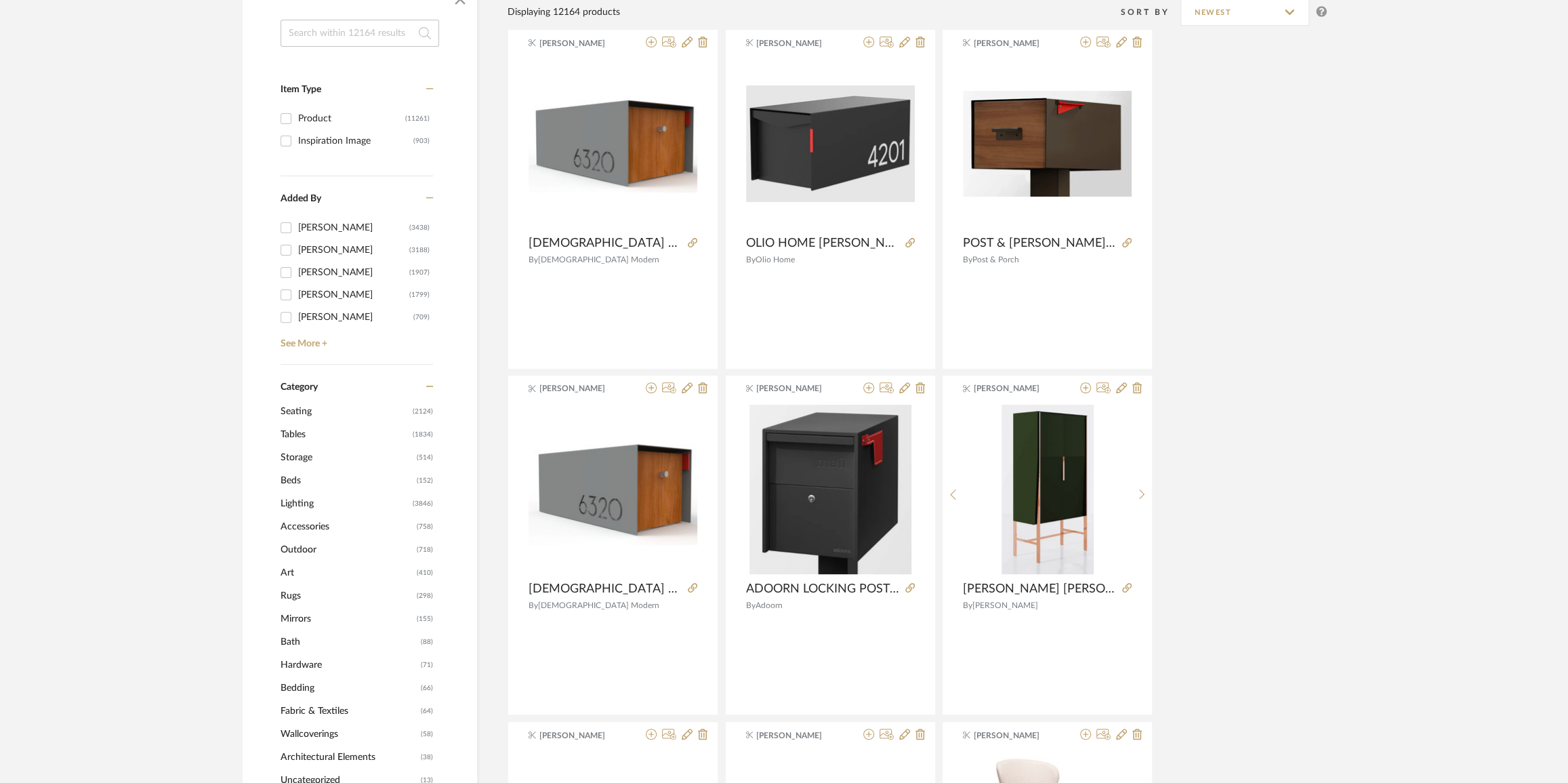
scroll to position [45, 0]
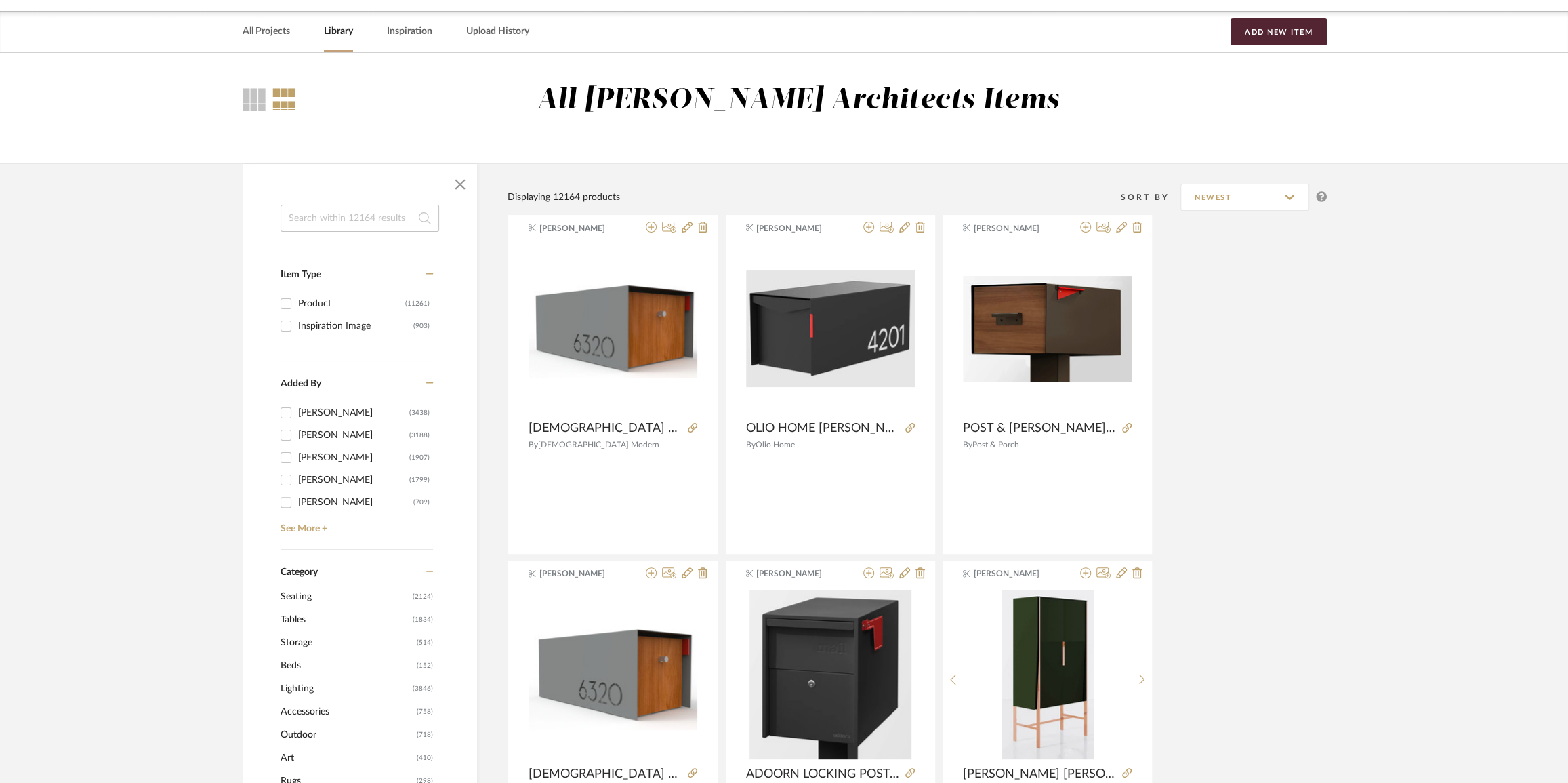
click at [357, 214] on input at bounding box center [360, 218] width 158 height 27
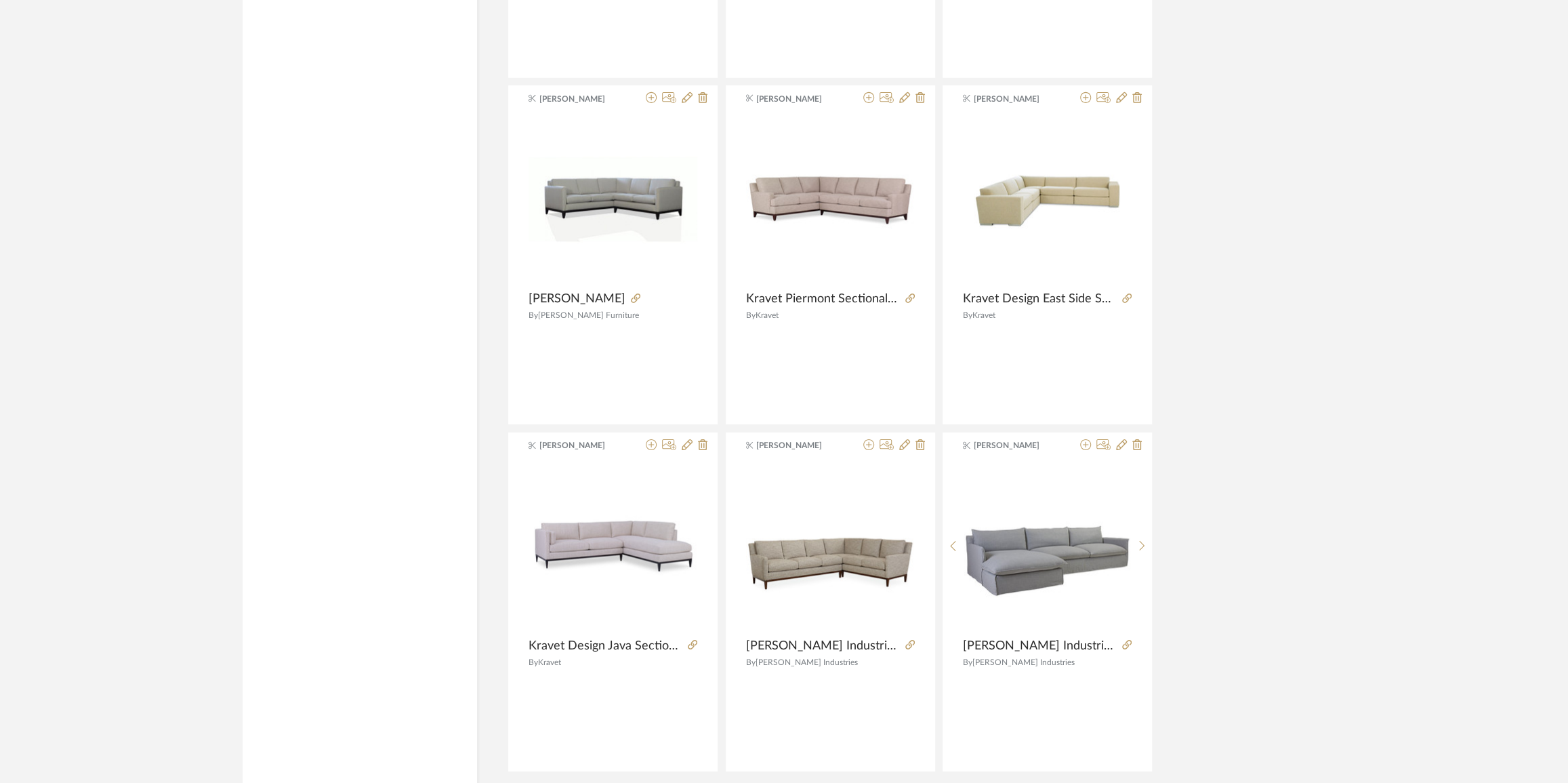
scroll to position [3811, 0]
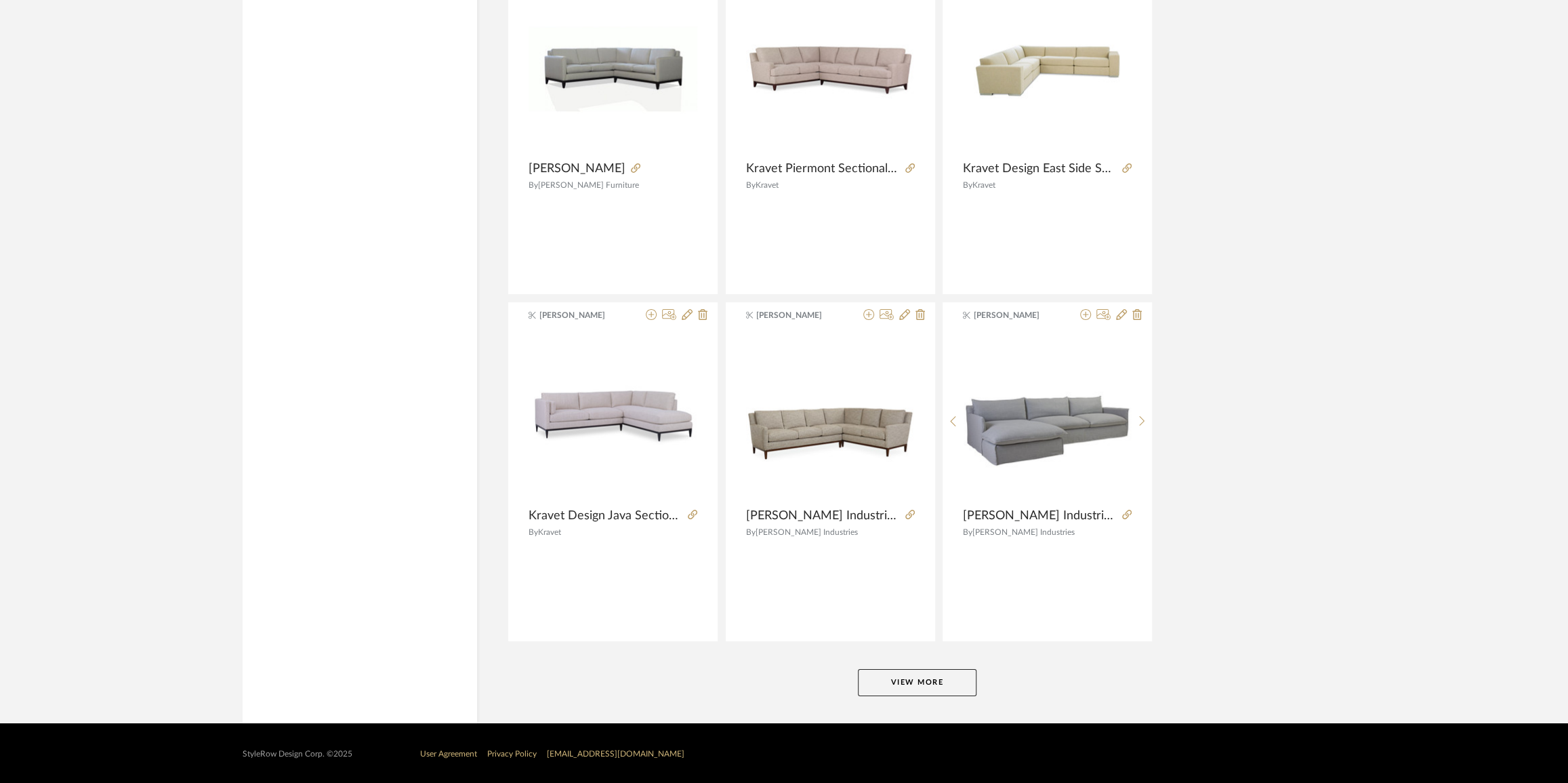
click at [912, 680] on button "View More" at bounding box center [917, 682] width 118 height 27
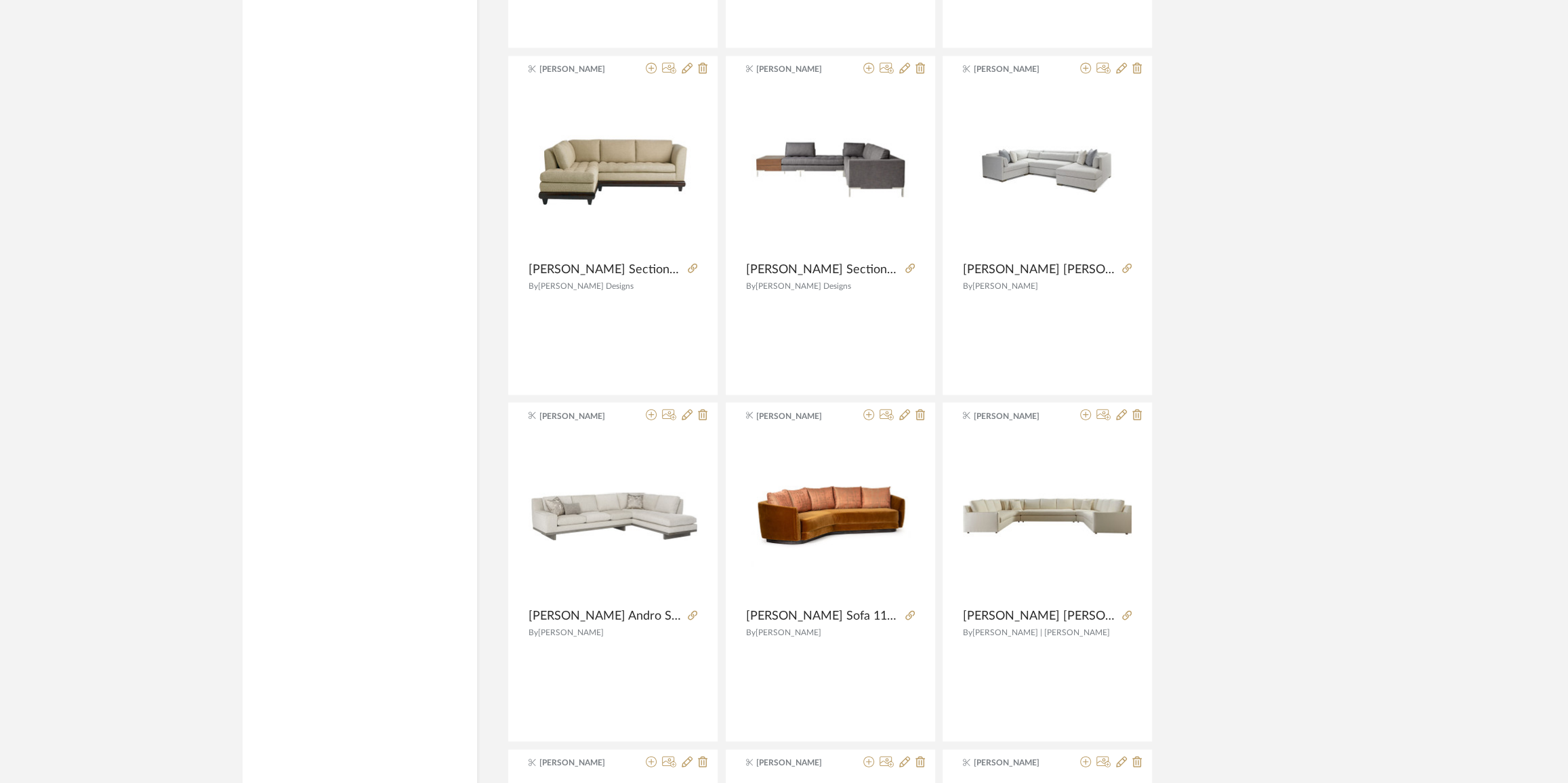
scroll to position [6892, 0]
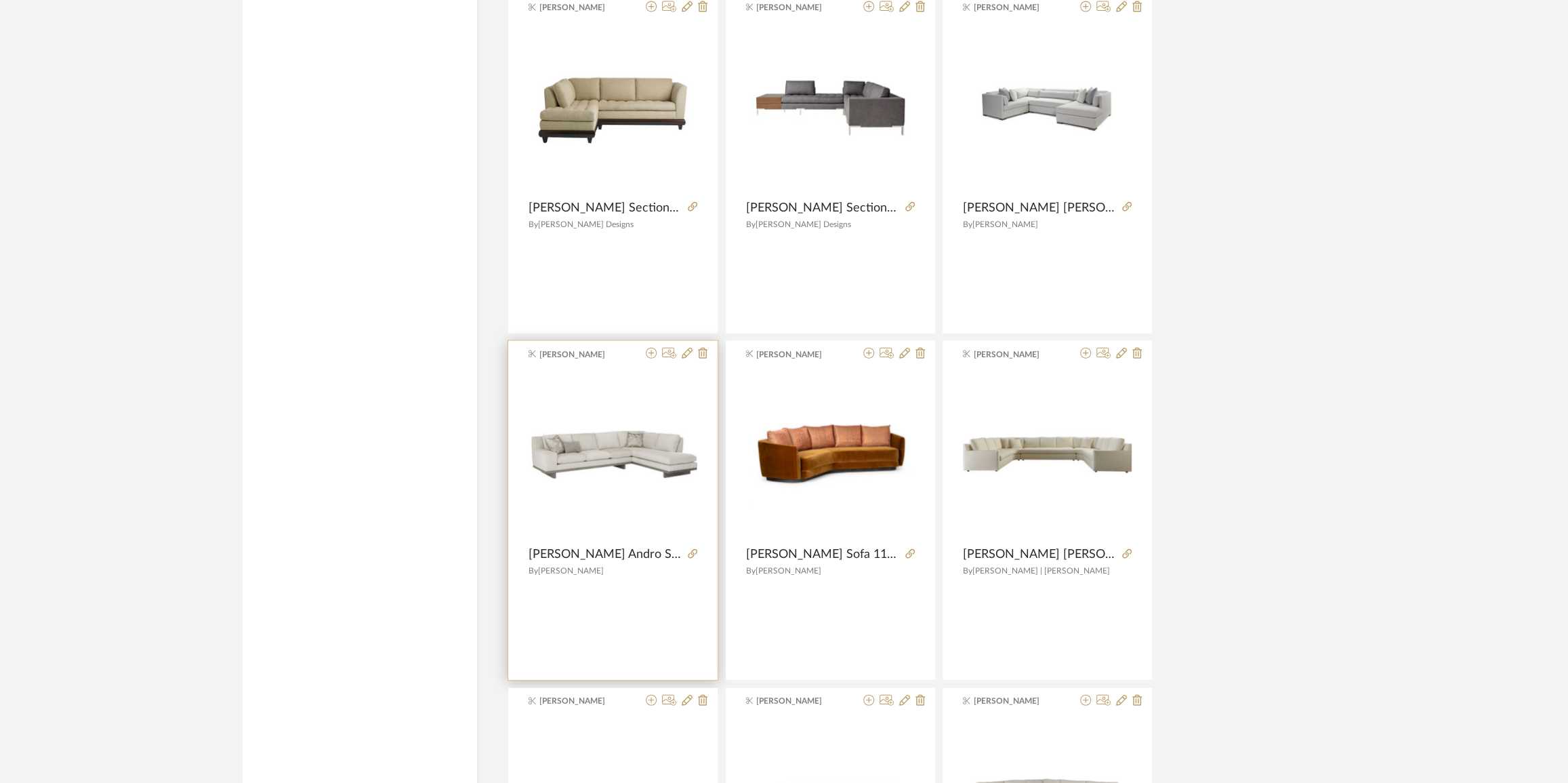
click at [0, 0] on img at bounding box center [0, 0] width 0 height 0
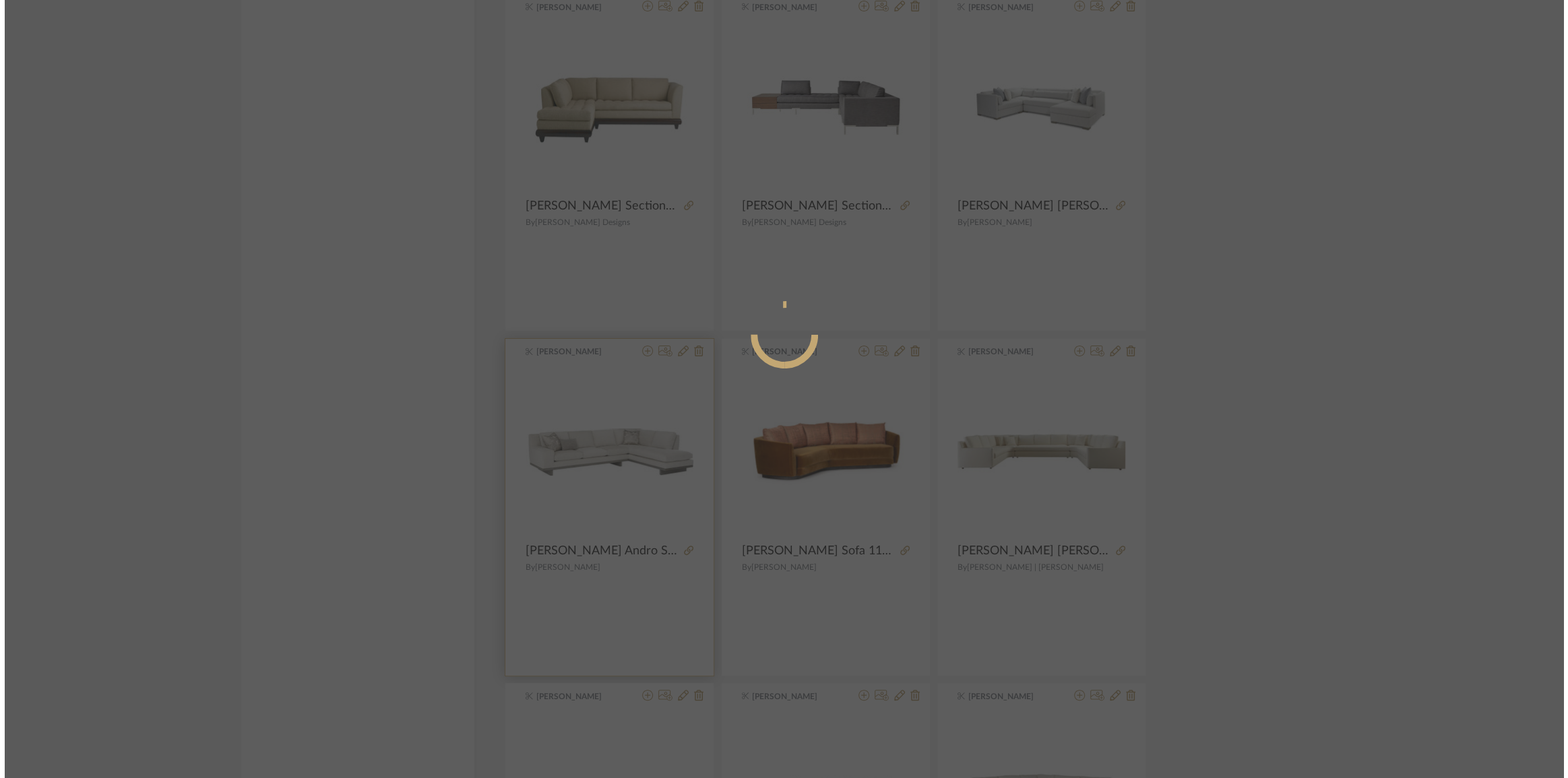
scroll to position [0, 0]
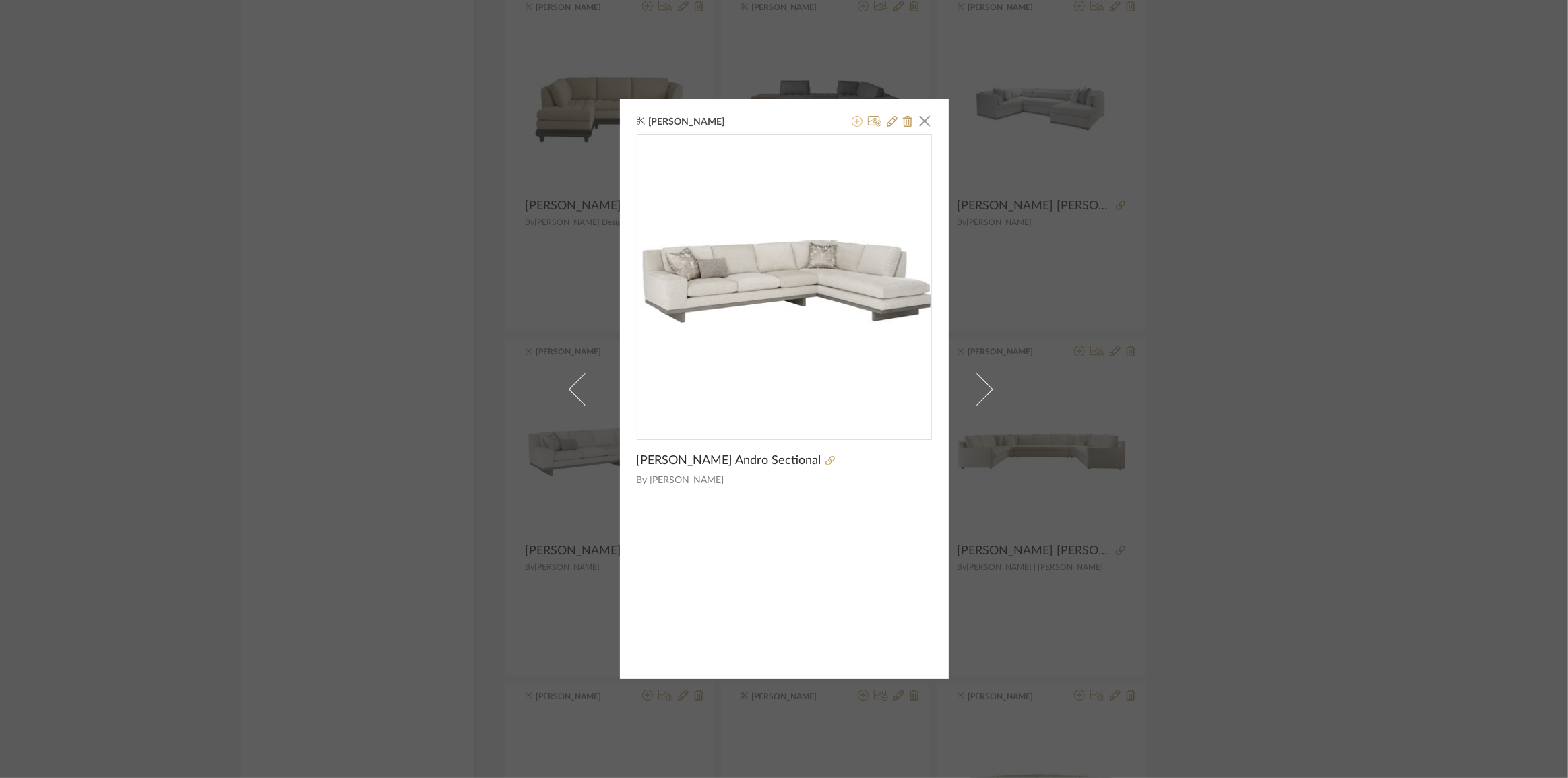
click at [851, 121] on icon at bounding box center [856, 120] width 11 height 11
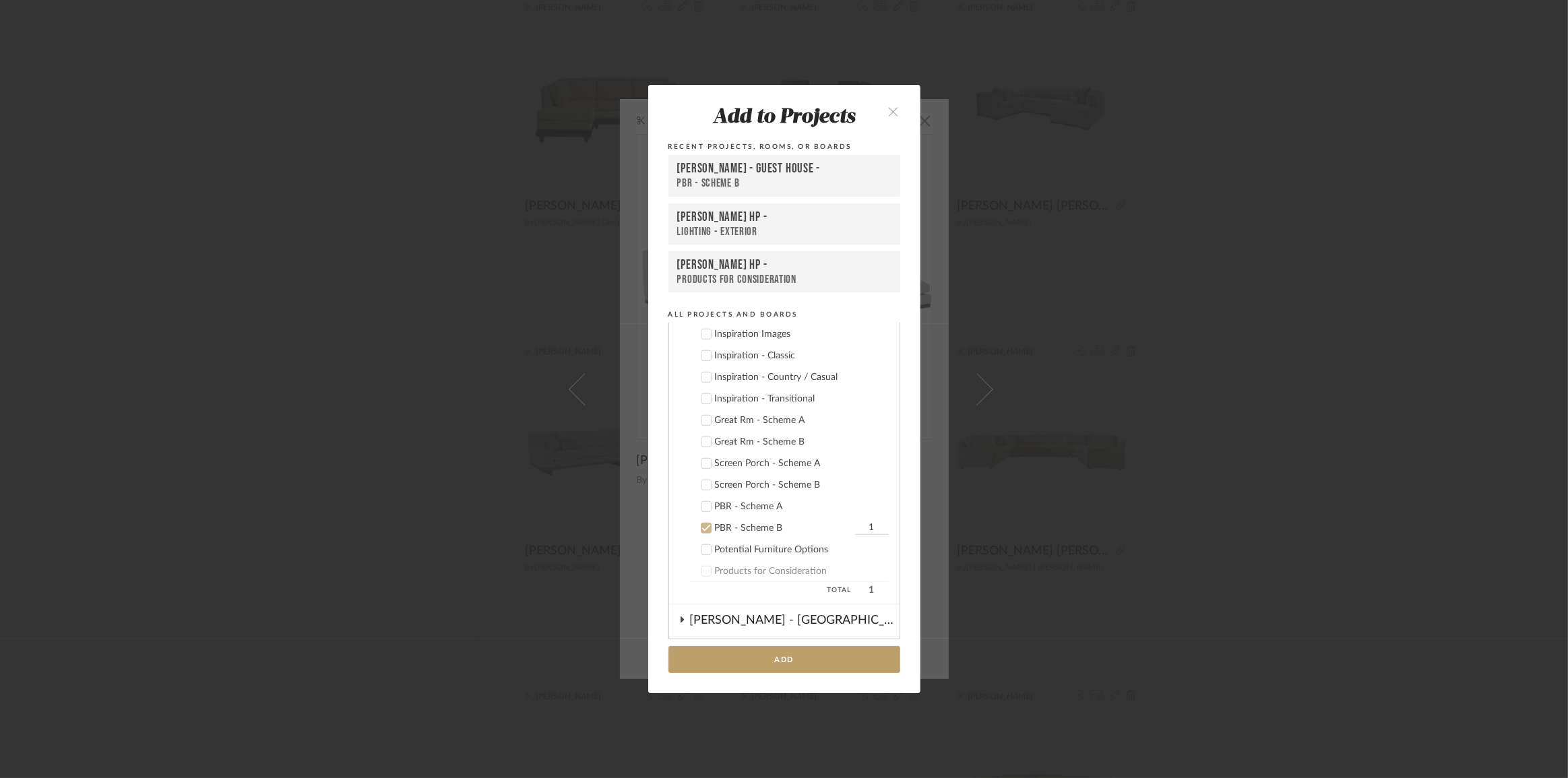
scroll to position [1248, 0]
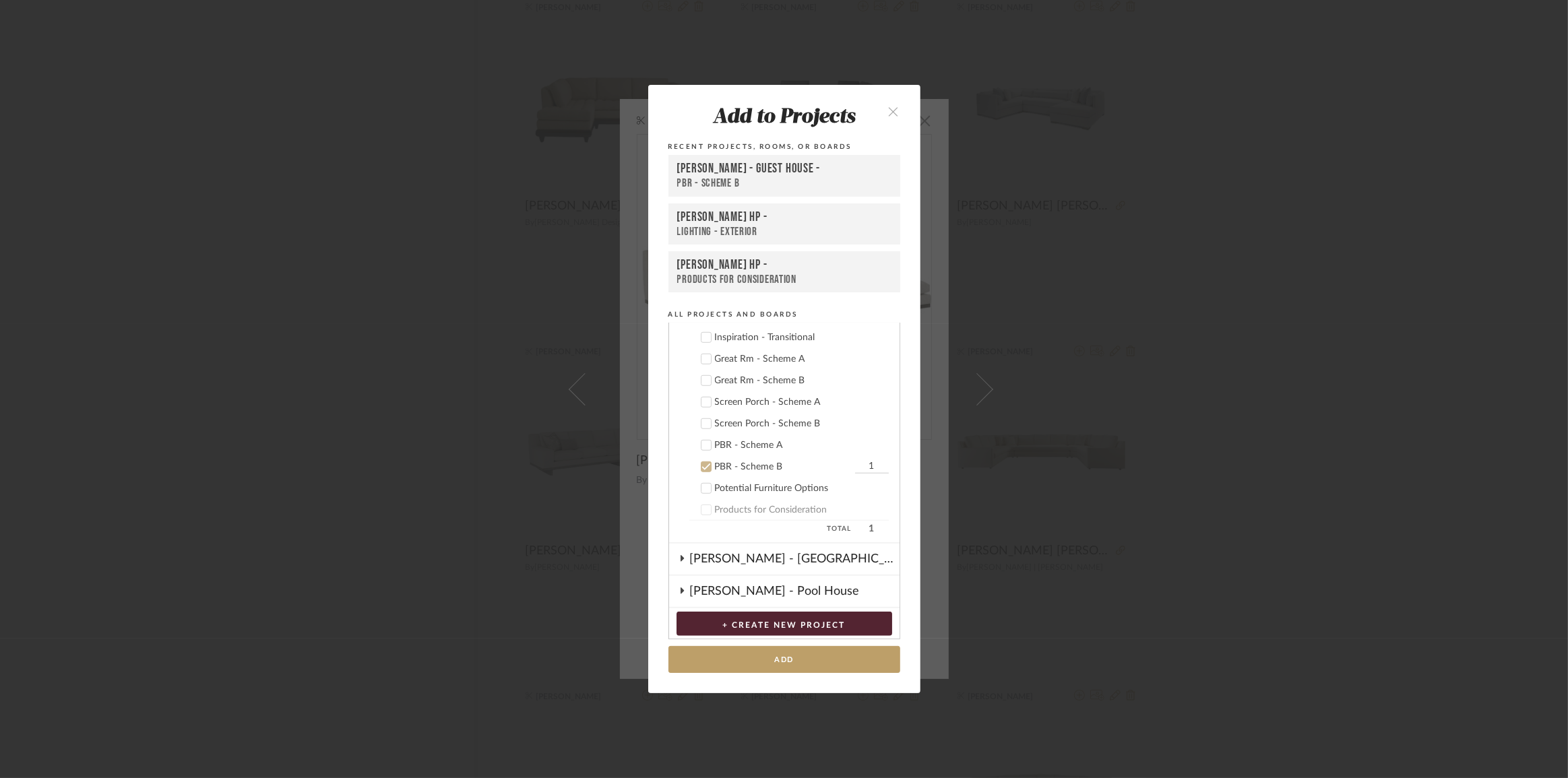
click at [706, 422] on div at bounding box center [706, 423] width 11 height 11
click at [702, 462] on icon at bounding box center [705, 466] width 9 height 9
click at [799, 660] on button "Add" at bounding box center [784, 660] width 232 height 28
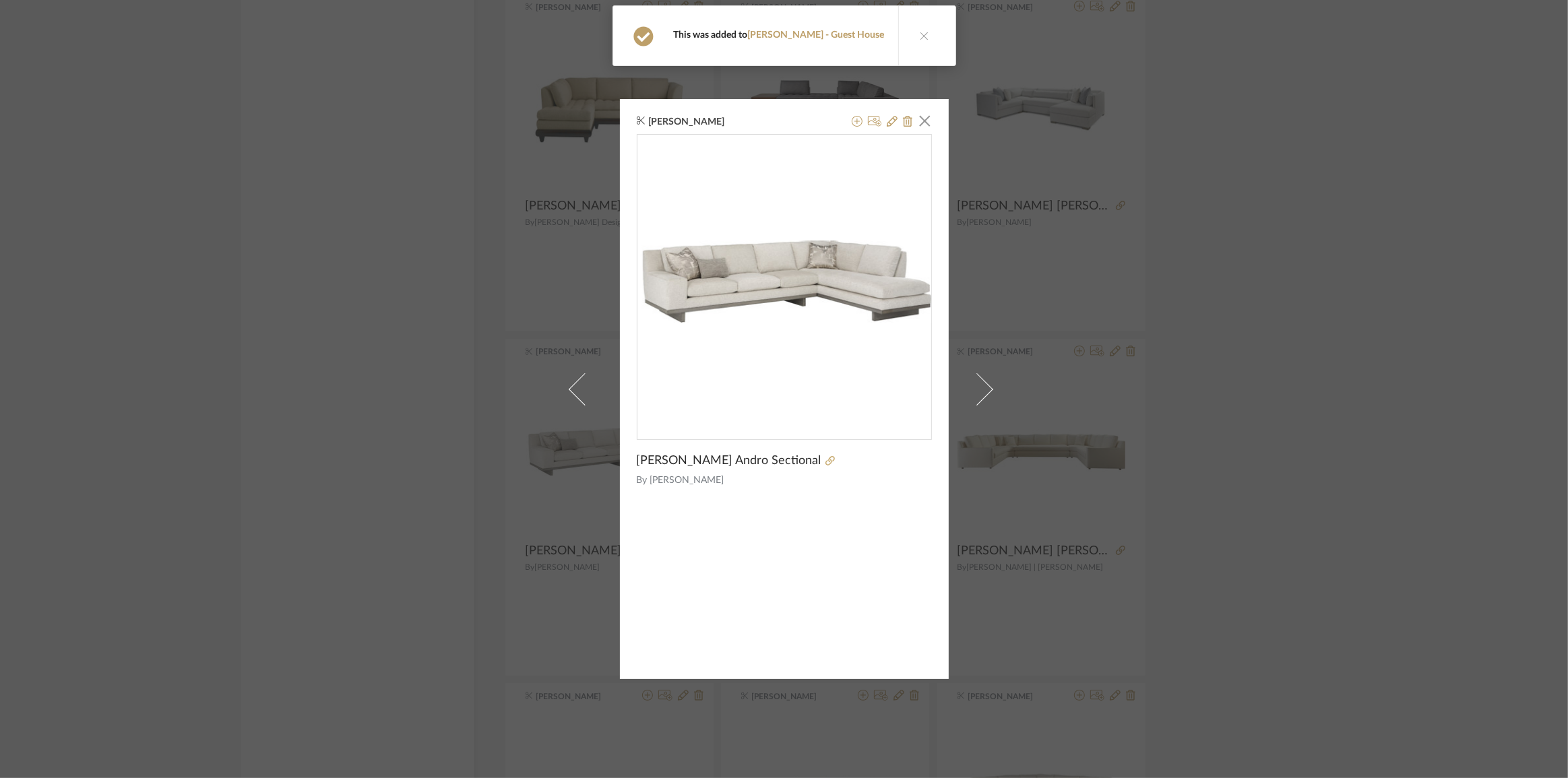
click at [1289, 335] on div "[PERSON_NAME] × [PERSON_NAME] Andro Sectional By [PERSON_NAME]" at bounding box center [784, 389] width 1568 height 778
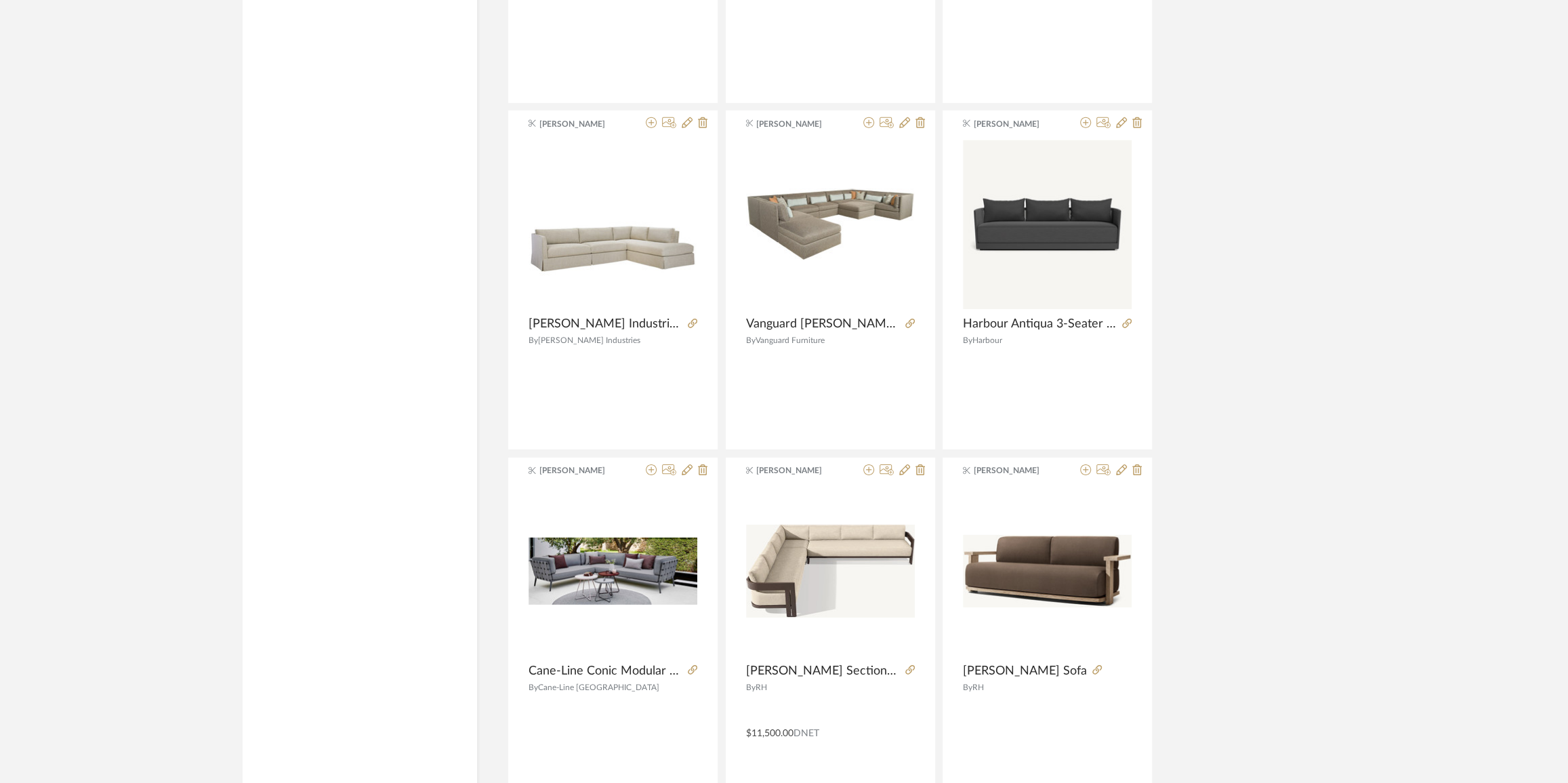
scroll to position [7970, 0]
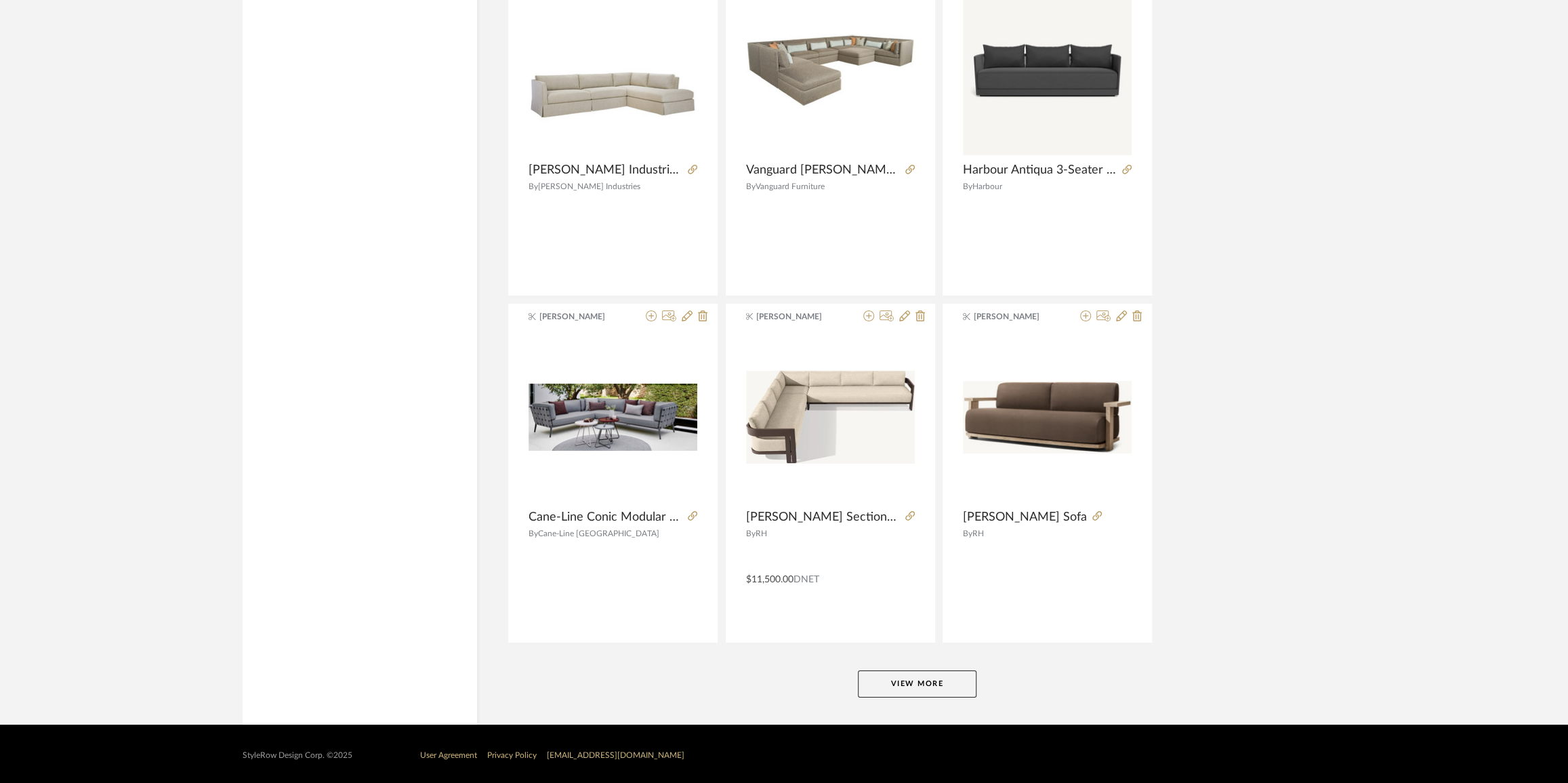
click at [918, 687] on button "View More" at bounding box center [917, 684] width 118 height 27
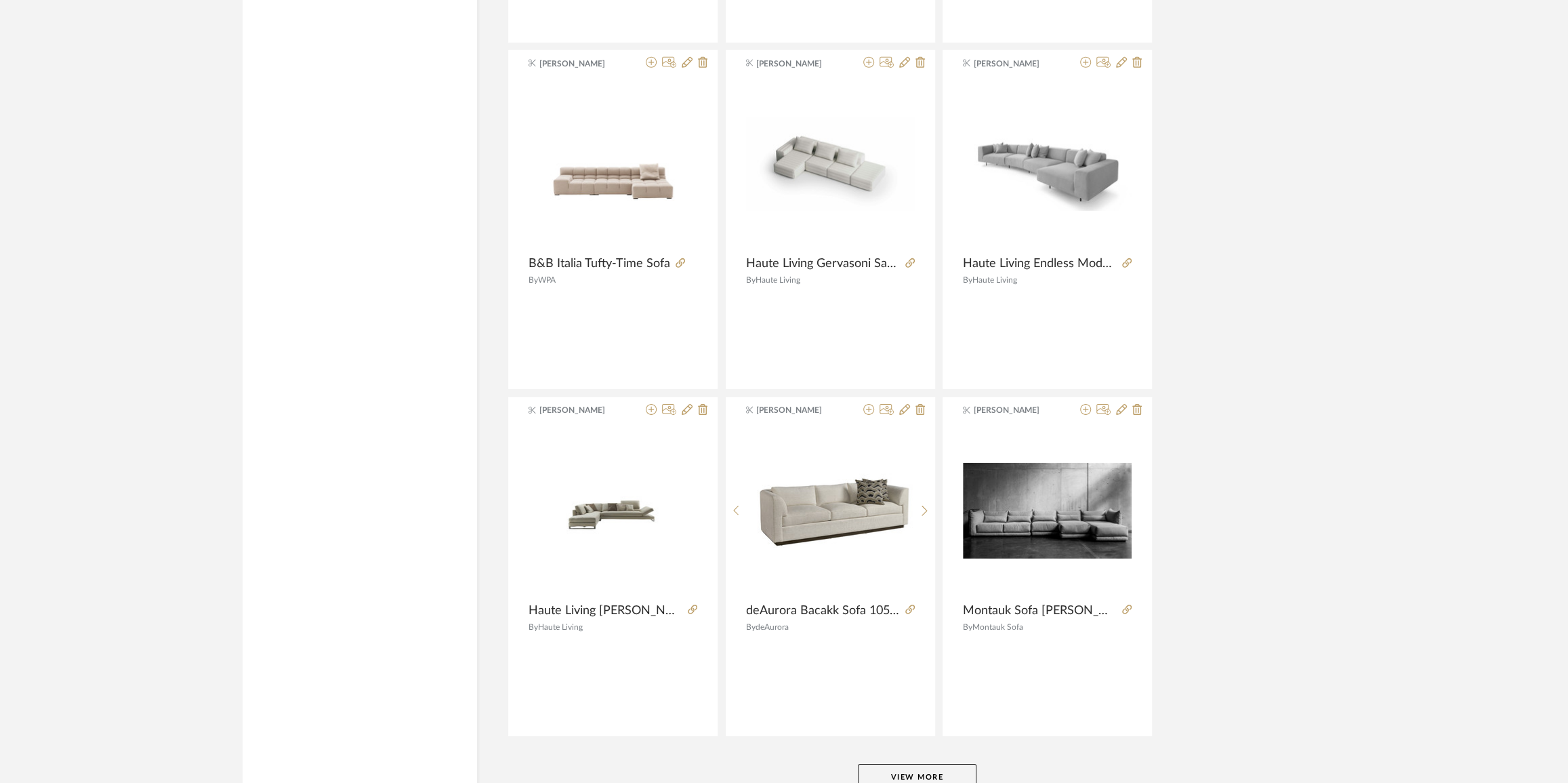
scroll to position [12098, 0]
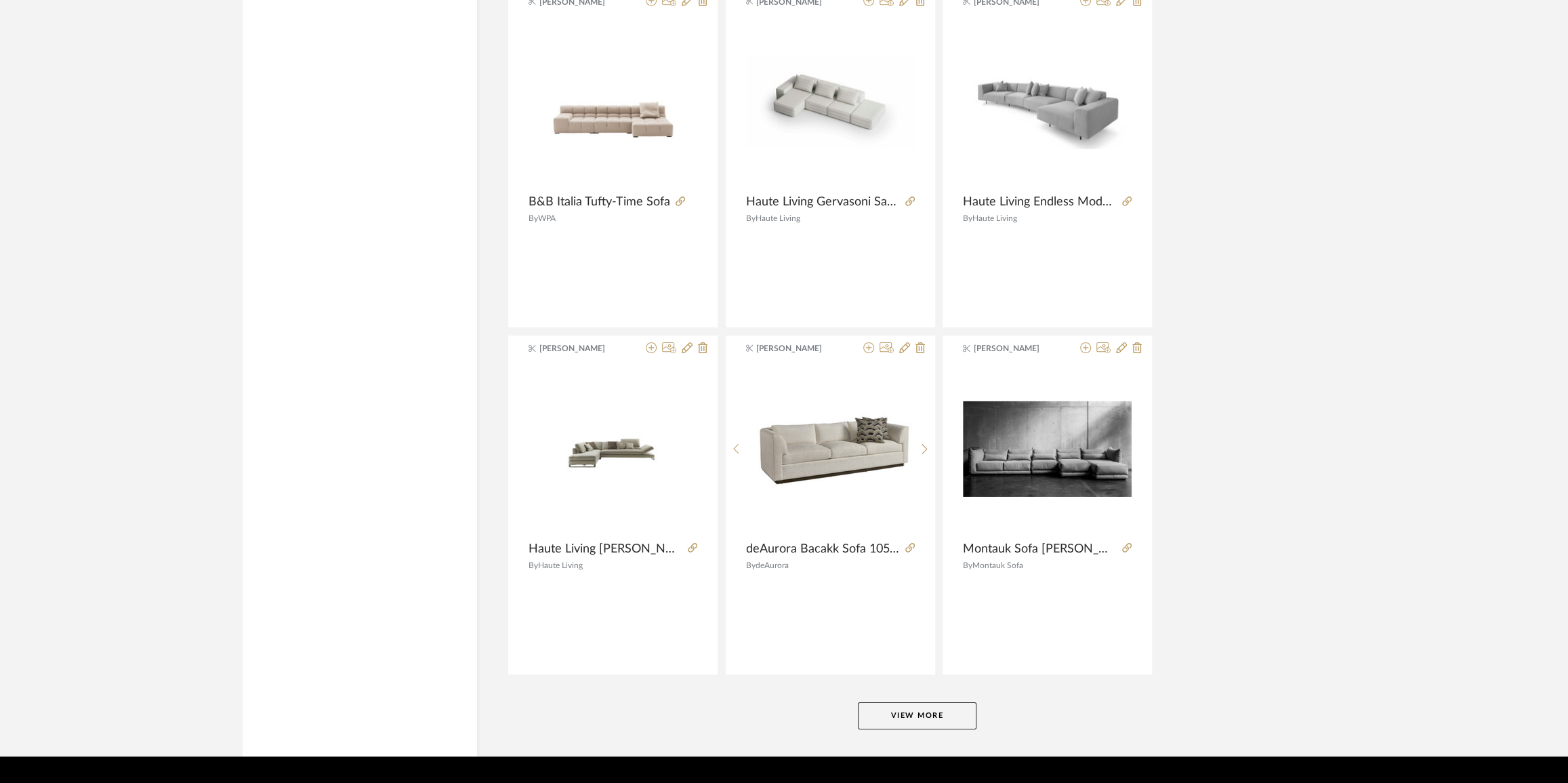
click at [944, 707] on button "View More" at bounding box center [917, 716] width 118 height 27
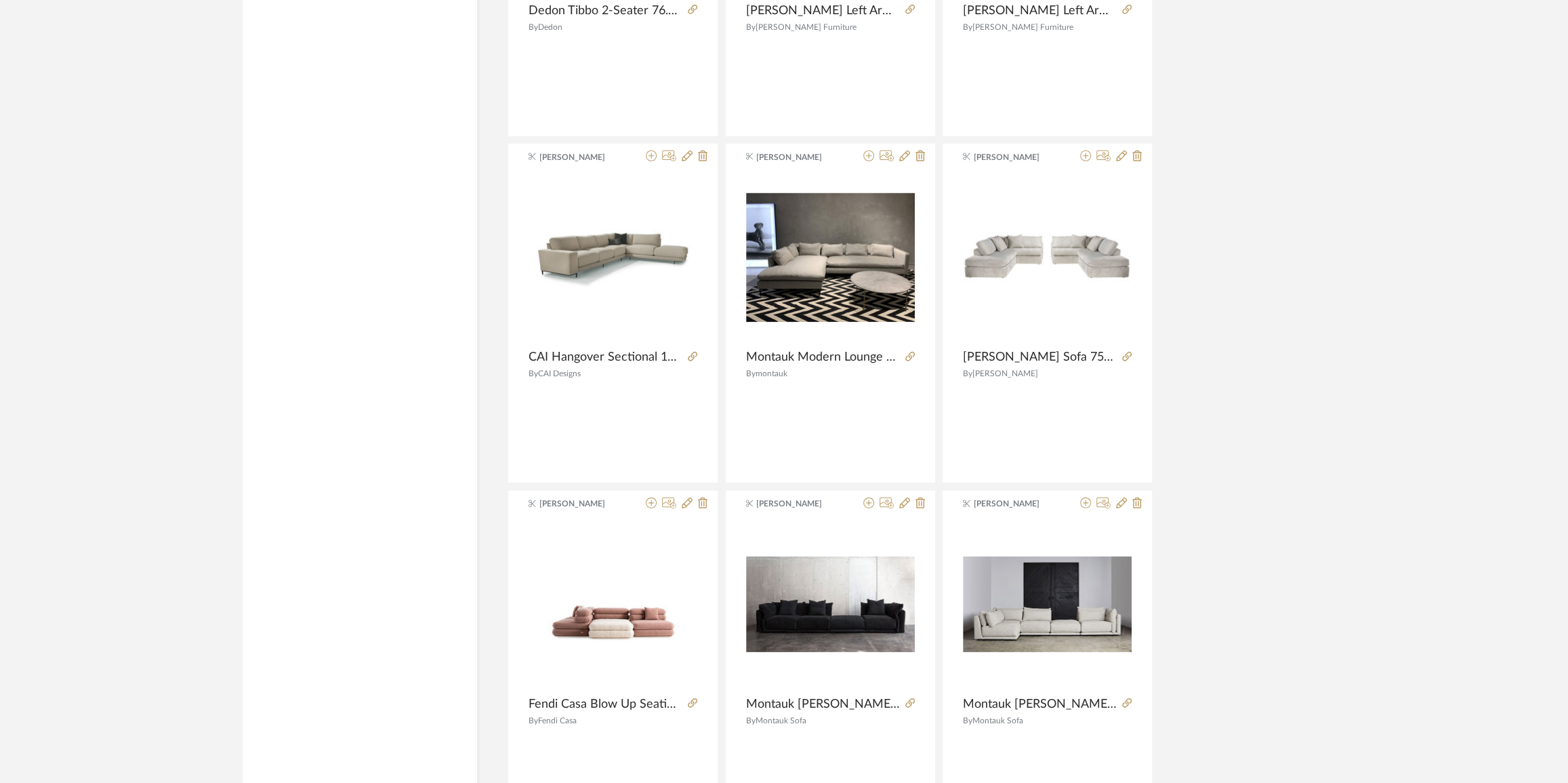
scroll to position [16288, 0]
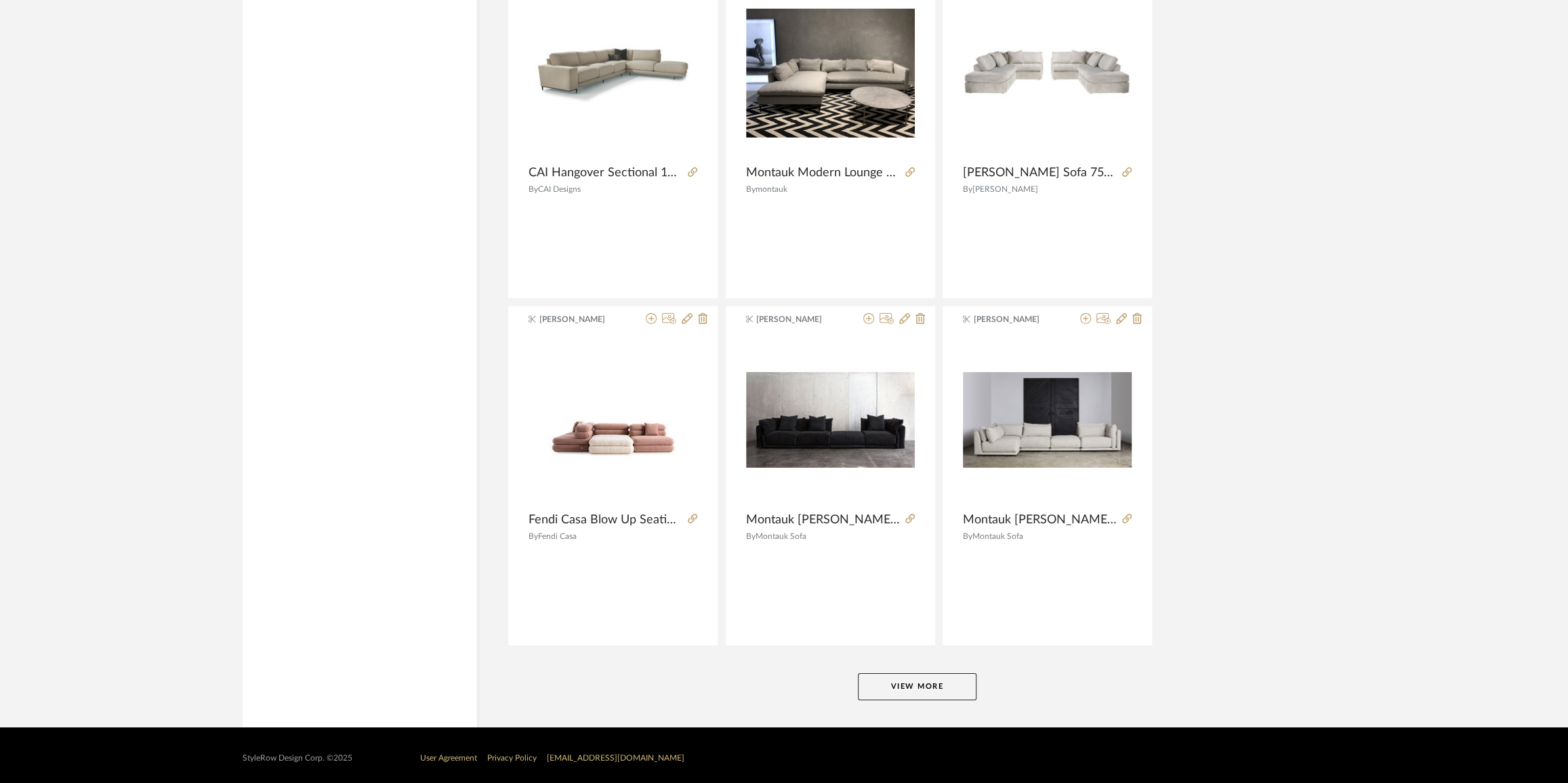
click at [942, 678] on button "View More" at bounding box center [917, 687] width 118 height 27
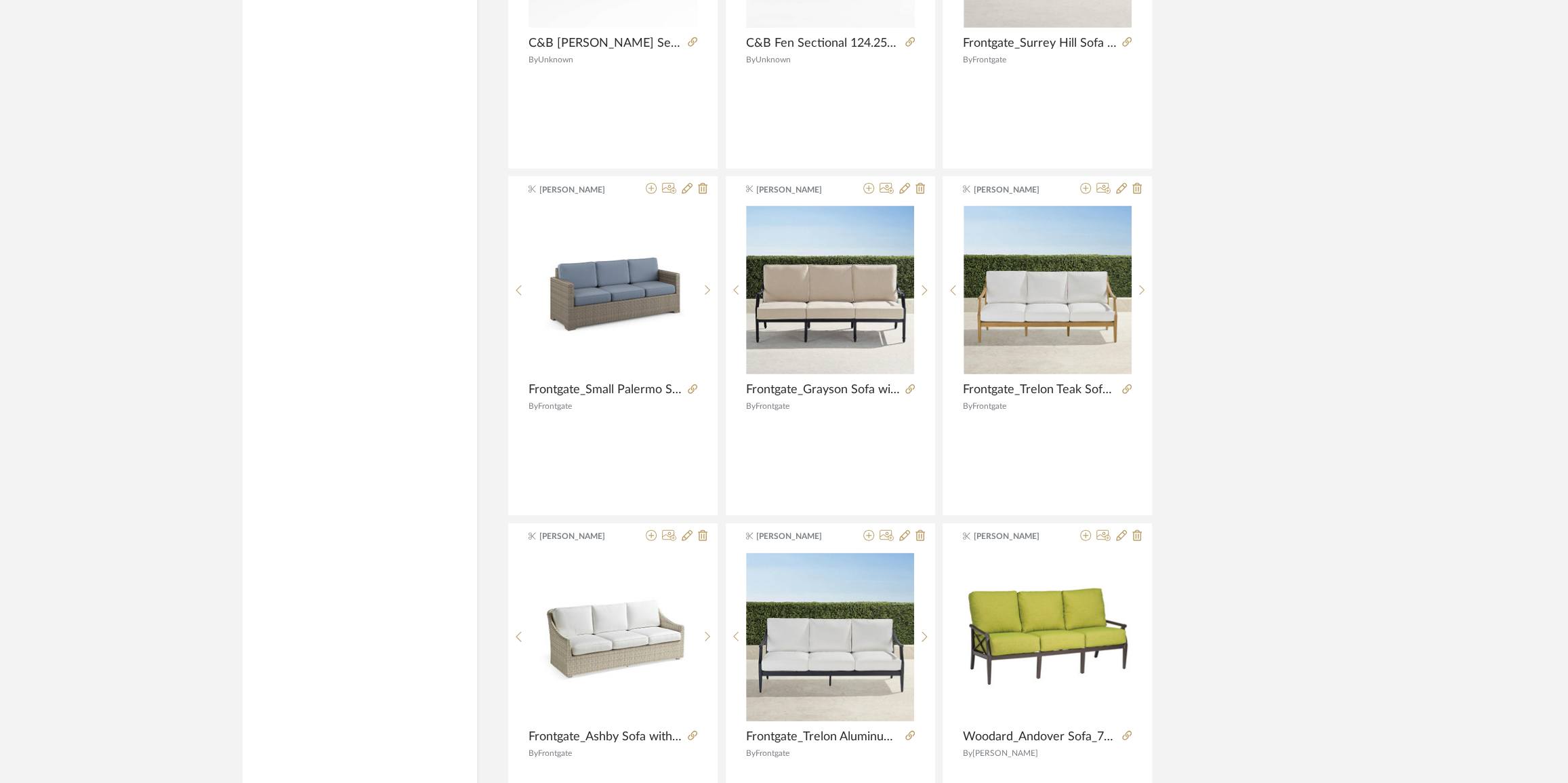
scroll to position [20446, 0]
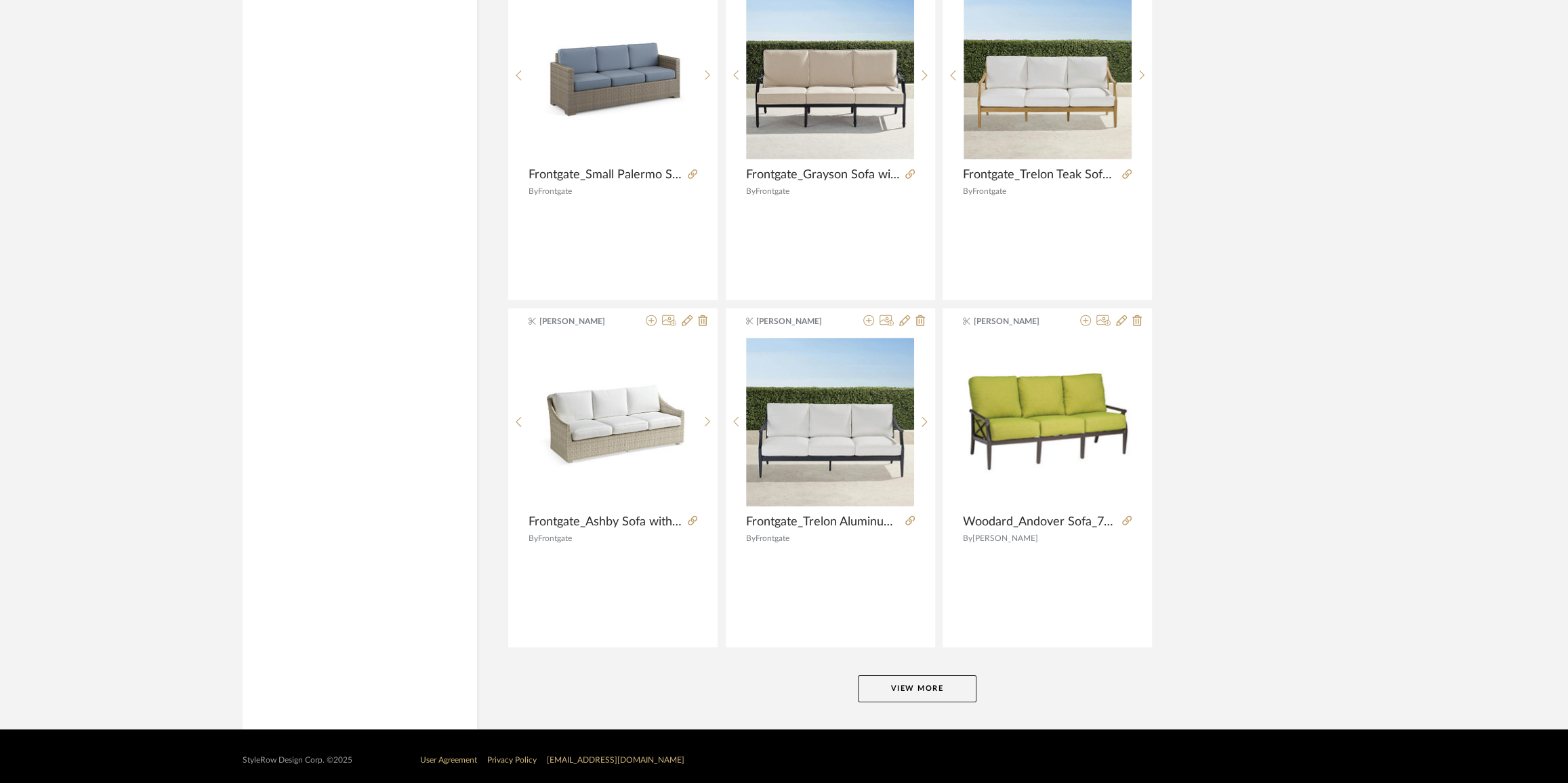
click at [933, 675] on button "View More" at bounding box center [917, 689] width 118 height 27
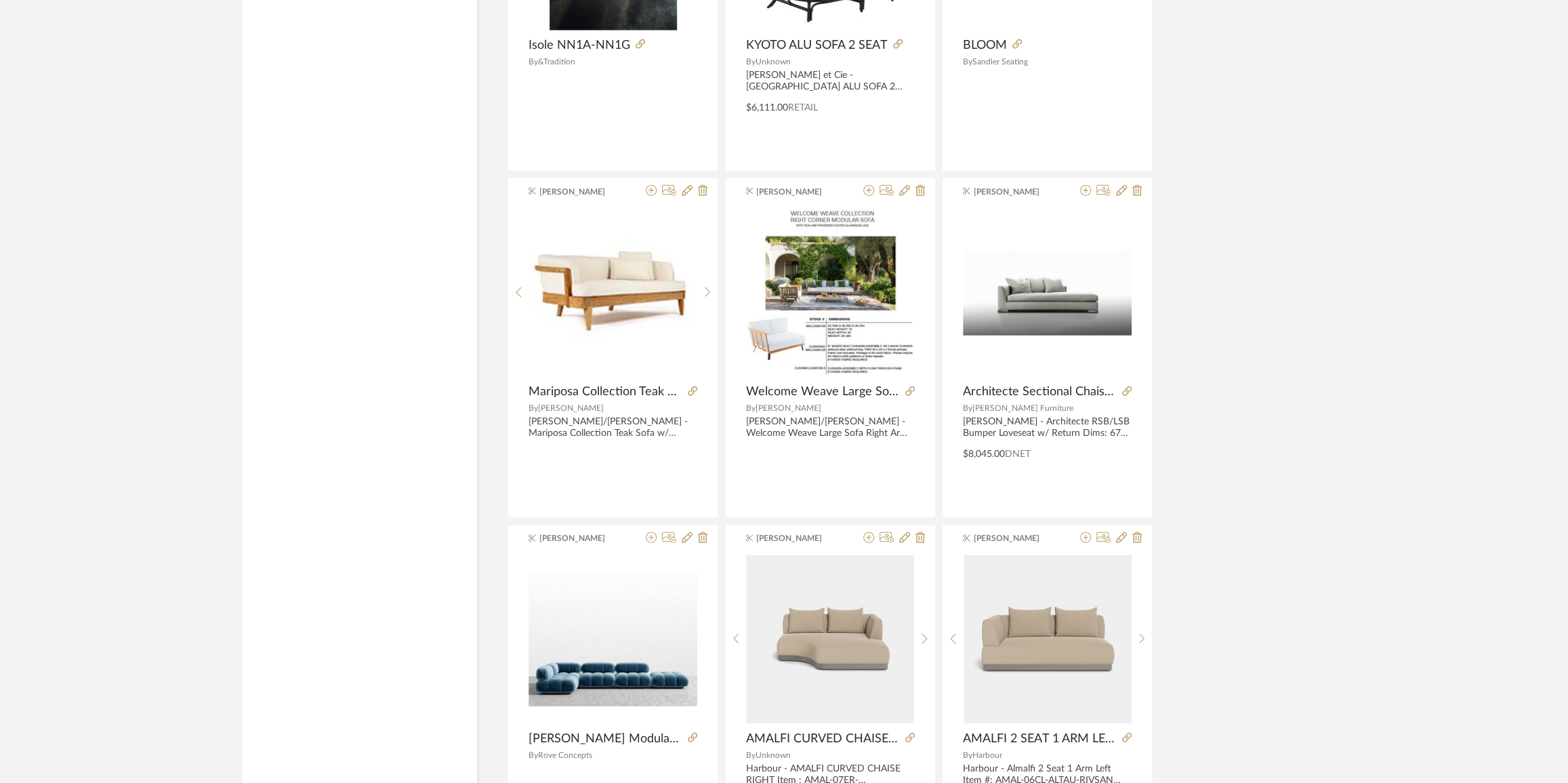
scroll to position [24605, 0]
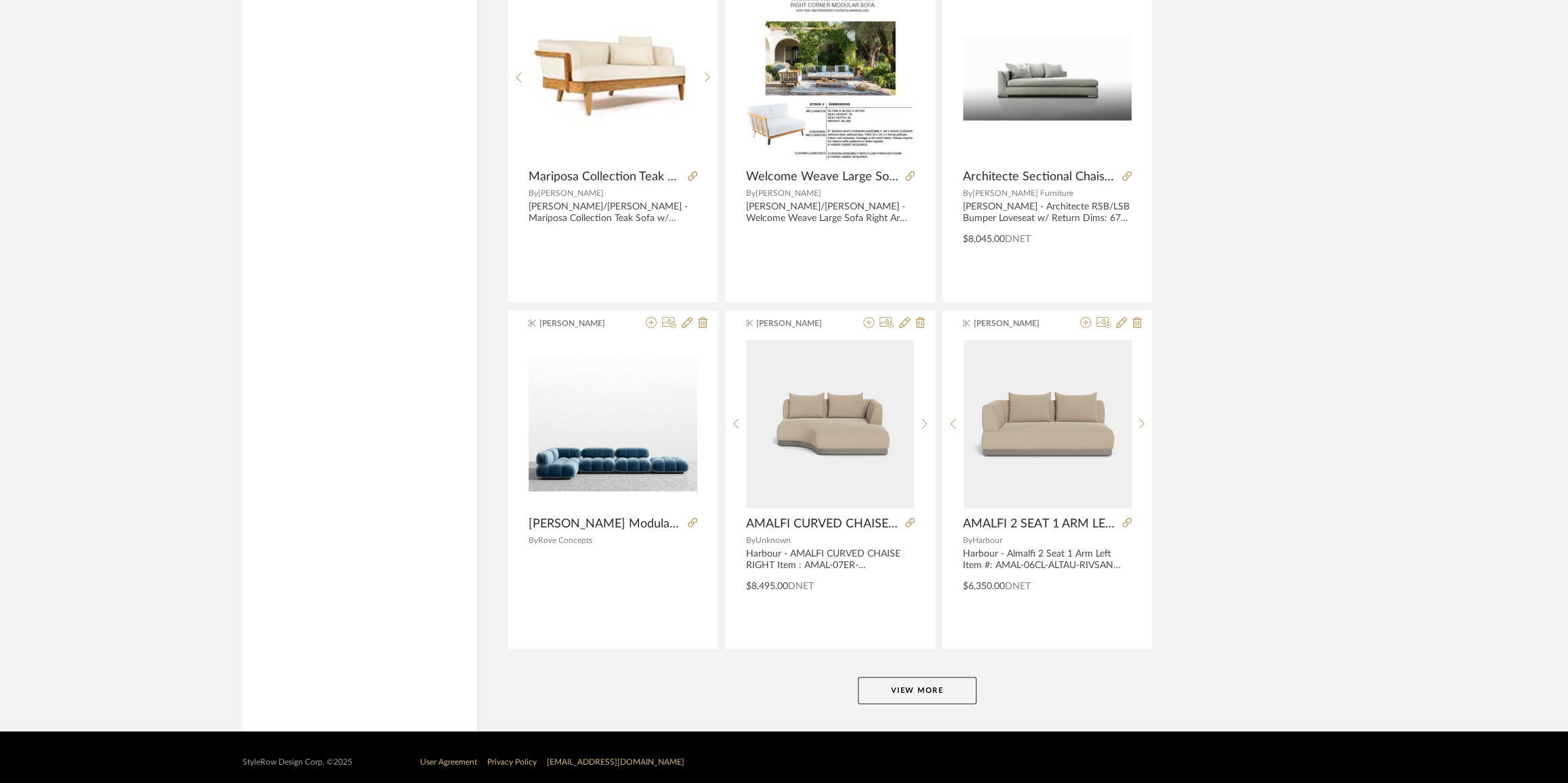
click at [925, 685] on button "View More" at bounding box center [917, 691] width 118 height 27
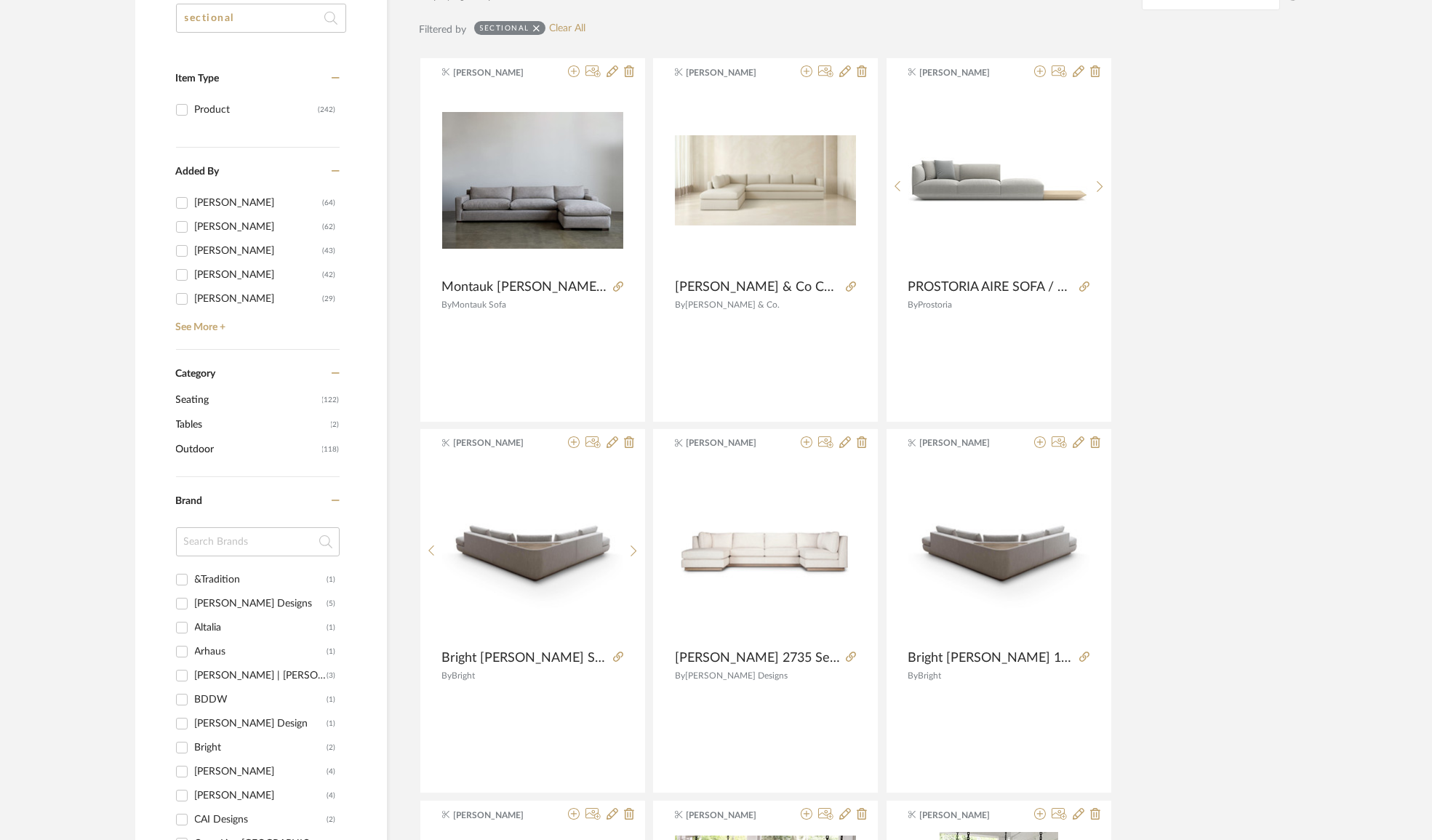
scroll to position [0, 0]
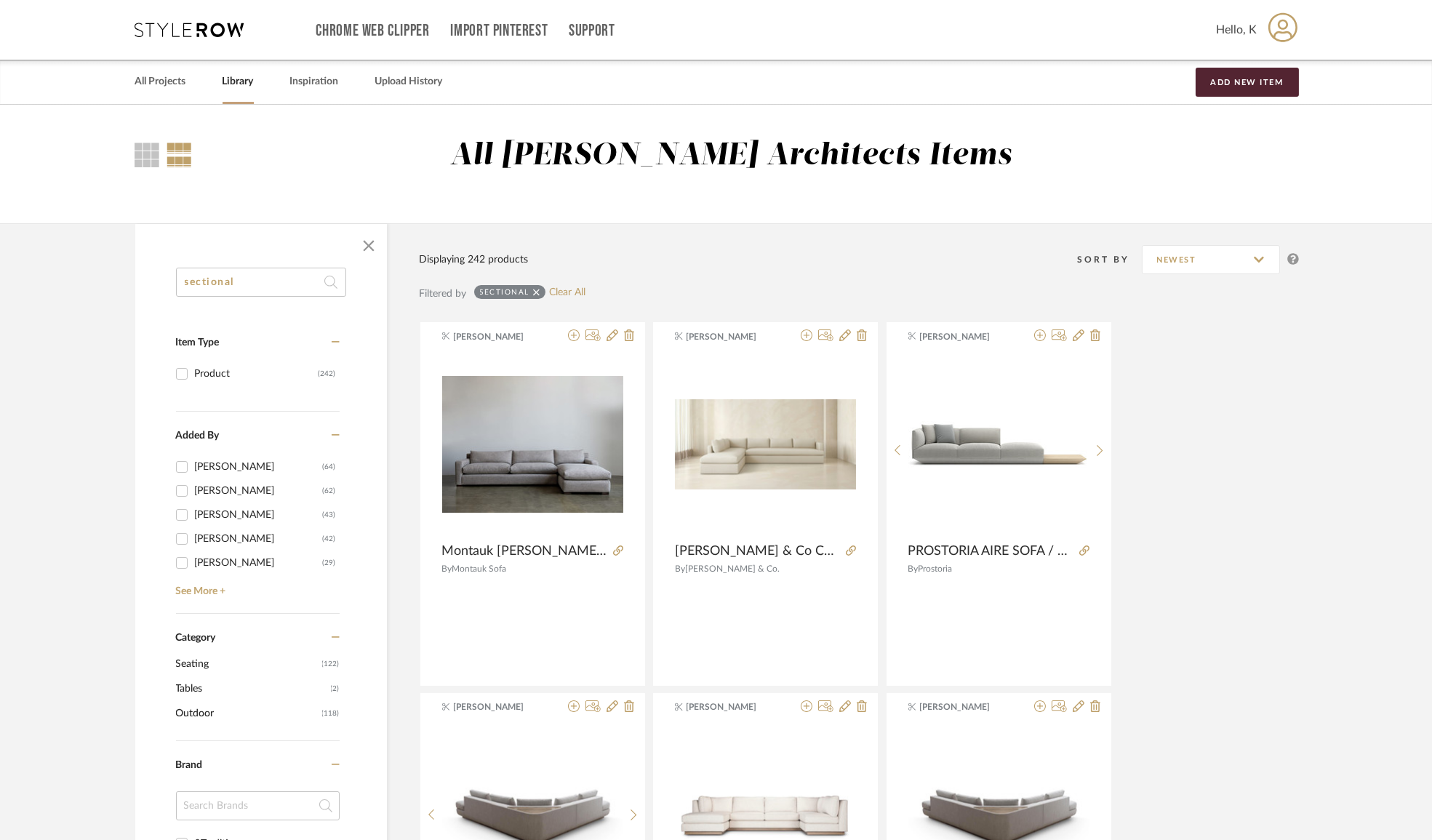
click at [243, 279] on input "sectional" at bounding box center [261, 282] width 170 height 29
drag, startPoint x: 254, startPoint y: 279, endPoint x: 127, endPoint y: 278, distance: 127.0
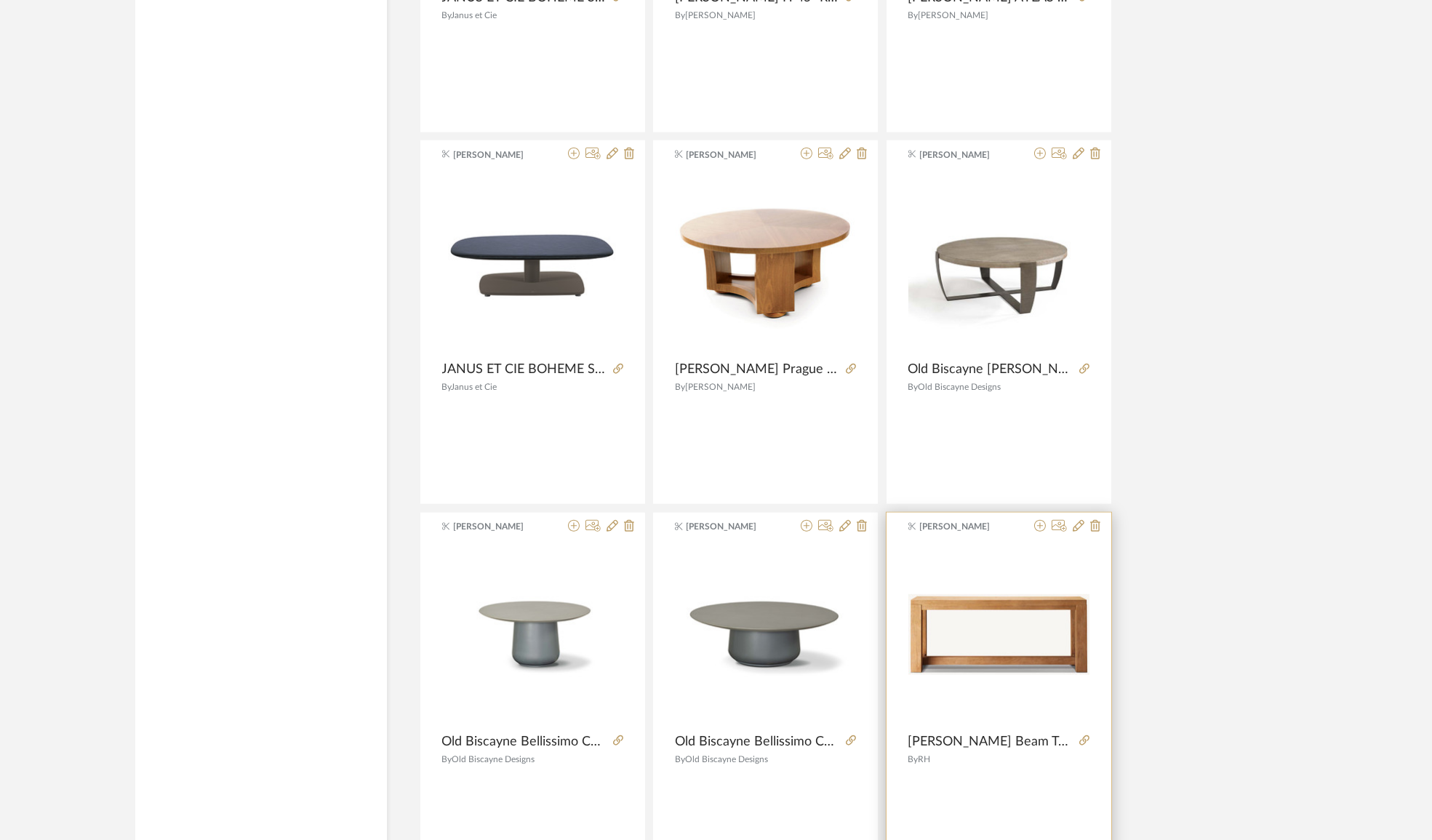
scroll to position [4088, 0]
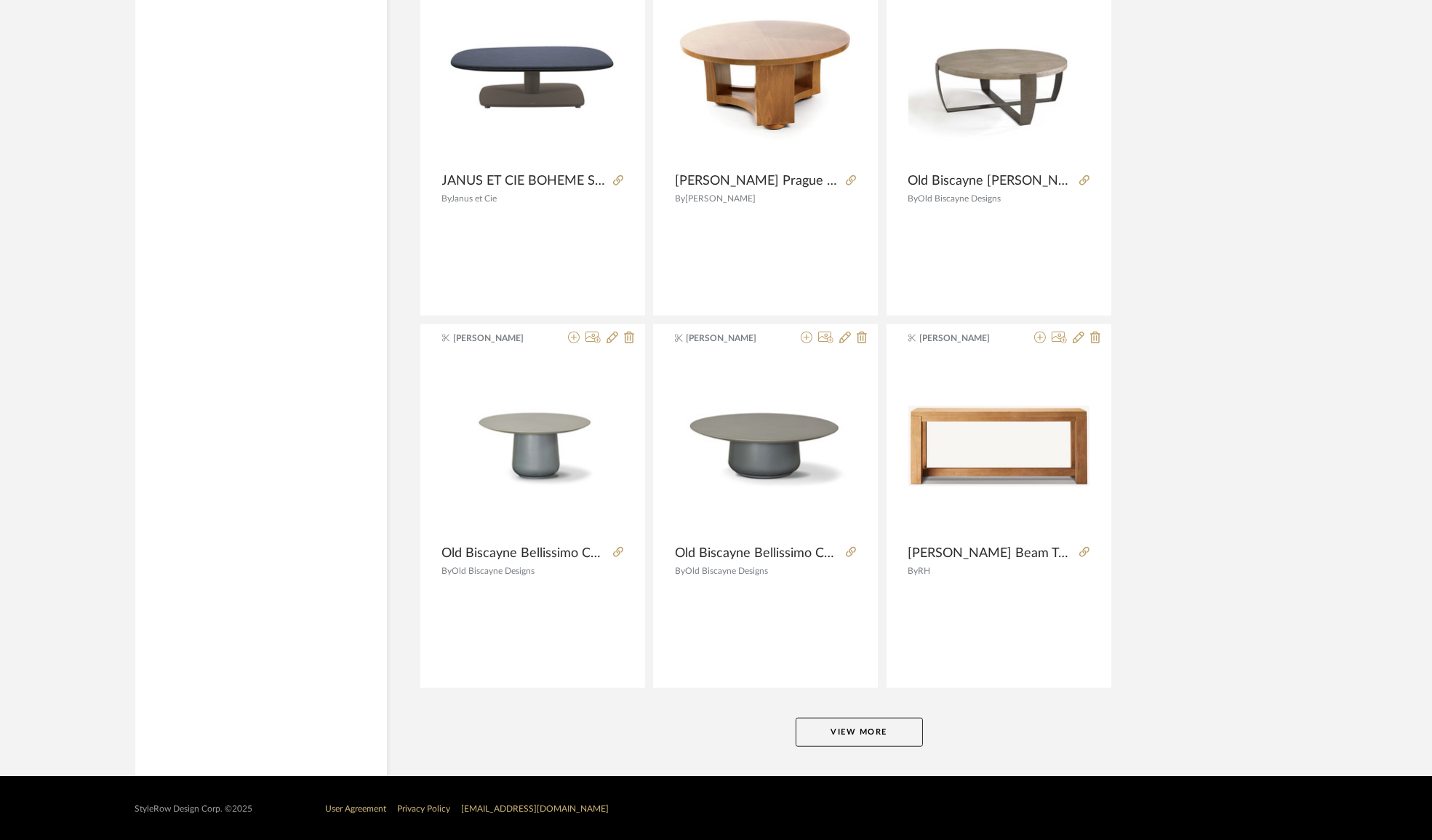
type input "coffee table"
click at [864, 735] on button "View More" at bounding box center [859, 732] width 127 height 29
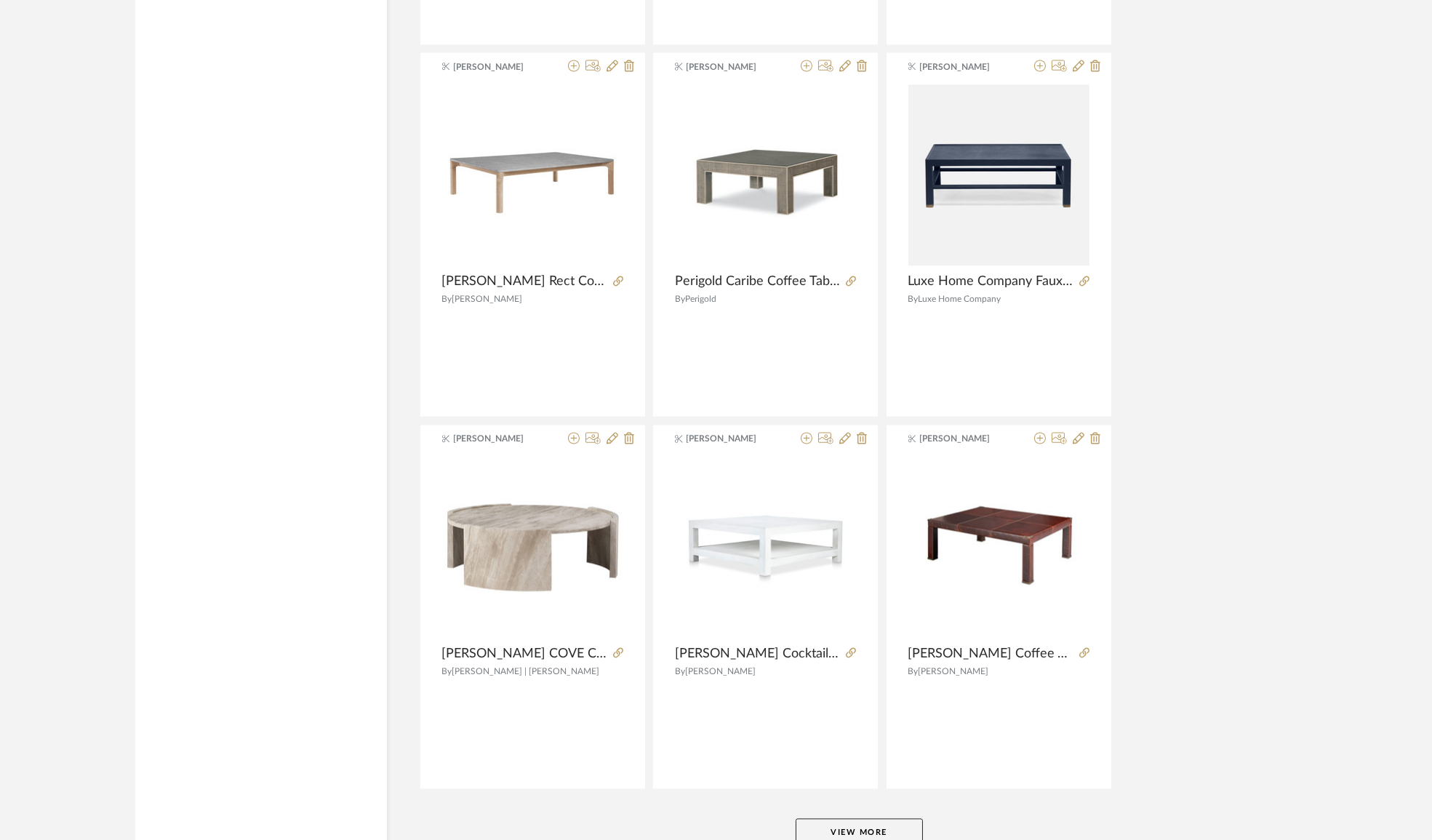
scroll to position [8550, 0]
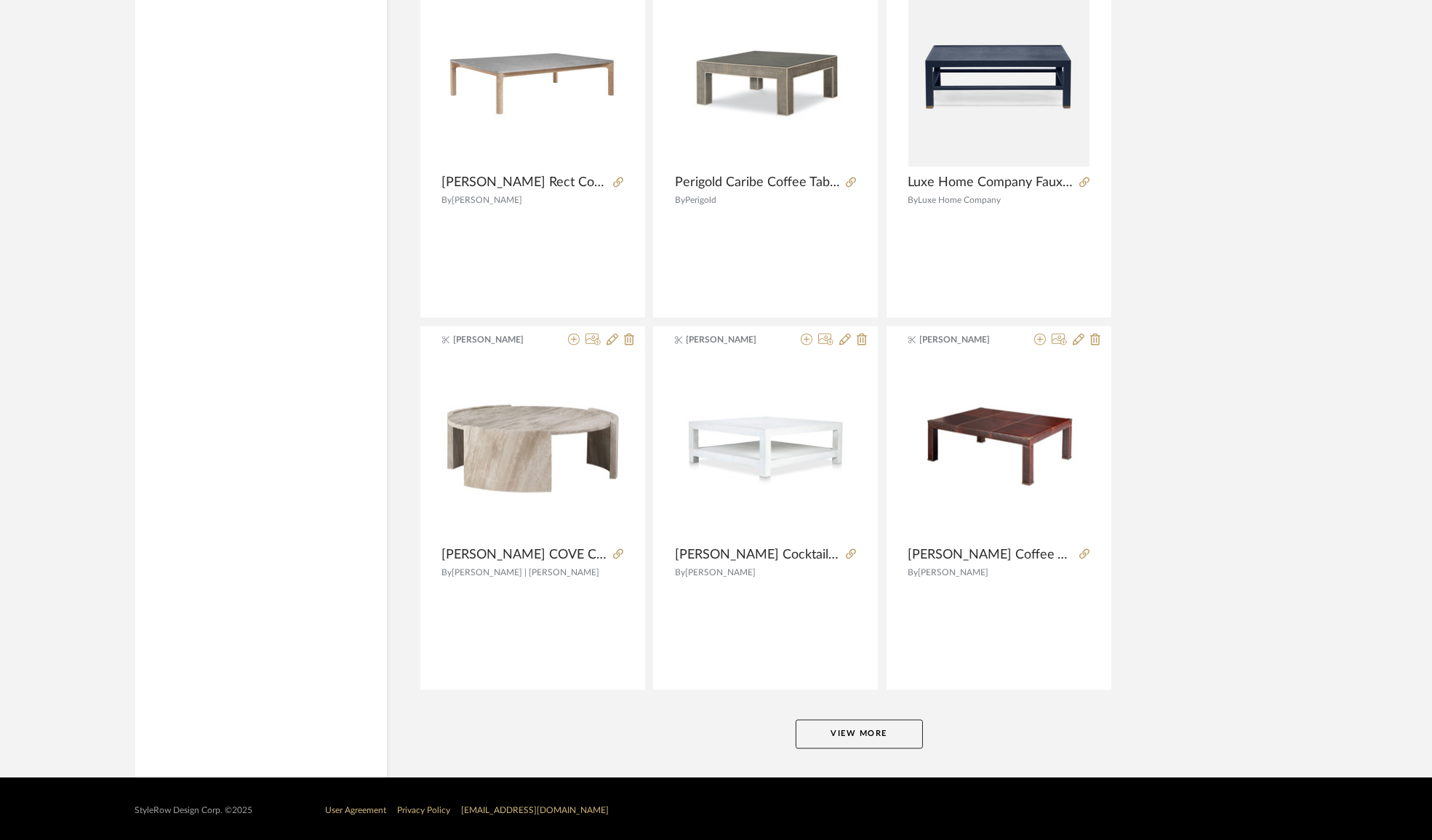
click at [851, 737] on button "View More" at bounding box center [859, 734] width 127 height 29
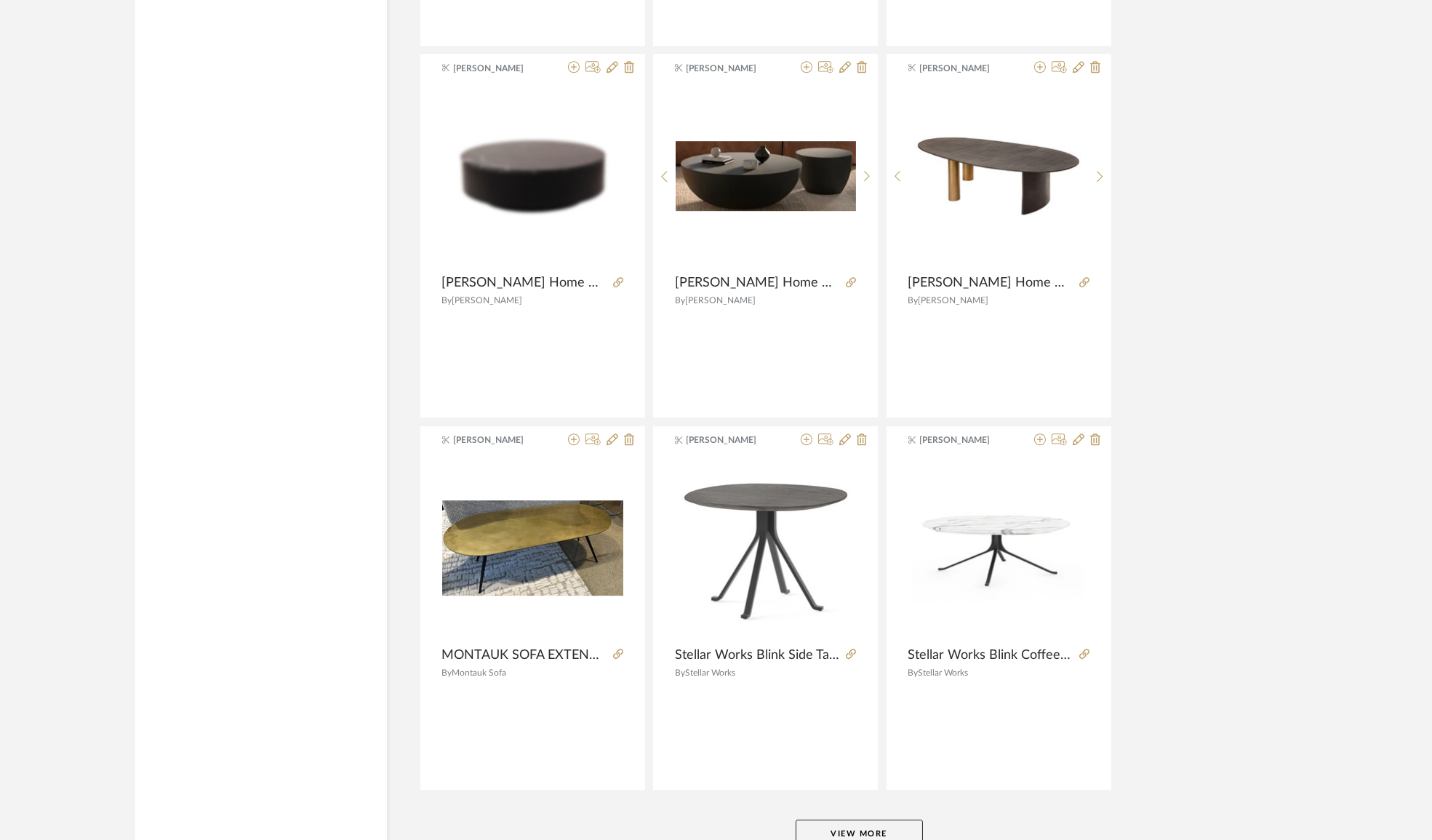
scroll to position [13012, 0]
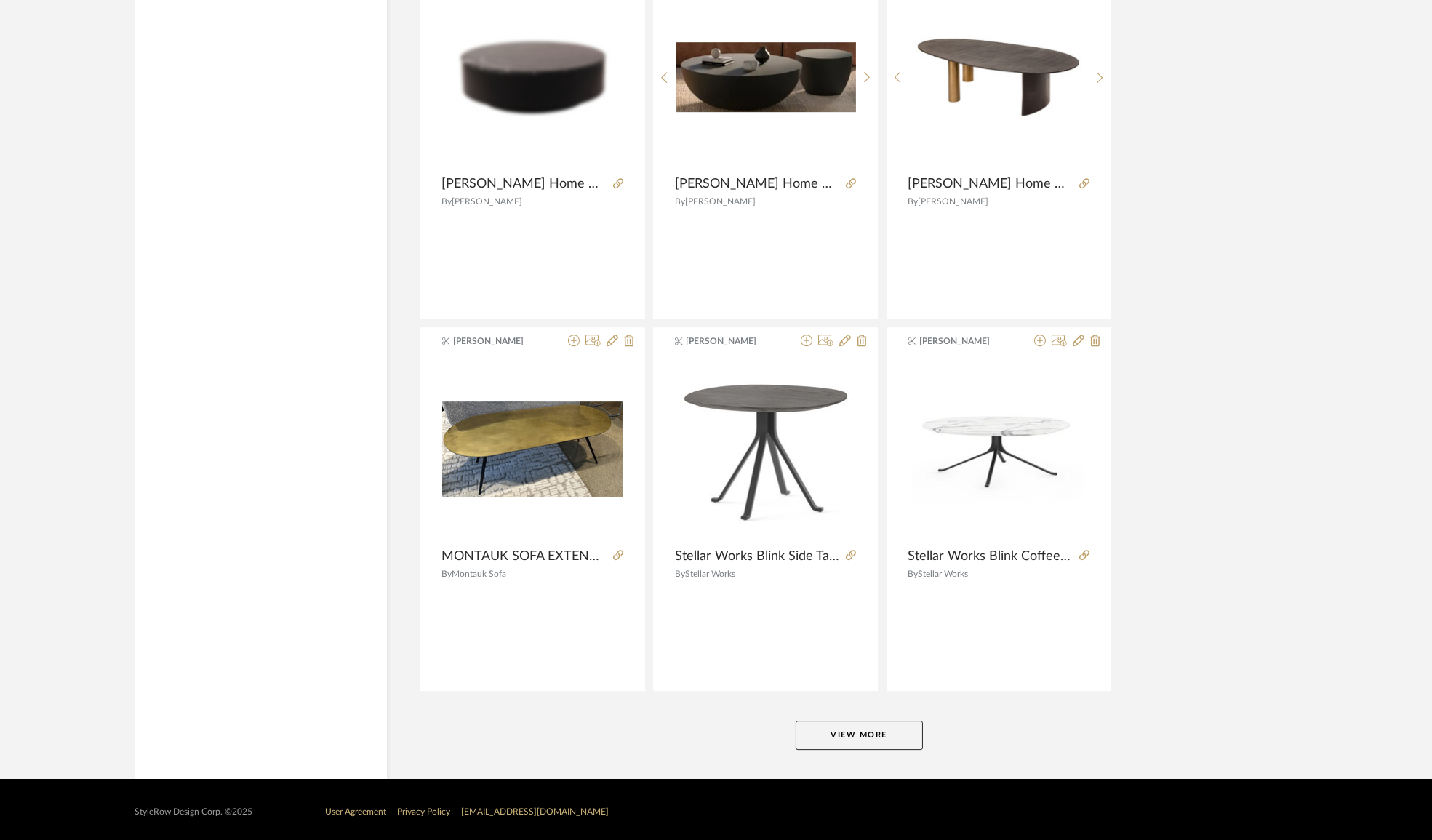
click at [885, 729] on button "View More" at bounding box center [859, 735] width 127 height 29
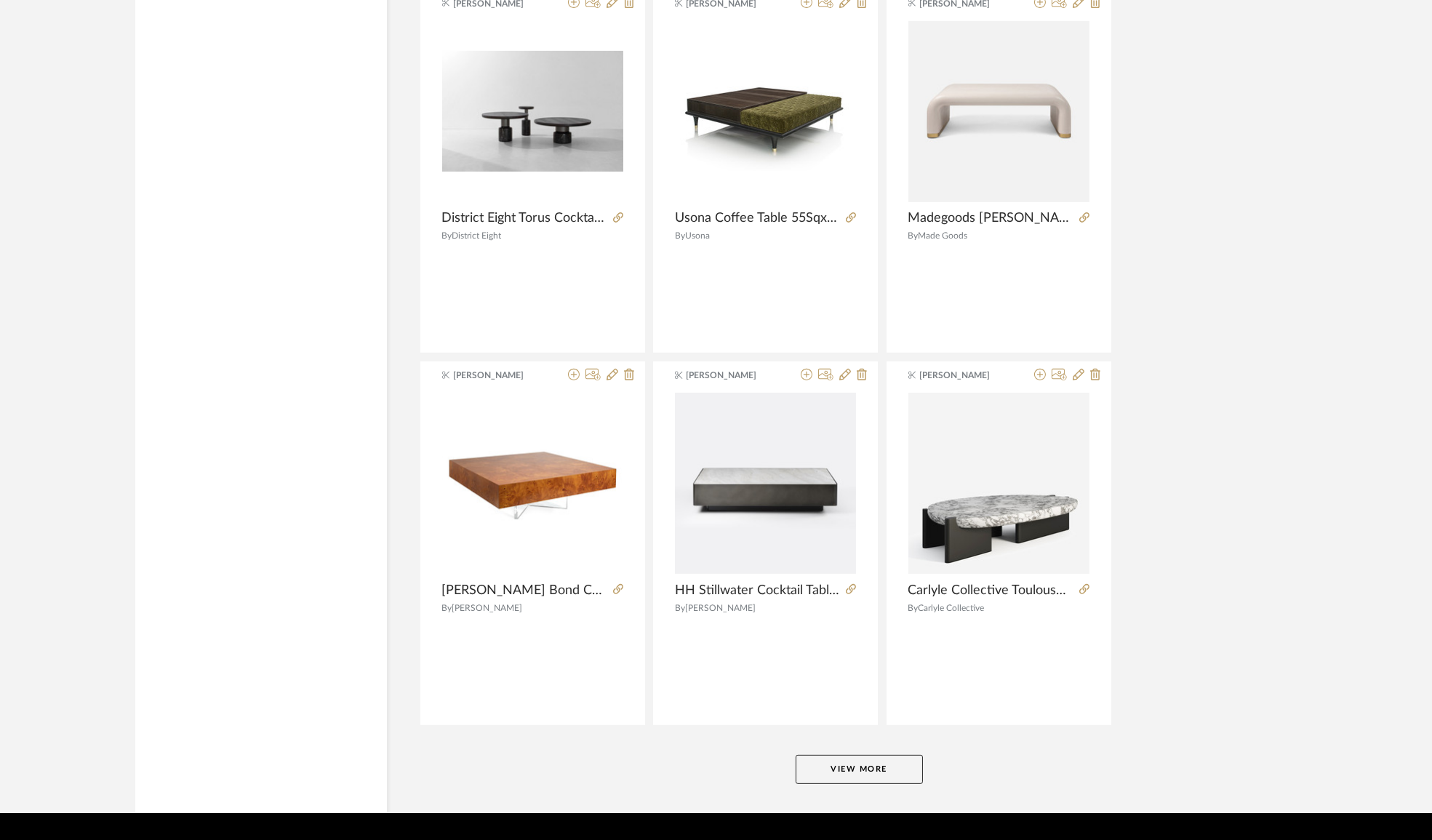
scroll to position [17473, 0]
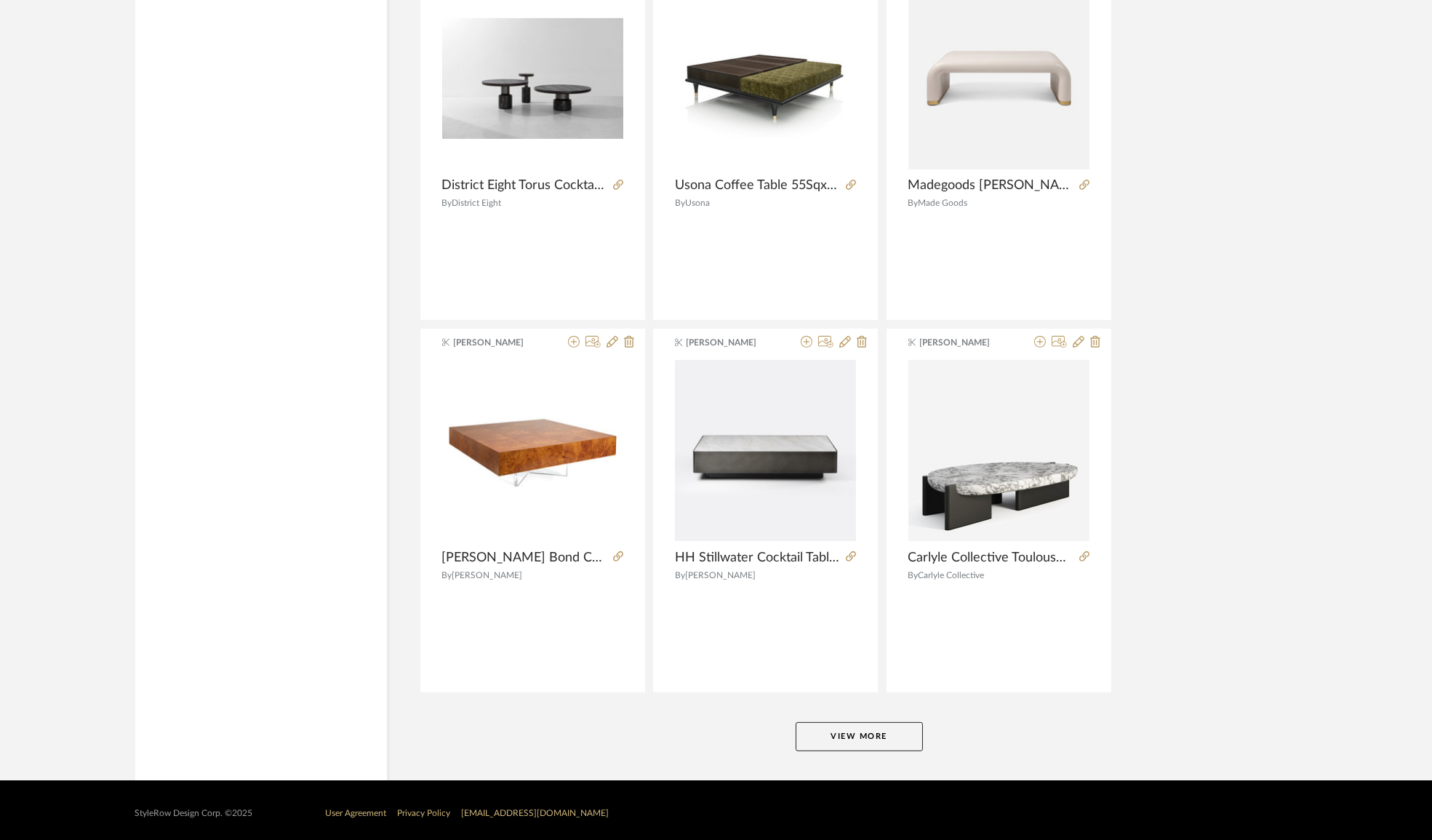
click at [883, 727] on button "View More" at bounding box center [859, 737] width 127 height 29
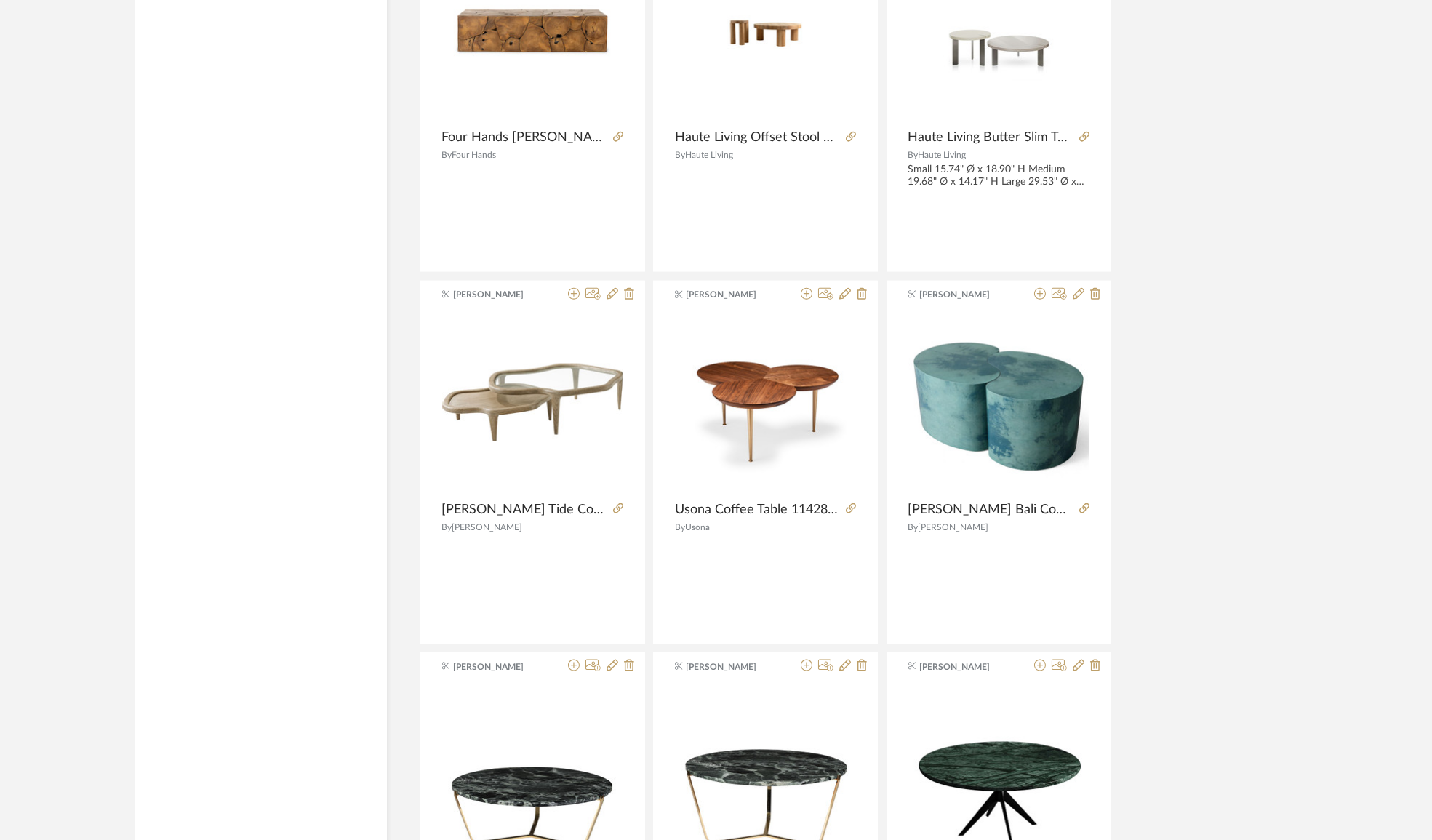
scroll to position [21439, 0]
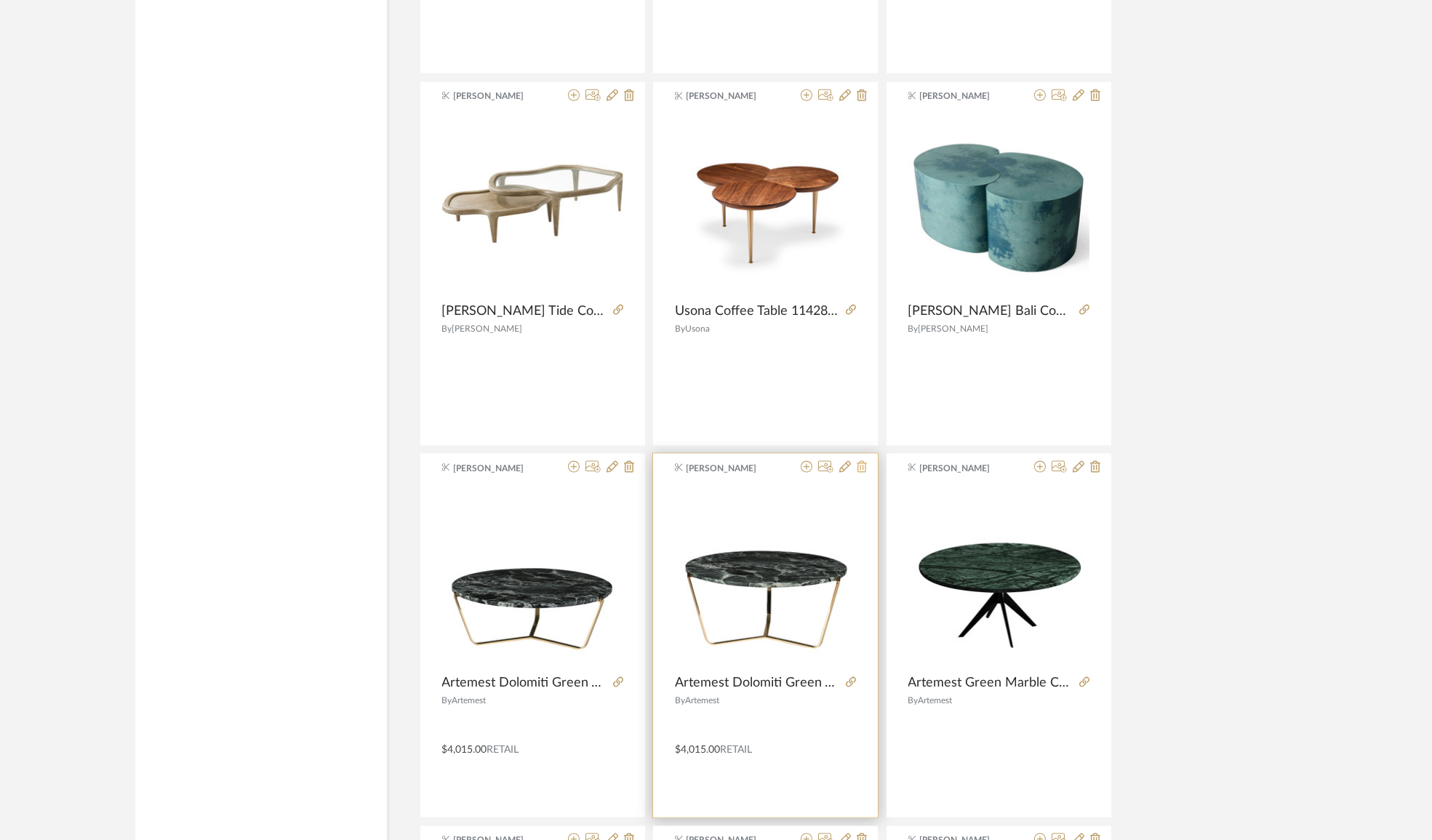
click at [861, 461] on icon at bounding box center [861, 467] width 10 height 11
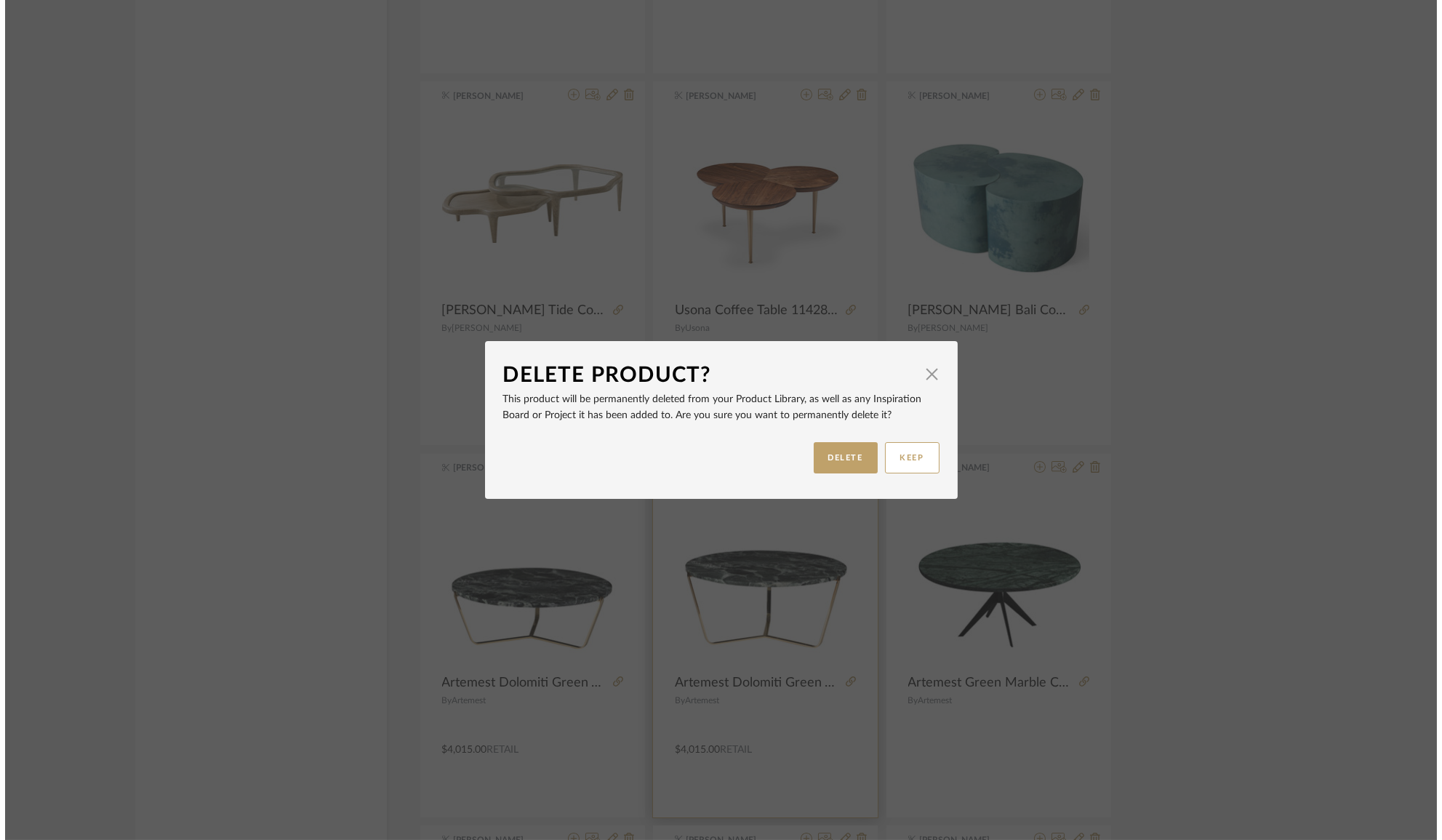
scroll to position [0, 0]
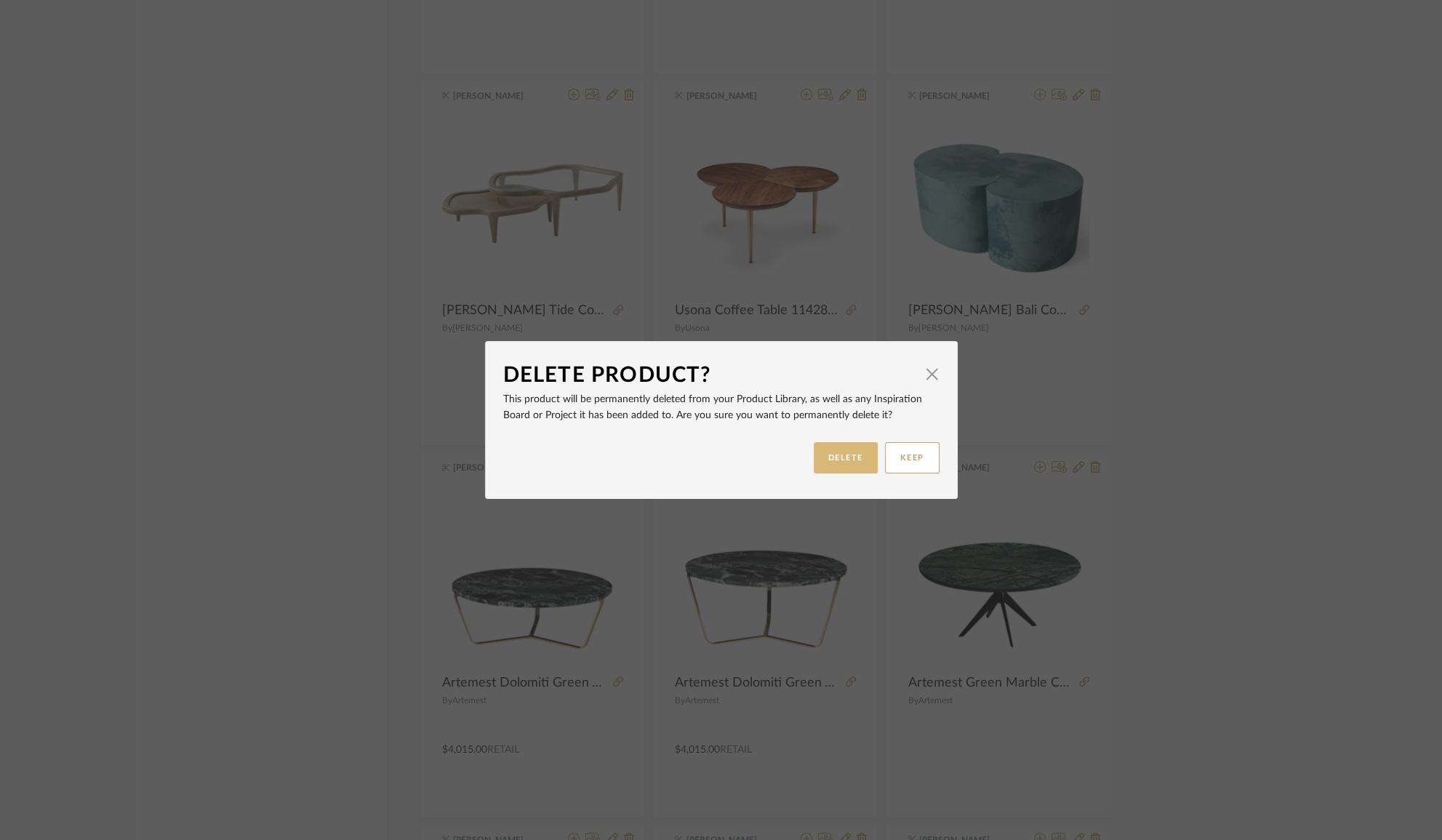
click at [845, 452] on button "DELETE" at bounding box center [846, 457] width 64 height 31
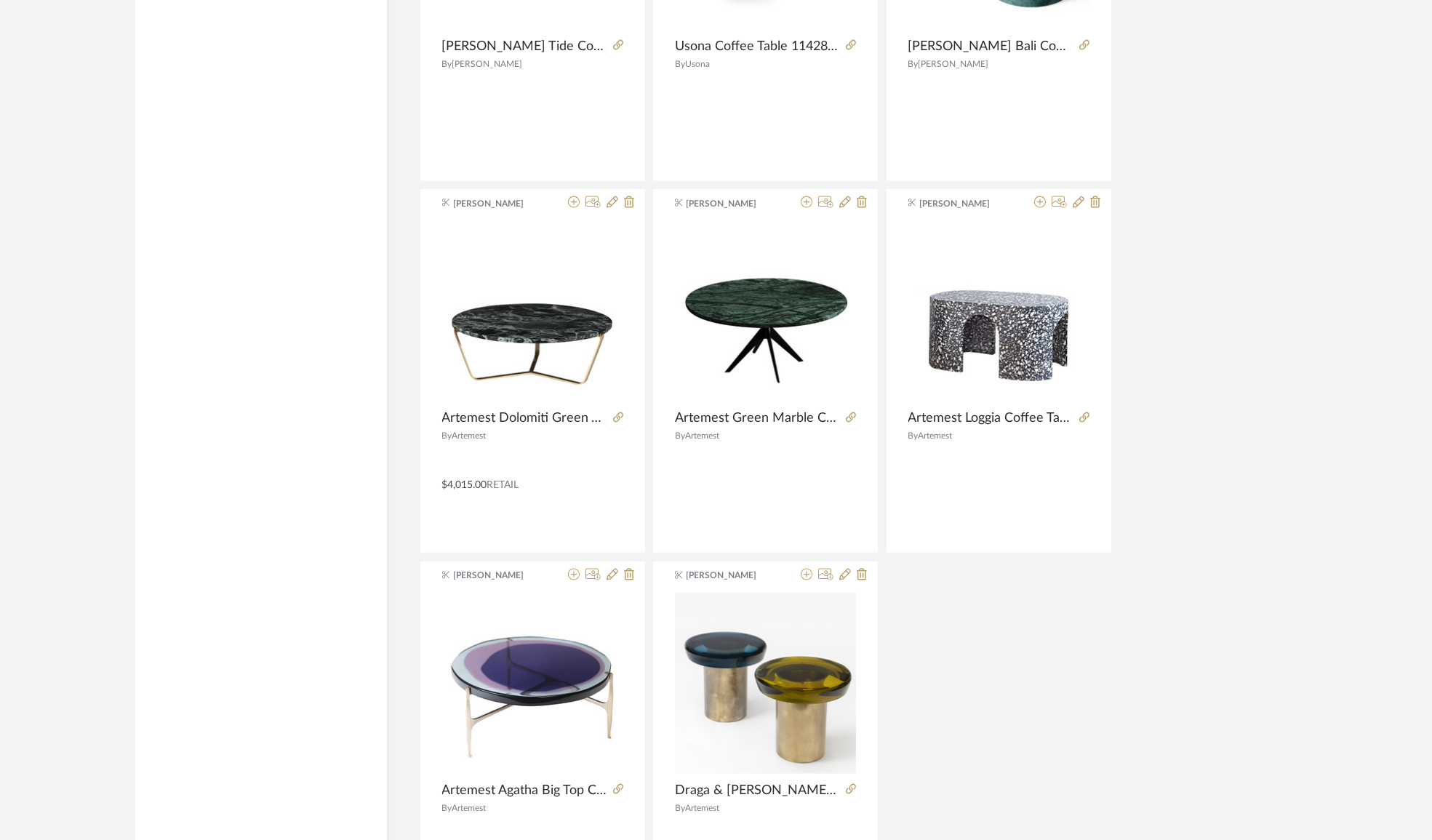
scroll to position [21935, 0]
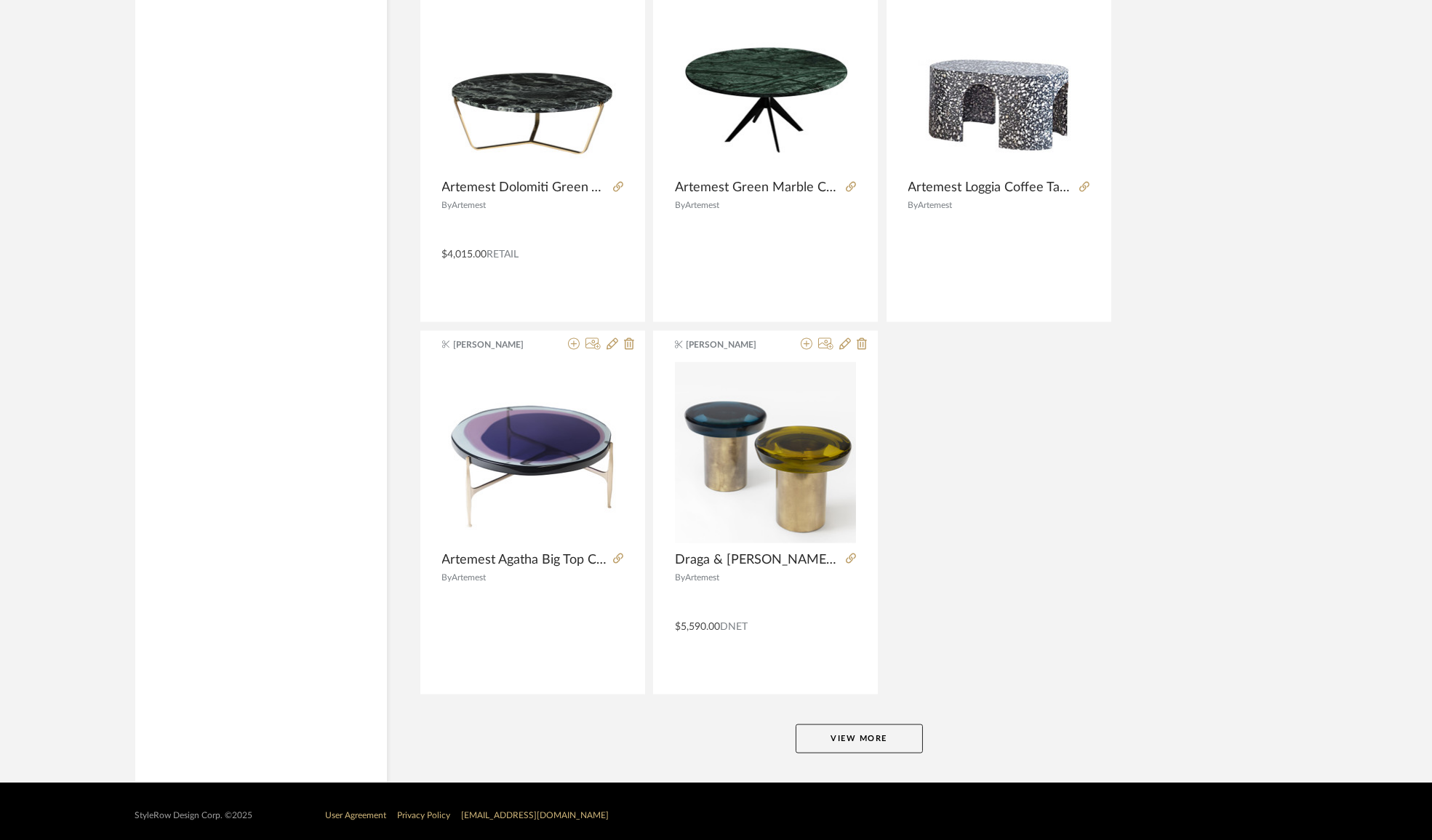
click at [888, 728] on button "View More" at bounding box center [859, 739] width 127 height 29
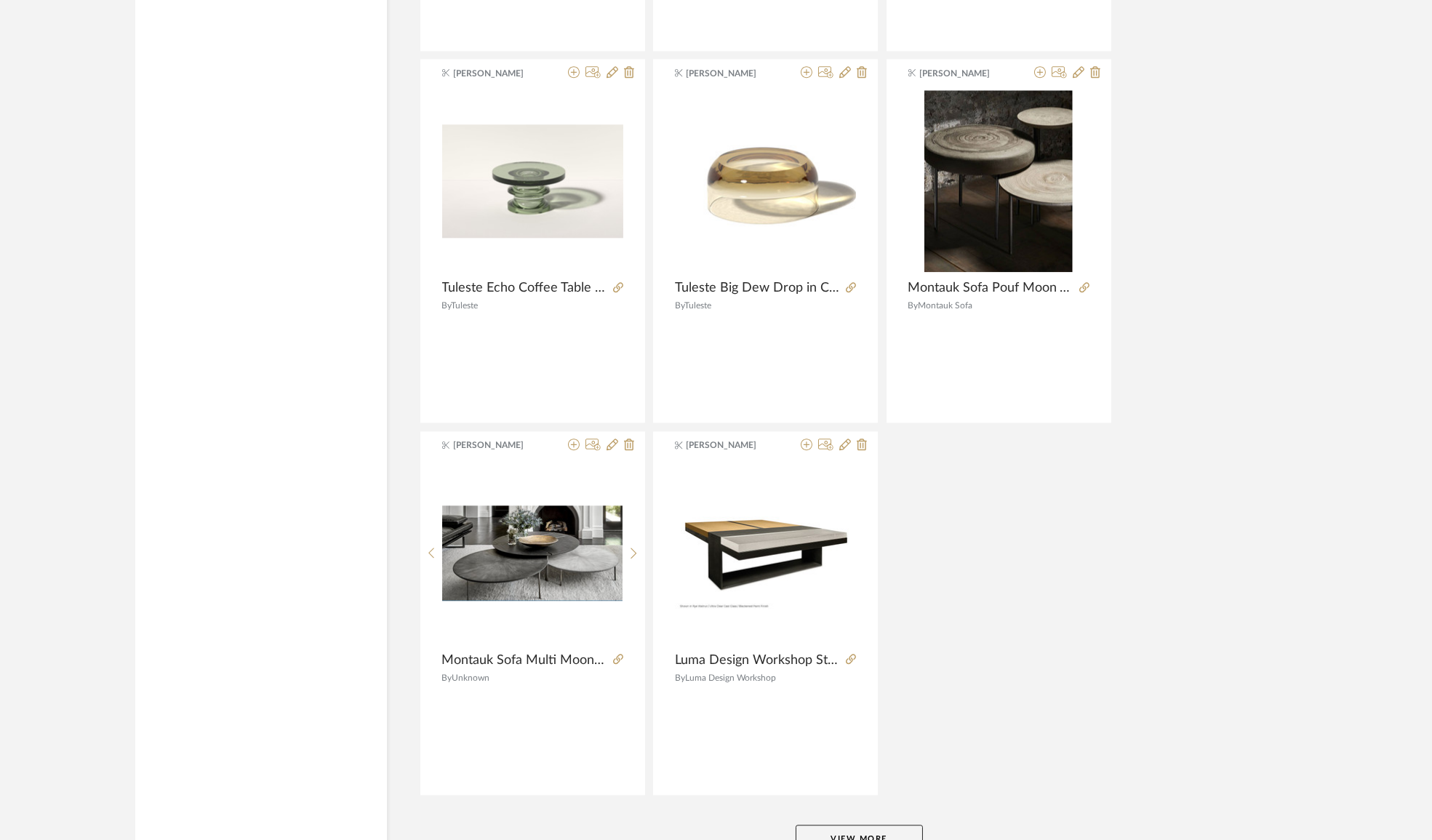
scroll to position [26396, 0]
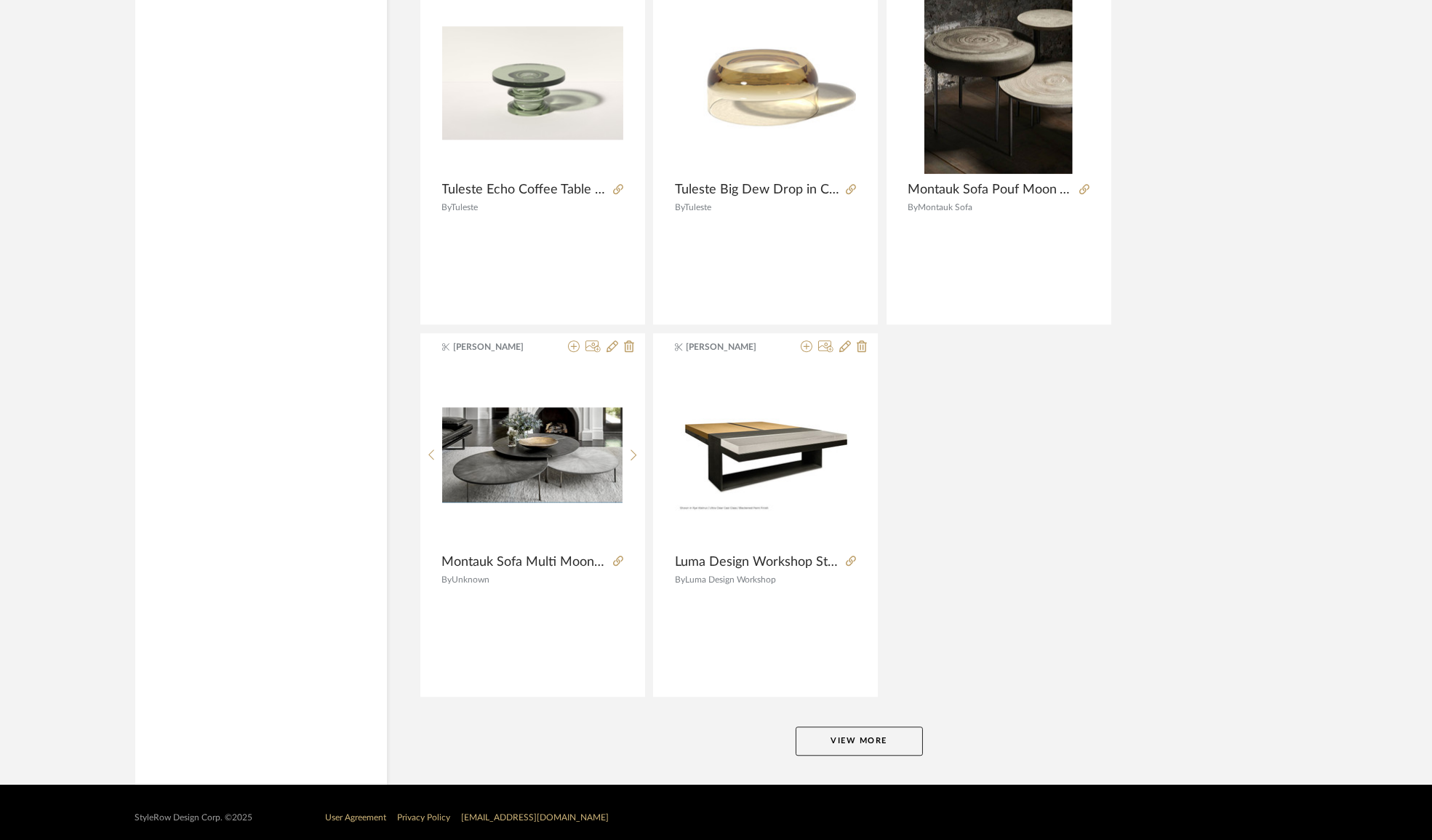
click at [876, 736] on button "View More" at bounding box center [859, 741] width 127 height 29
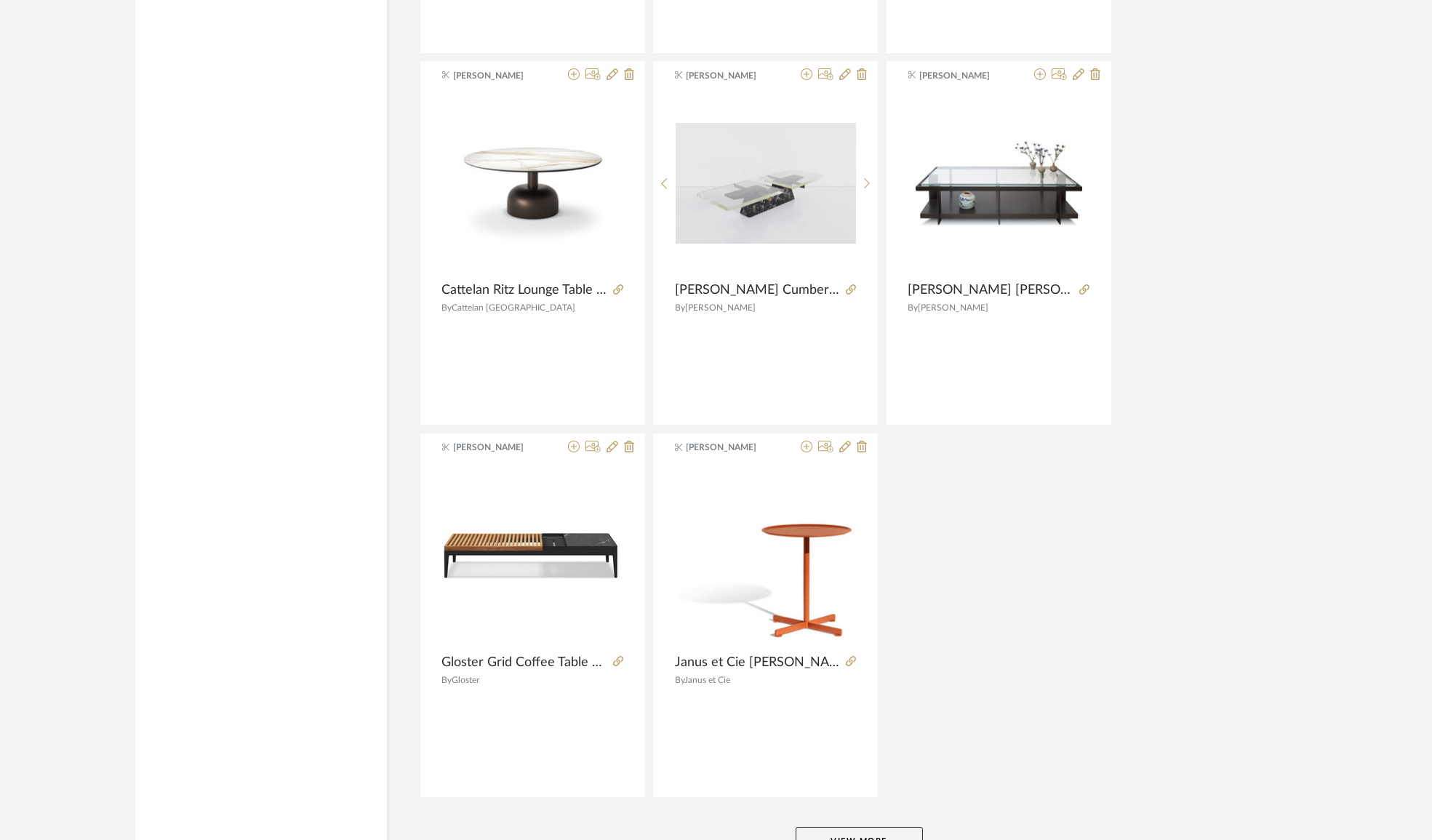
scroll to position [30824, 0]
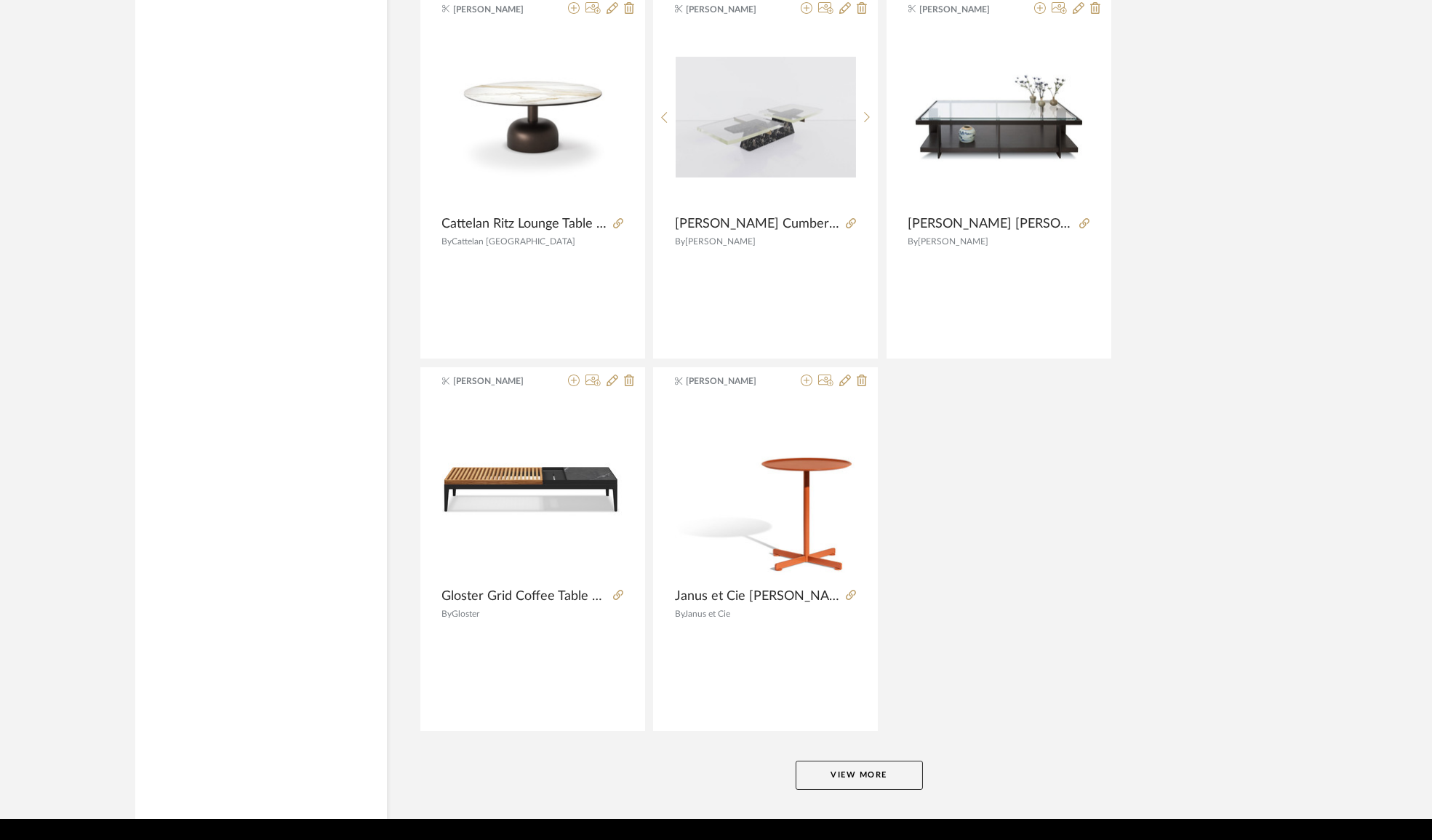
click at [854, 760] on button "View More" at bounding box center [859, 775] width 127 height 29
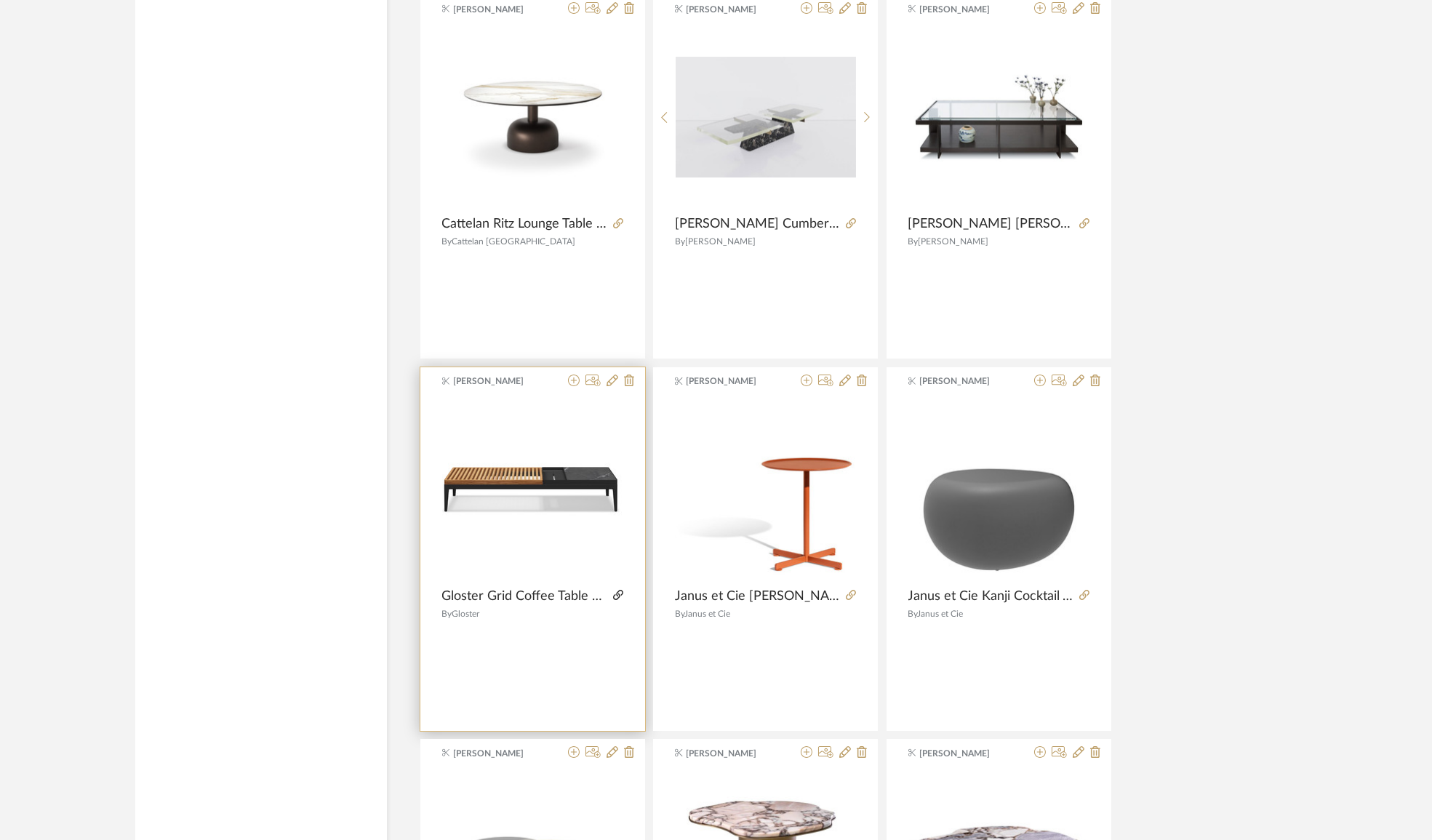
click at [618, 590] on icon at bounding box center [617, 594] width 10 height 10
